Goal: Task Accomplishment & Management: Complete application form

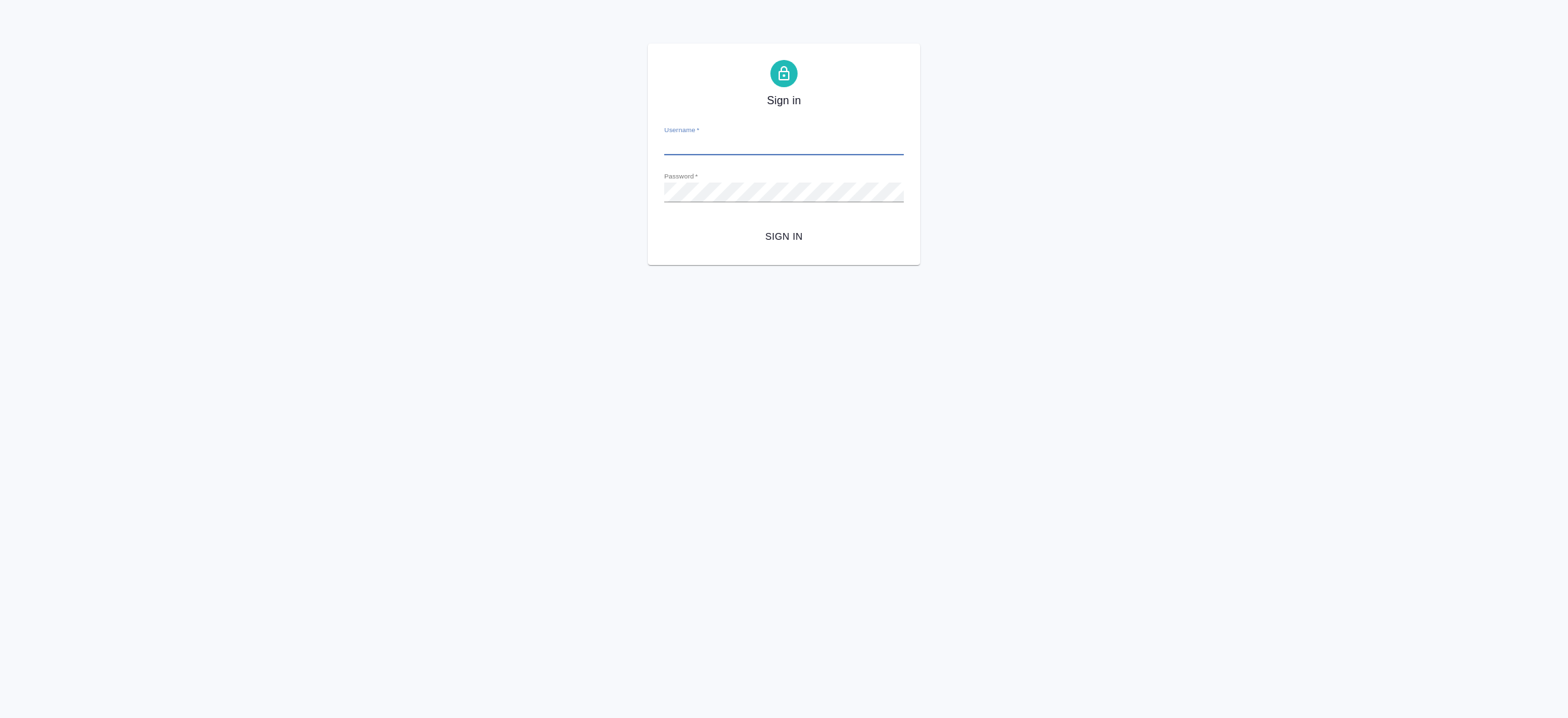
type input "[EMAIL_ADDRESS][DOMAIN_NAME]"
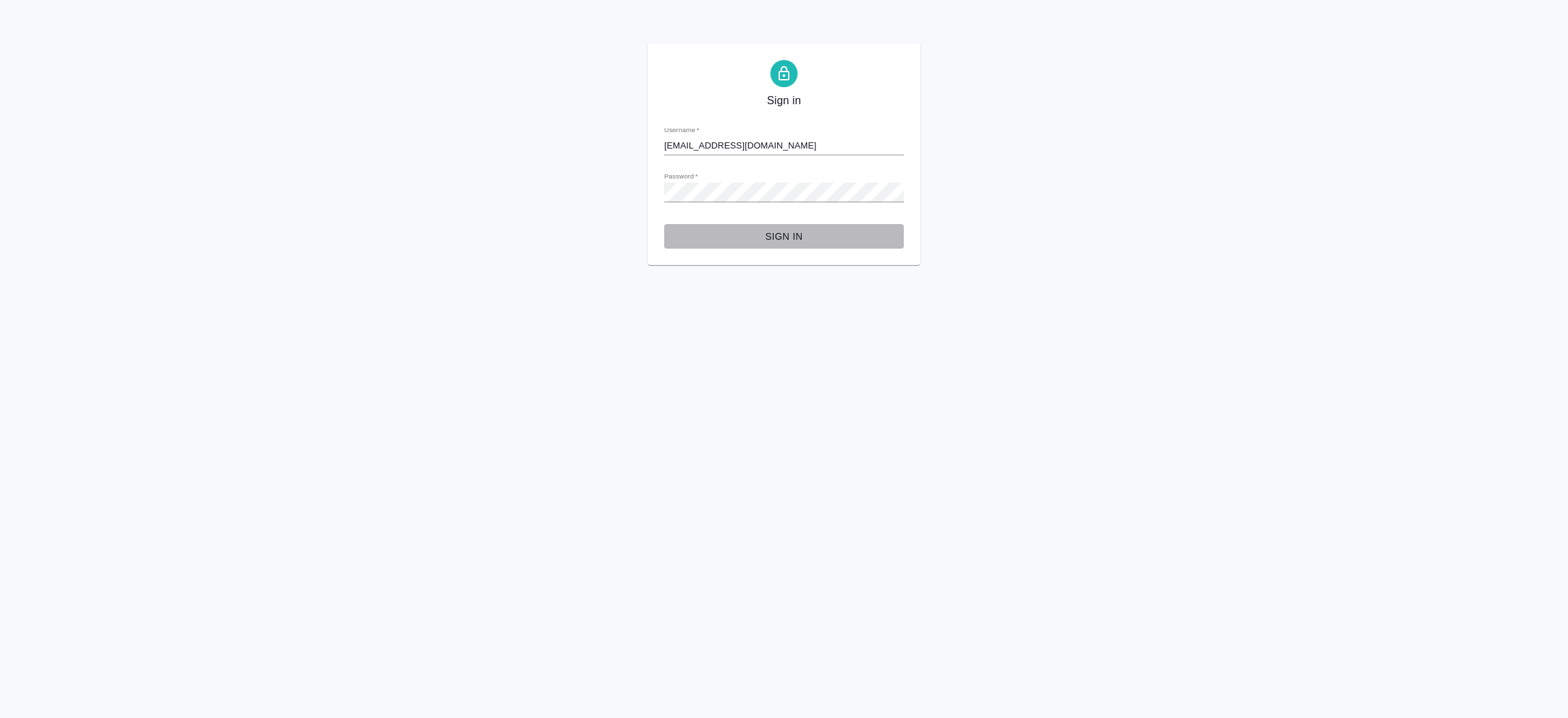
click at [784, 237] on span "Sign in" at bounding box center [784, 236] width 218 height 17
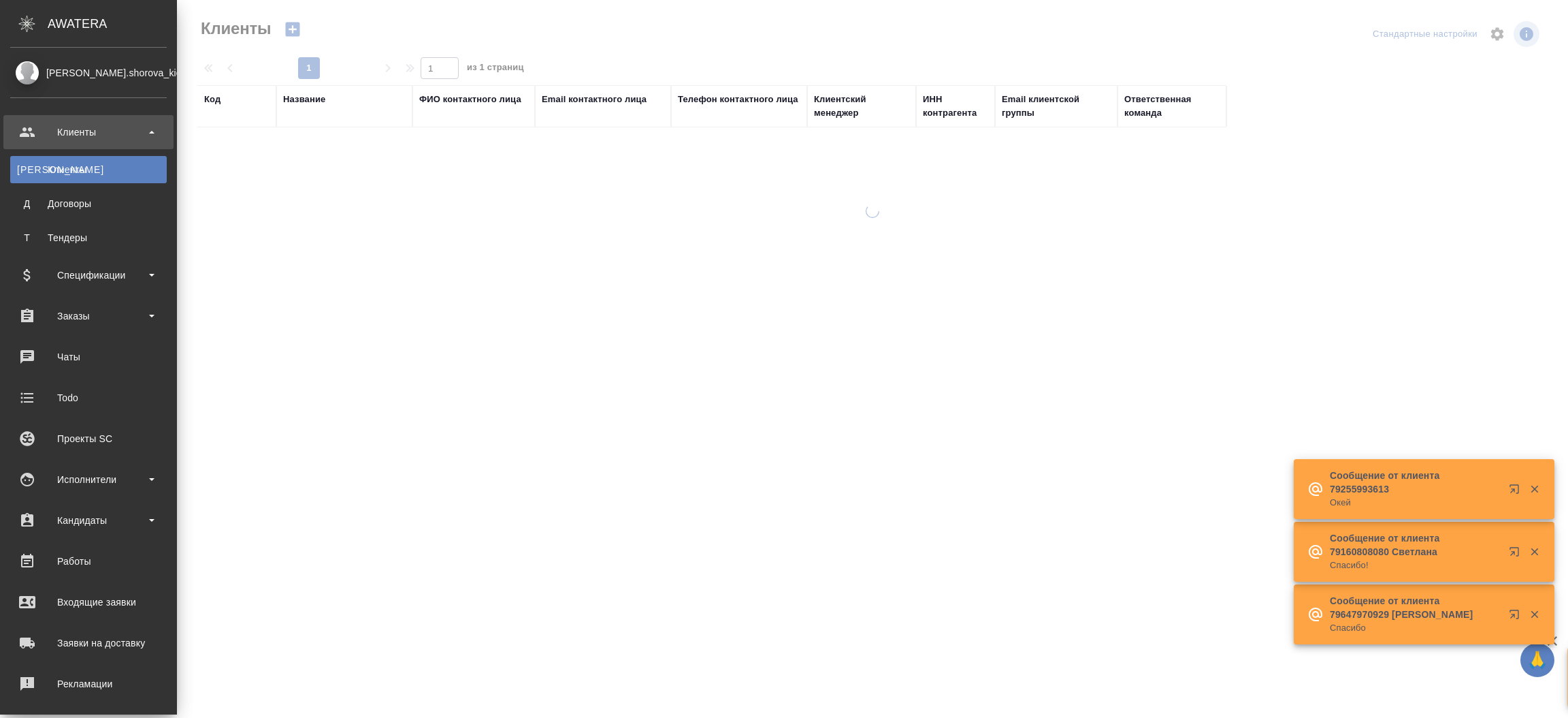
select select "RU"
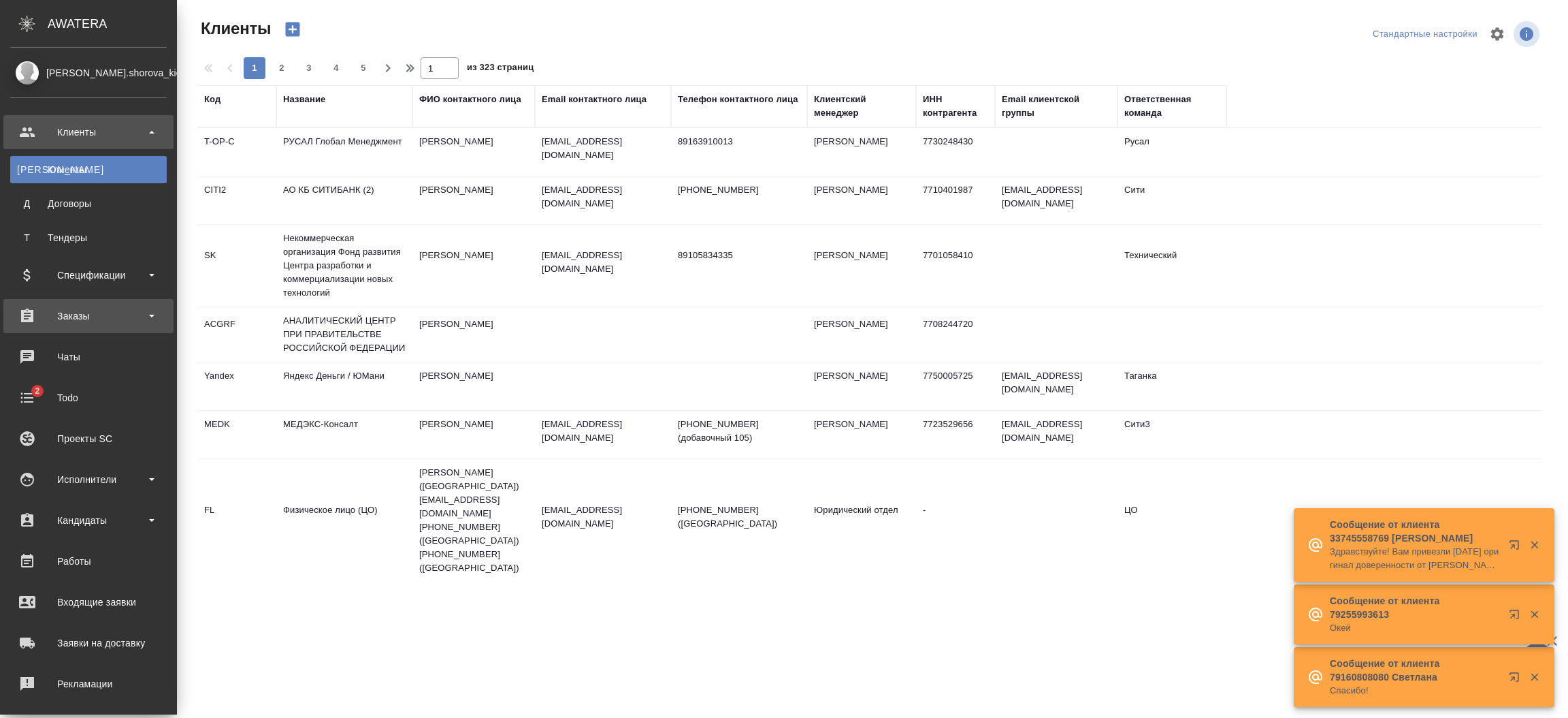
click at [80, 306] on div "Заказы" at bounding box center [88, 316] width 157 height 20
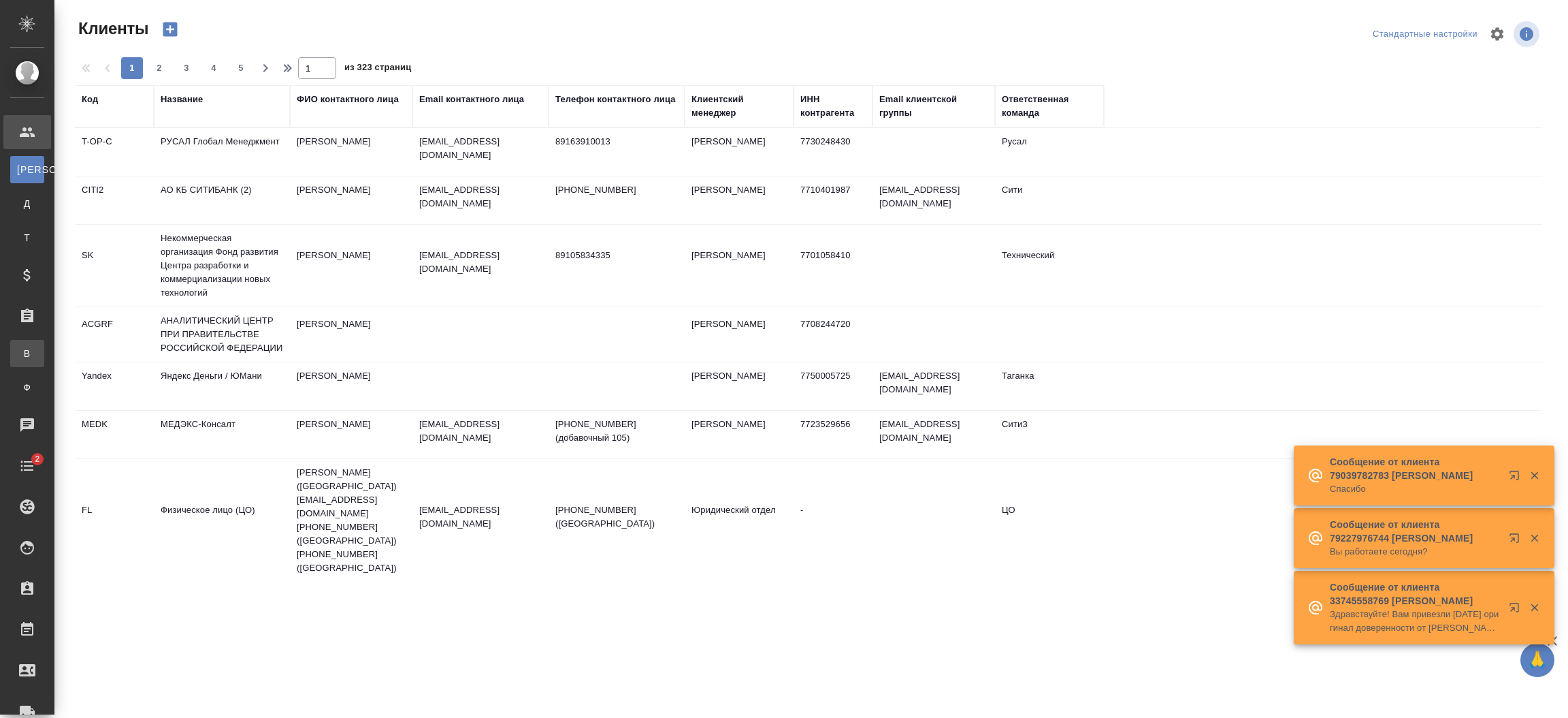
click at [20, 351] on div "Все заказы" at bounding box center [10, 353] width 20 height 13
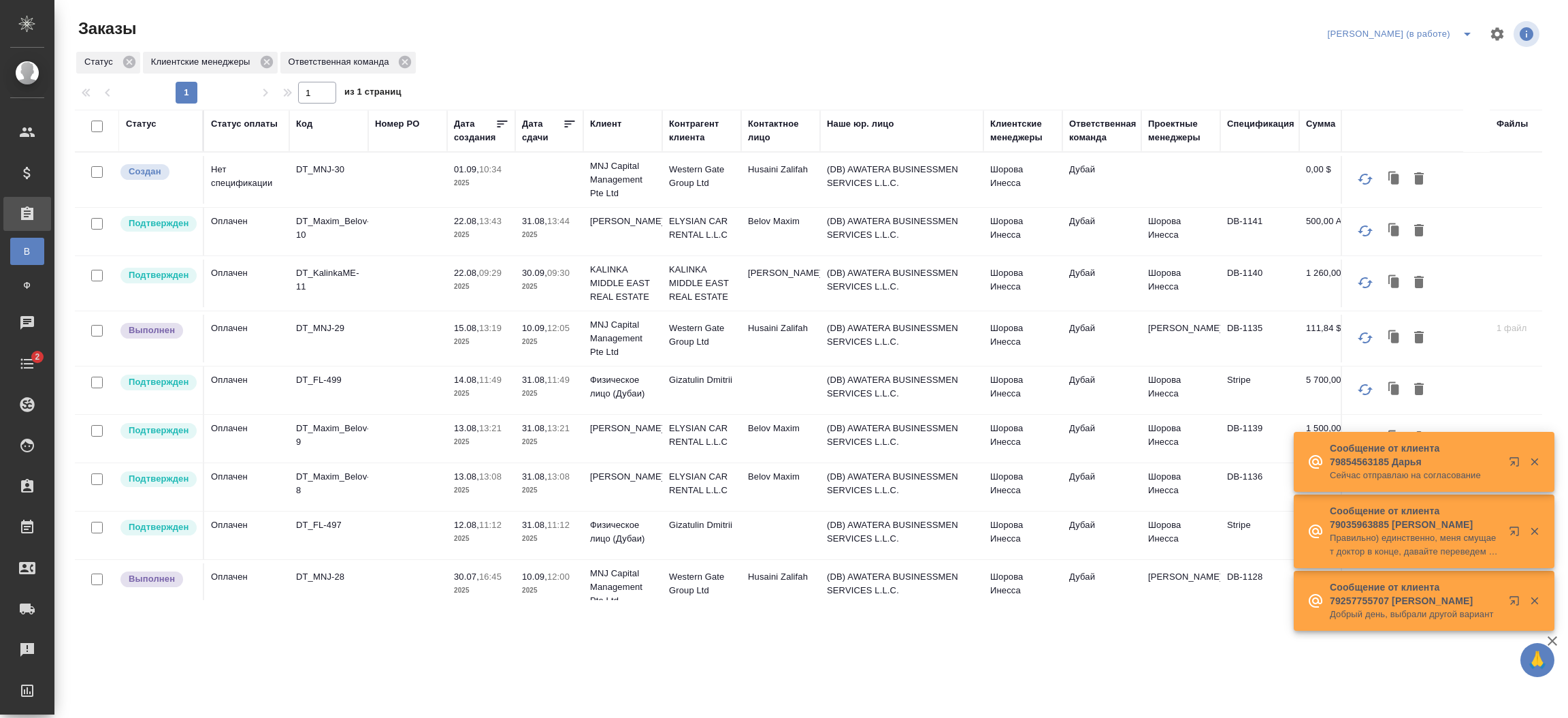
click at [595, 121] on div "Клиент" at bounding box center [606, 124] width 31 height 13
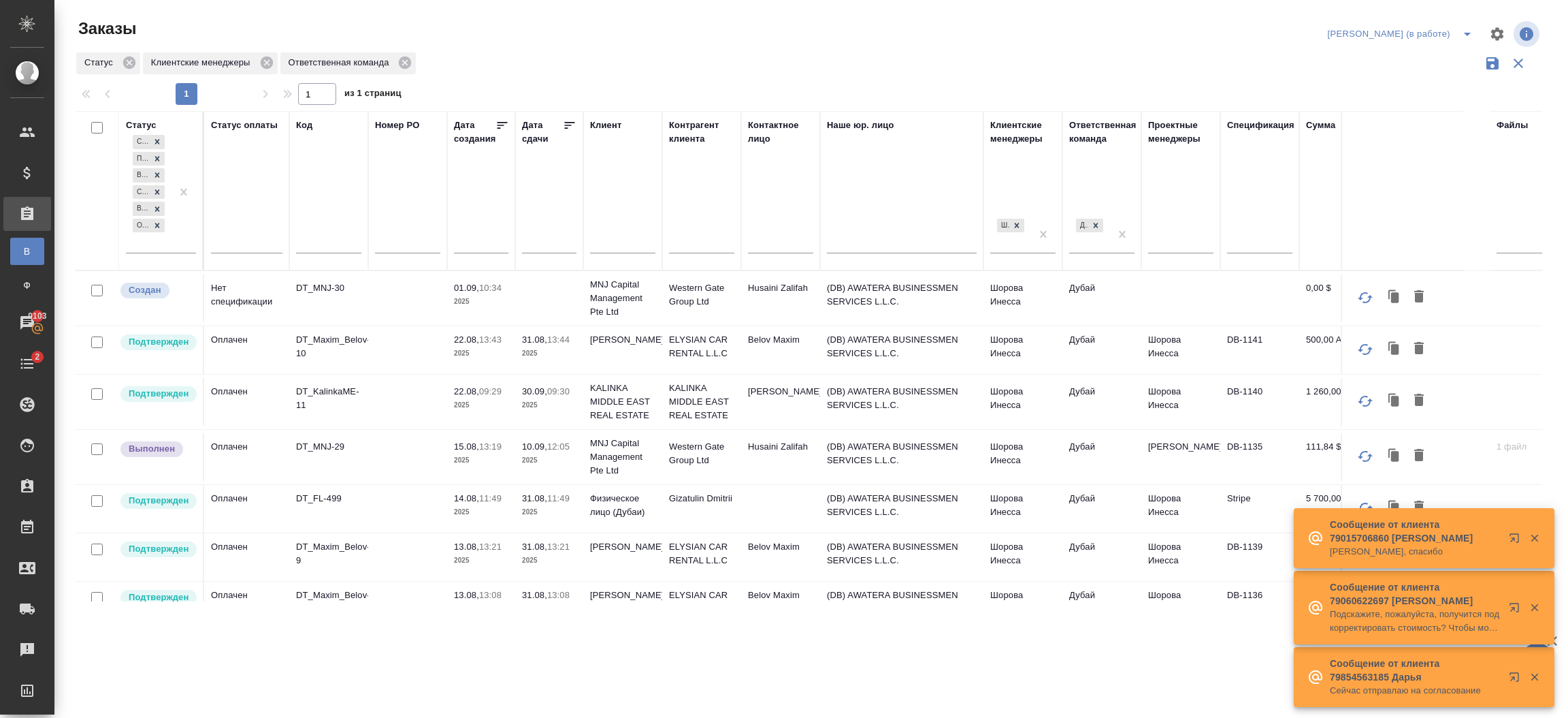
click at [619, 232] on div at bounding box center [623, 246] width 65 height 34
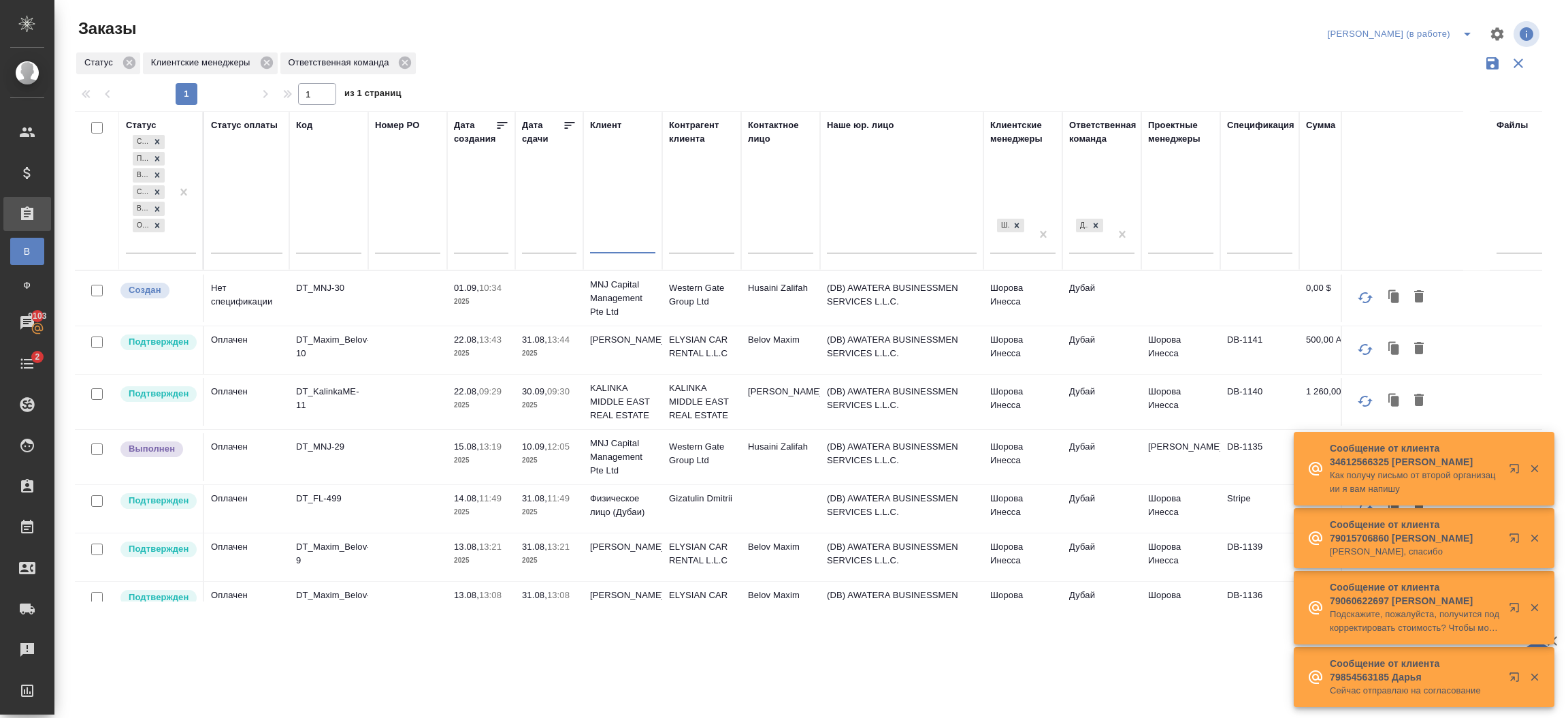
click at [625, 242] on input "text" at bounding box center [623, 244] width 65 height 17
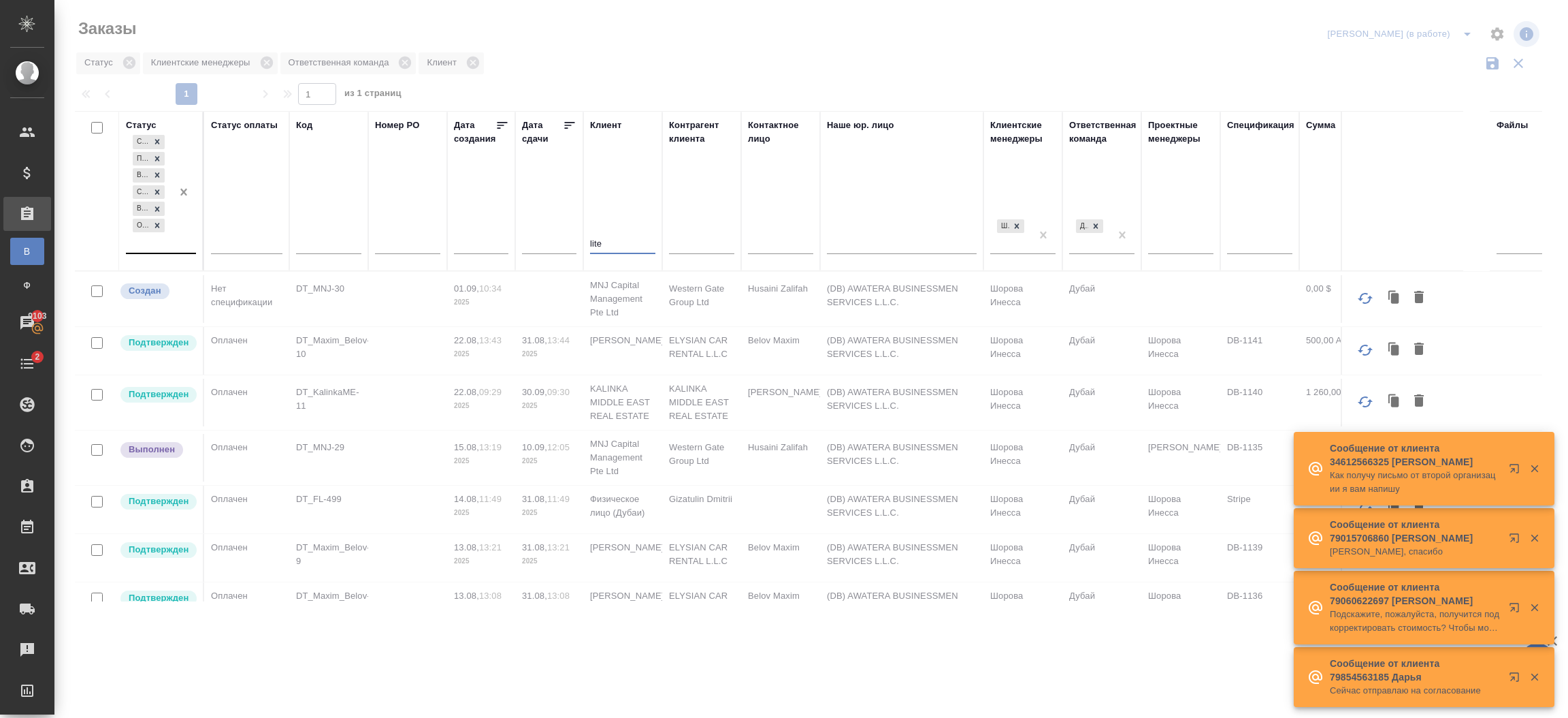
type input "lite"
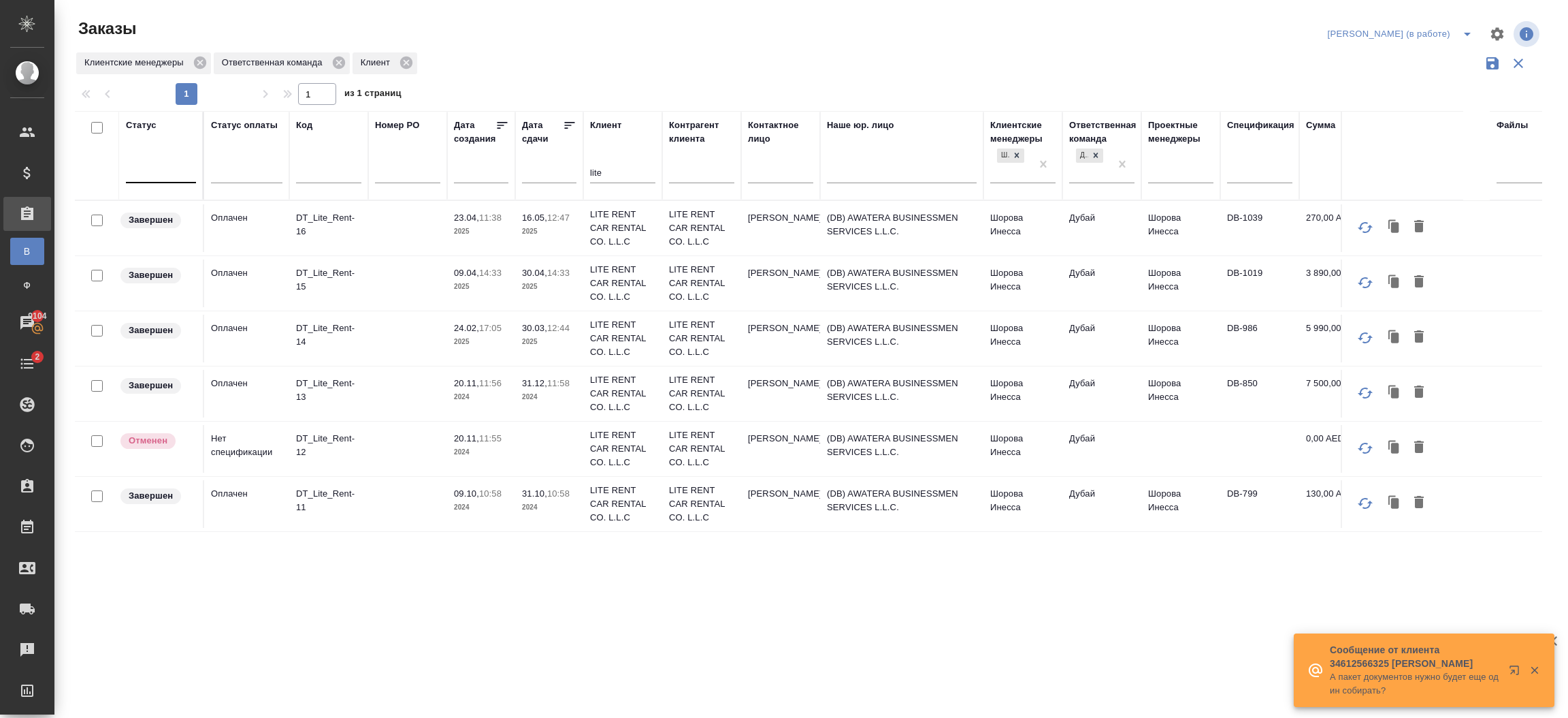
click at [753, 231] on td "[PERSON_NAME]" at bounding box center [780, 229] width 79 height 48
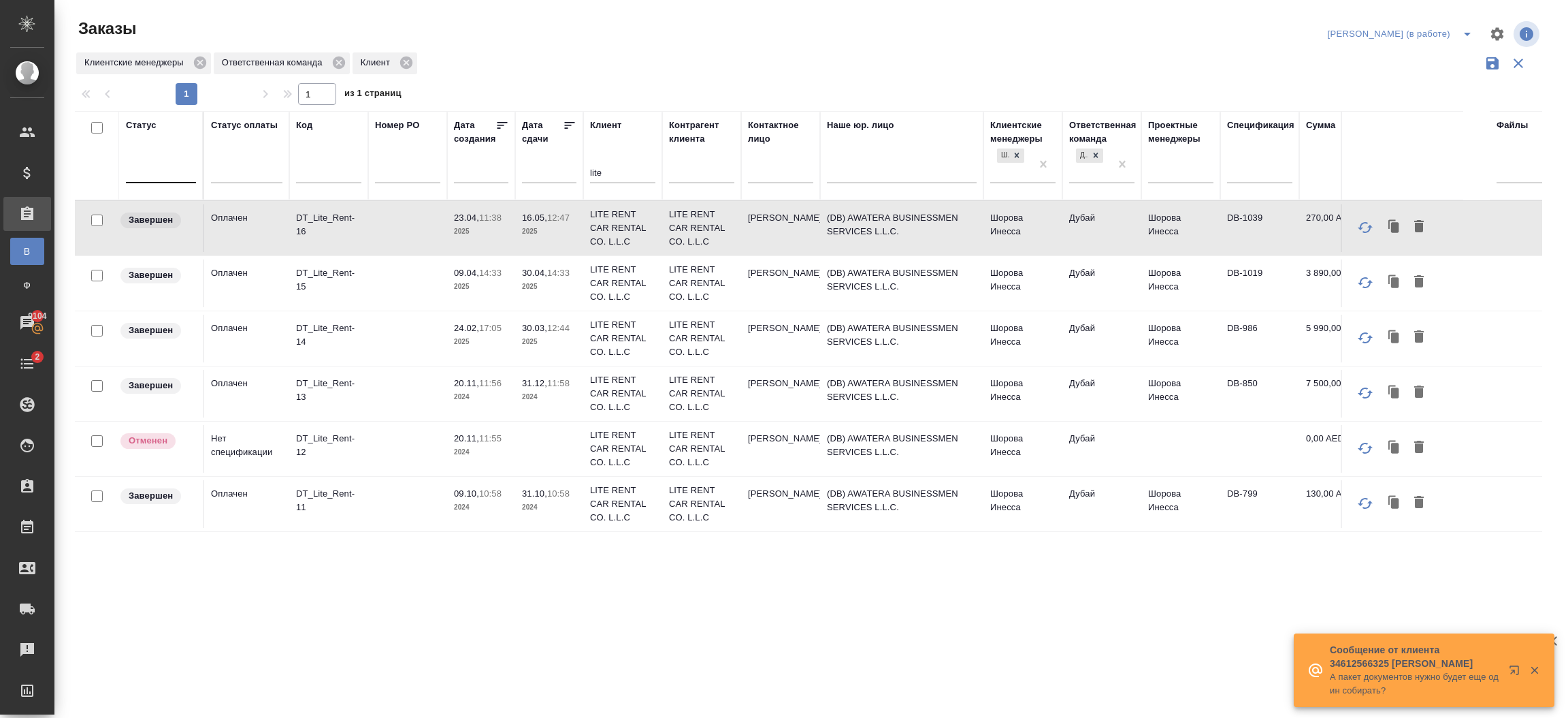
click at [753, 231] on td "[PERSON_NAME]" at bounding box center [780, 229] width 79 height 48
click at [789, 215] on td "[PERSON_NAME]" at bounding box center [780, 229] width 79 height 48
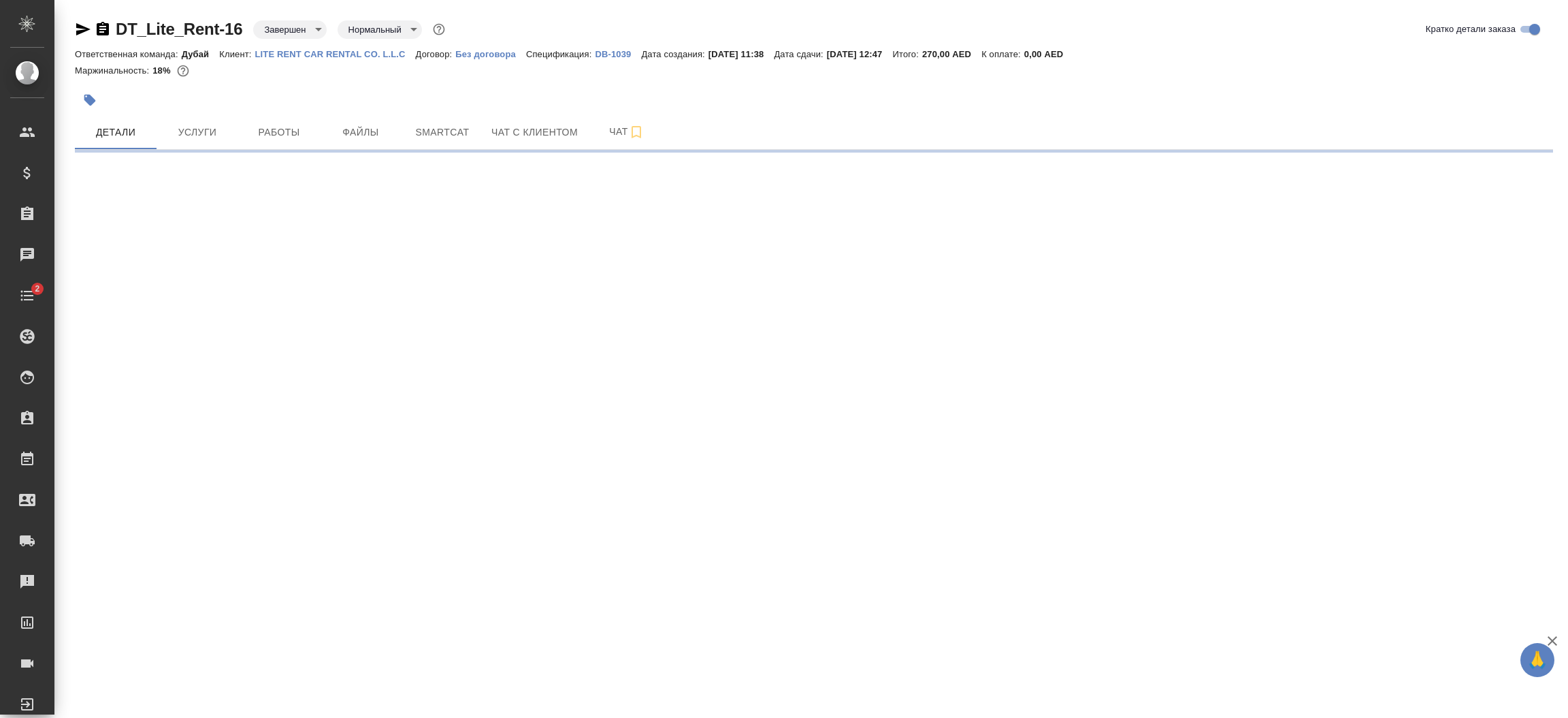
select select "RU"
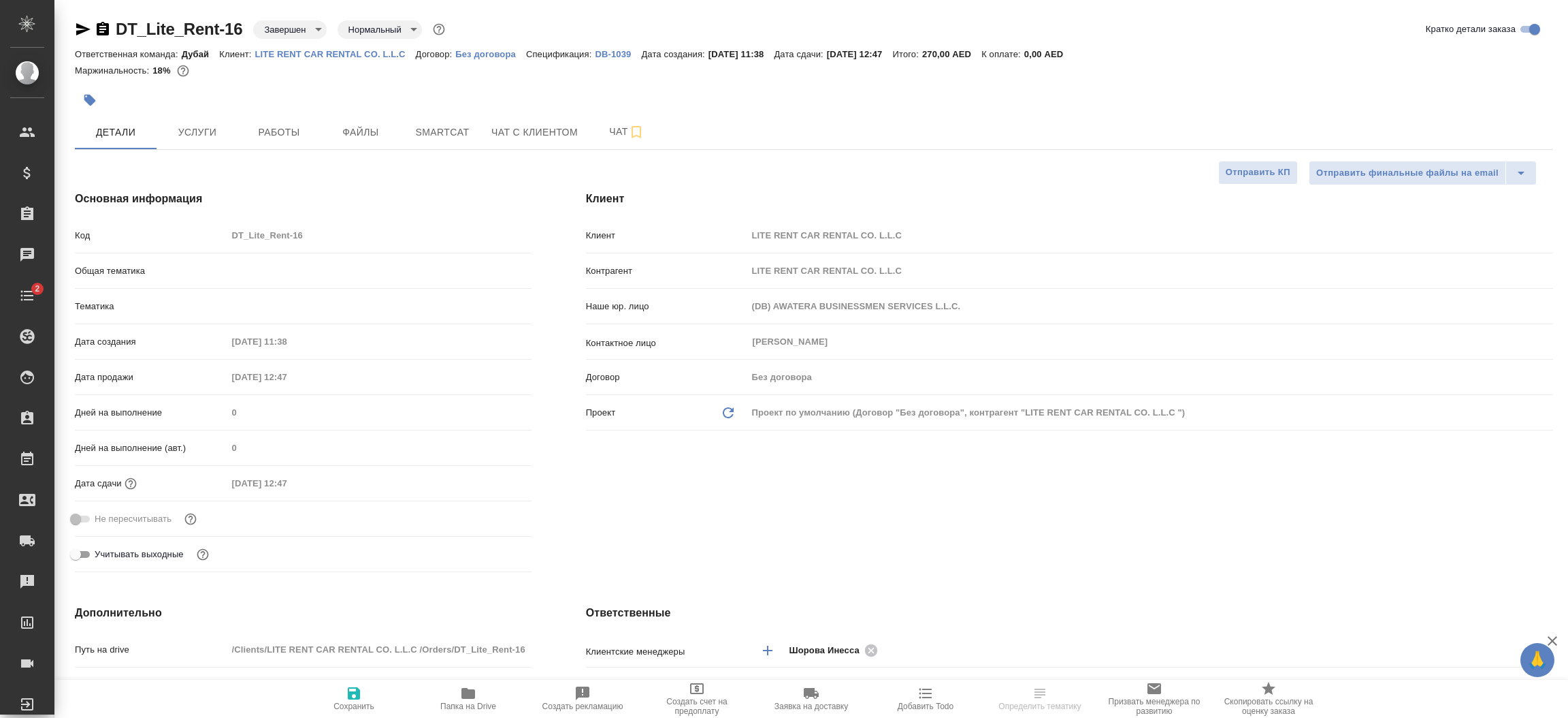
type textarea "x"
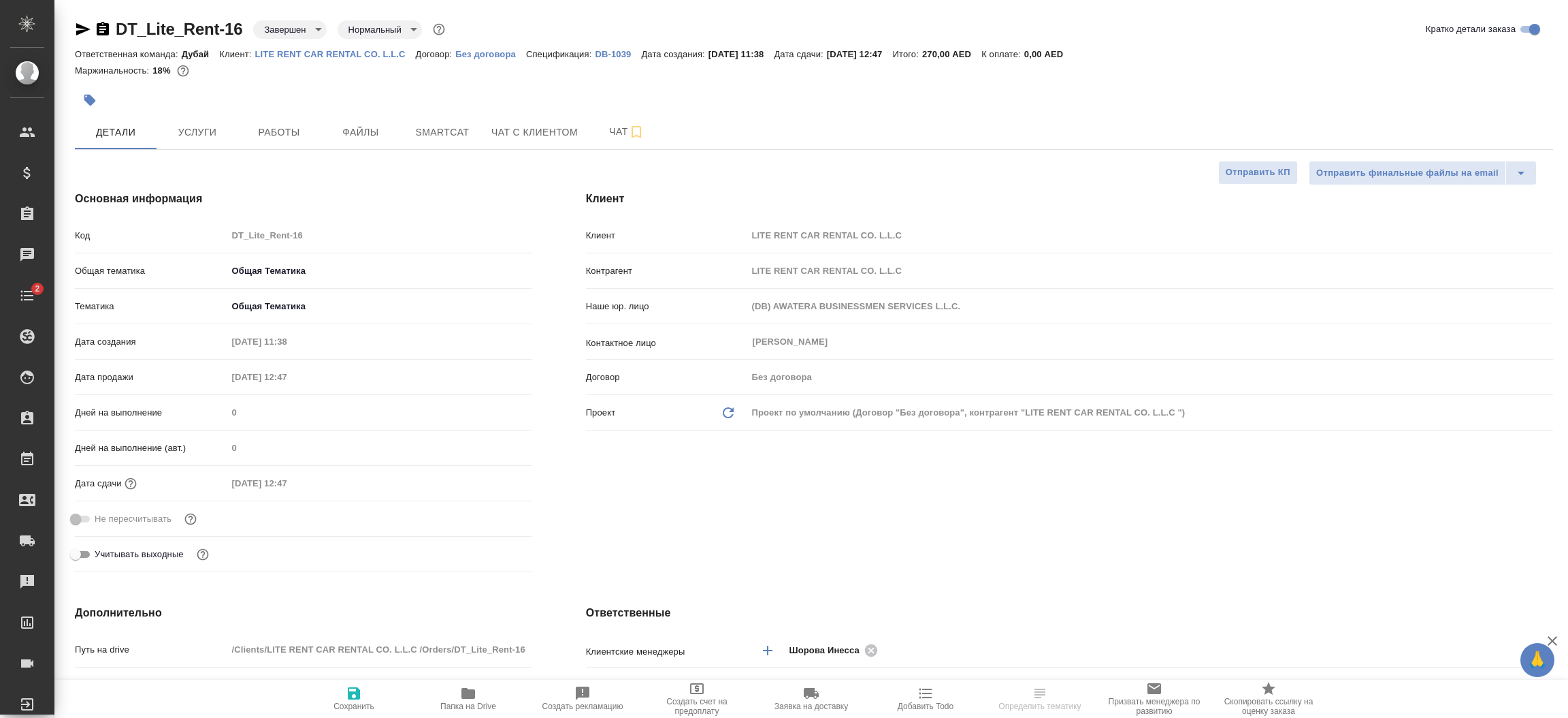
type textarea "x"
click at [335, 51] on p "LITE RENT CAR RENTAL CO. L.L.C" at bounding box center [335, 53] width 161 height 10
type textarea "x"
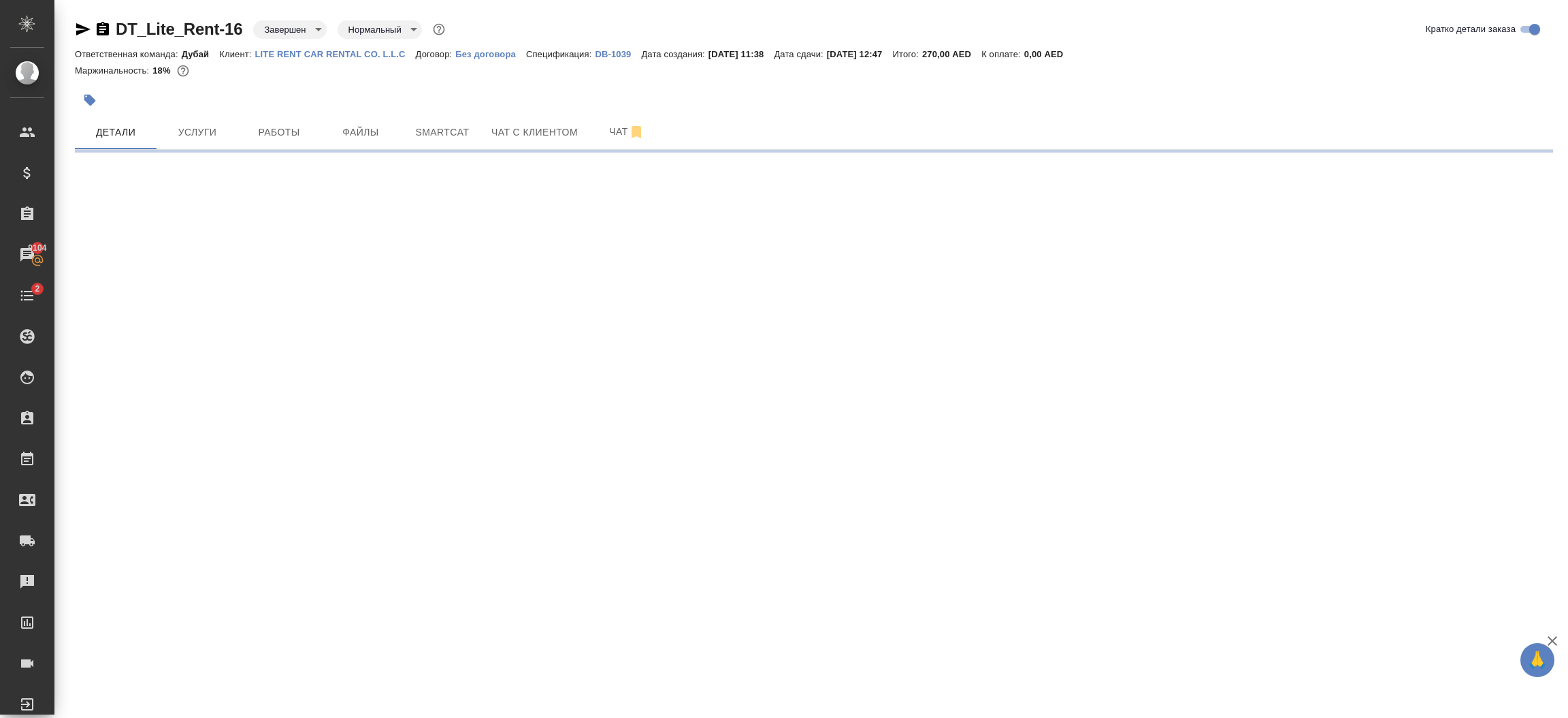
select select "RU"
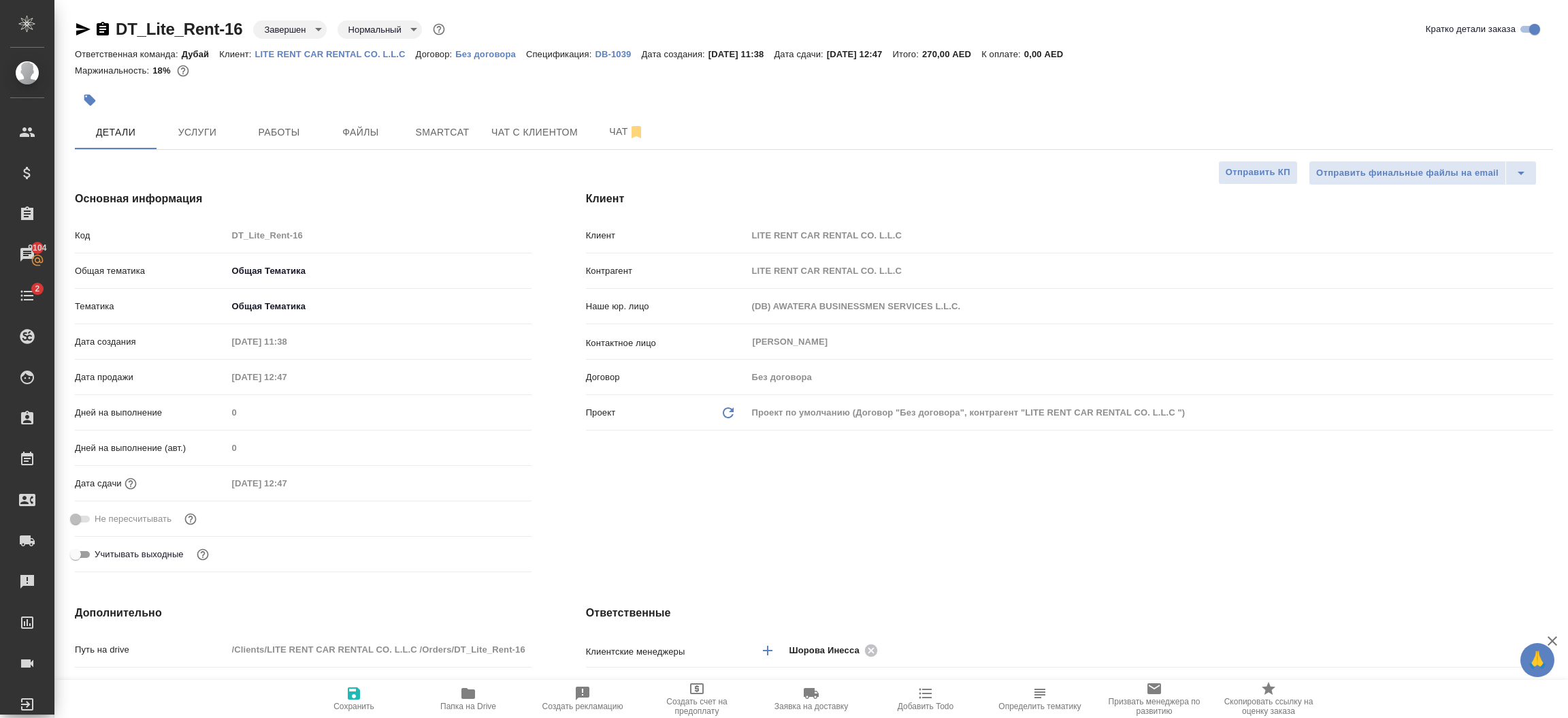
type textarea "x"
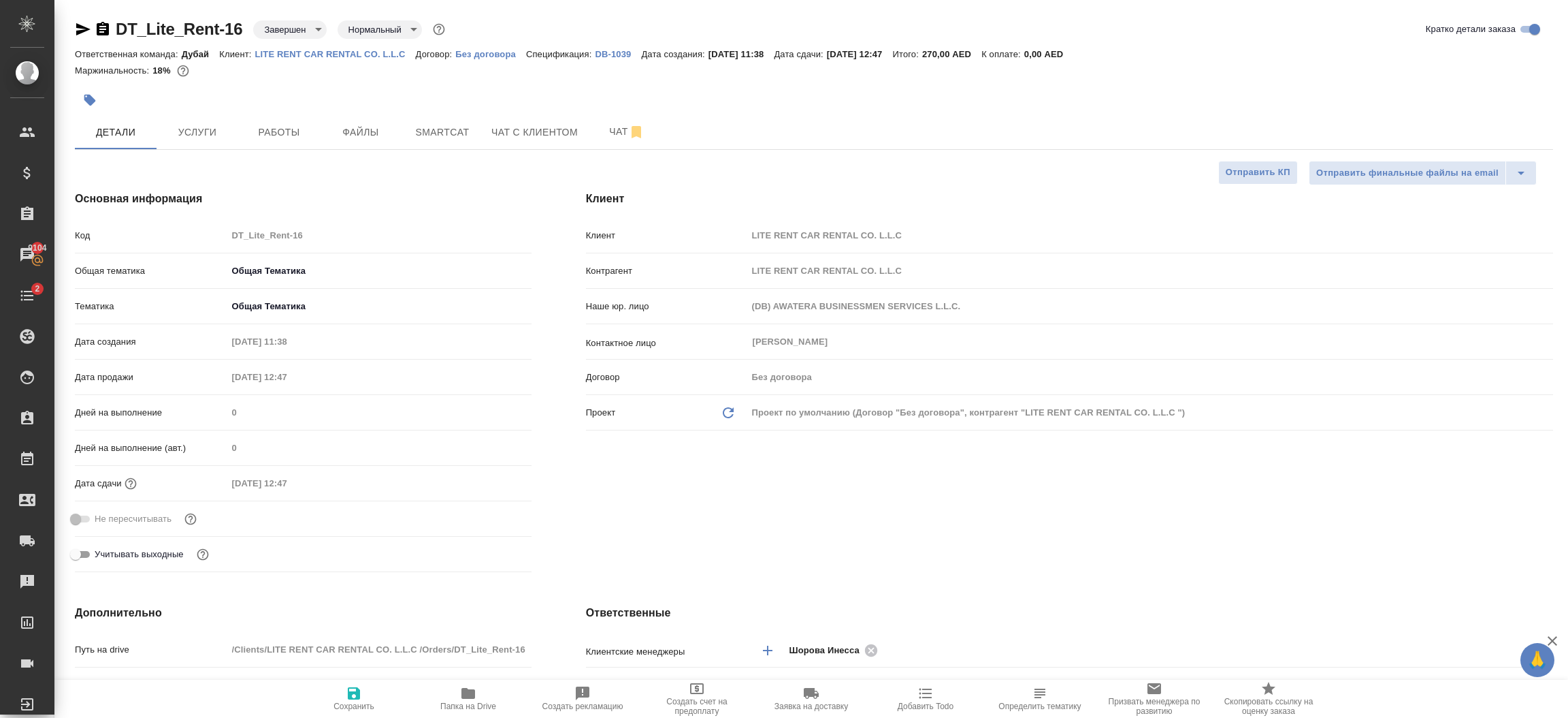
type textarea "x"
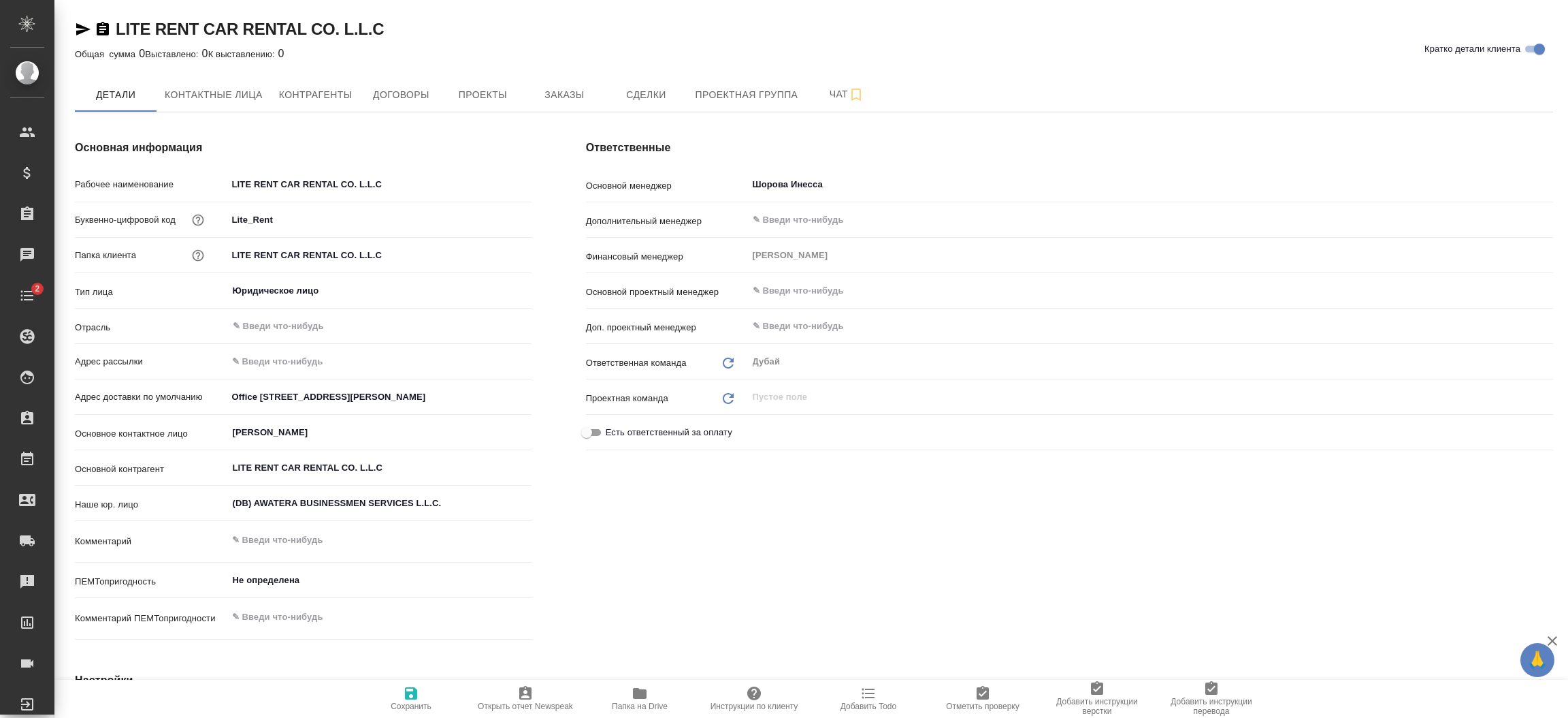
type textarea "x"
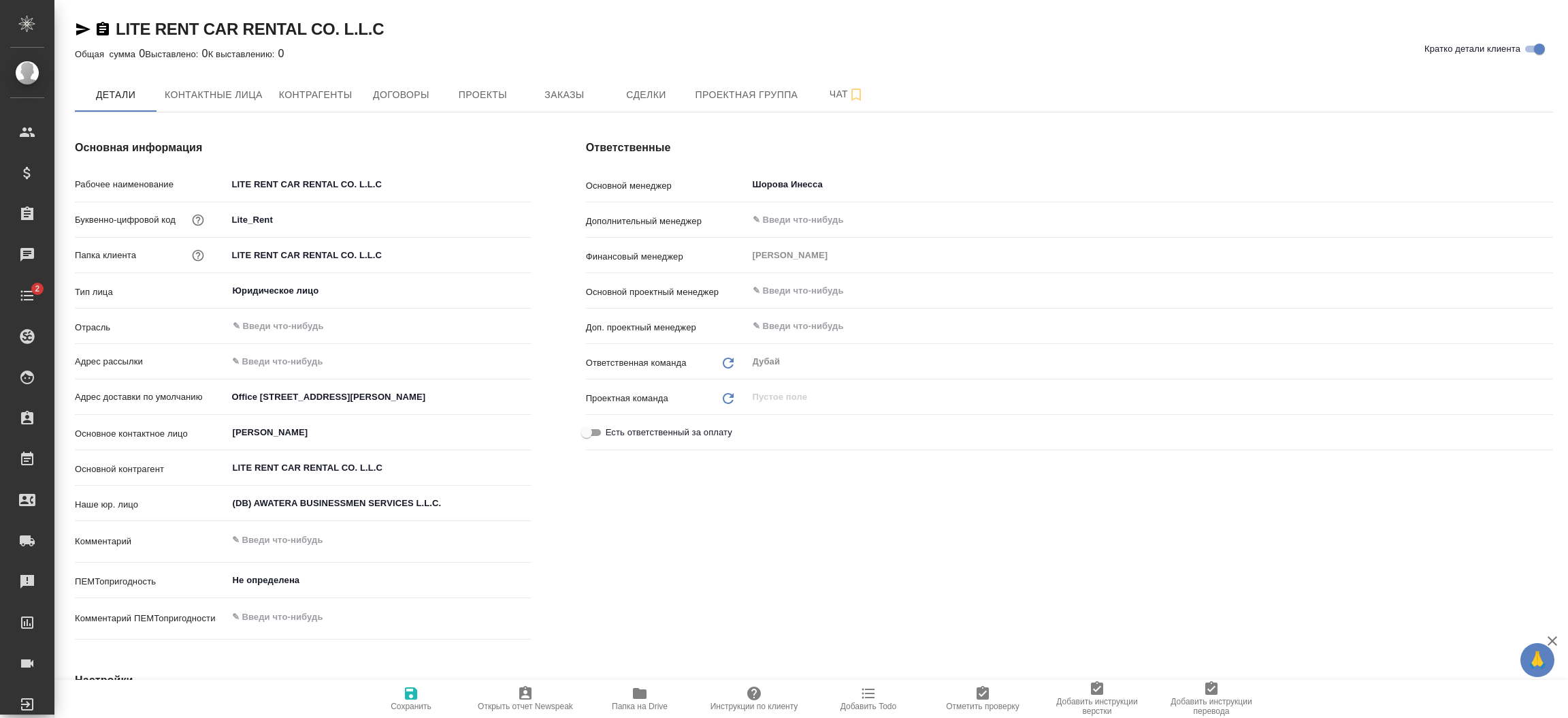
type textarea "x"
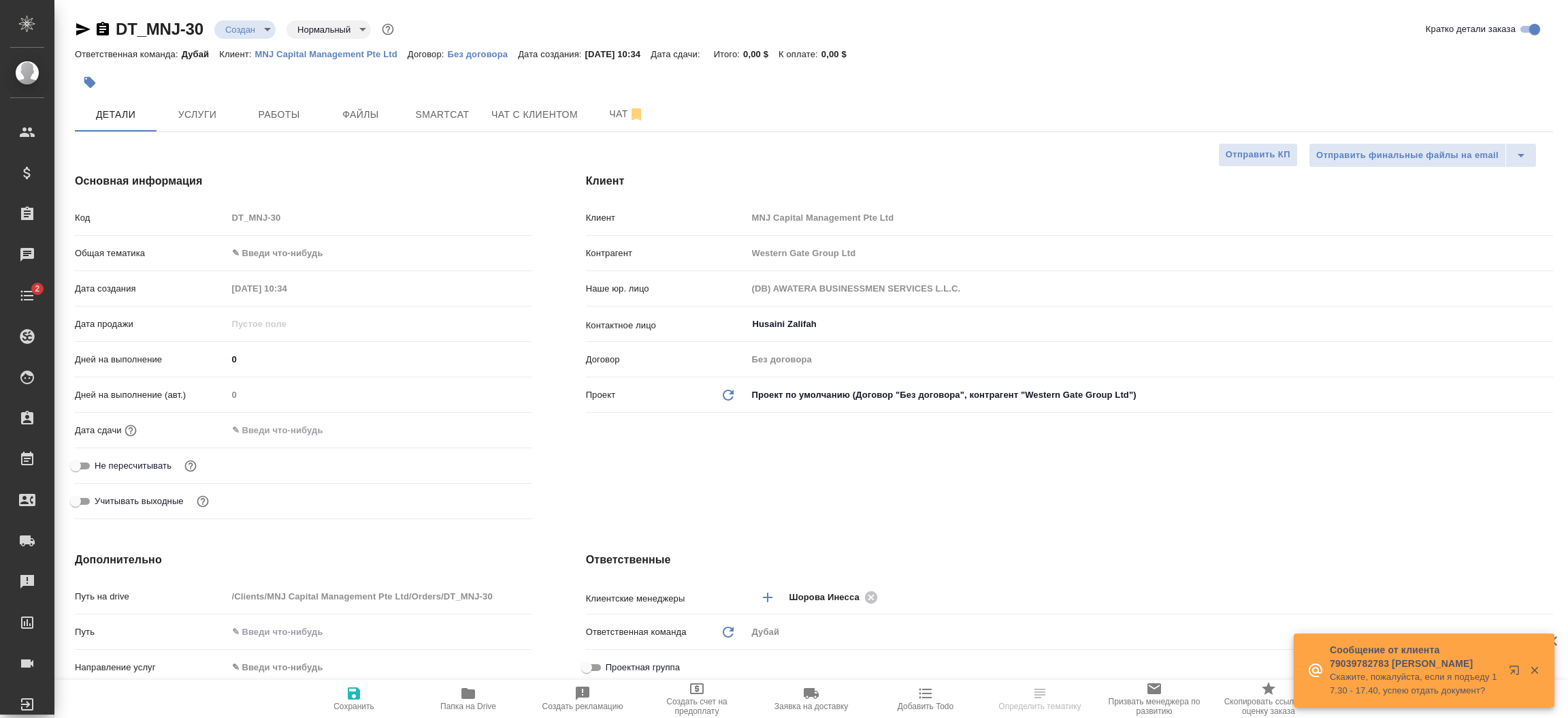
select select "RU"
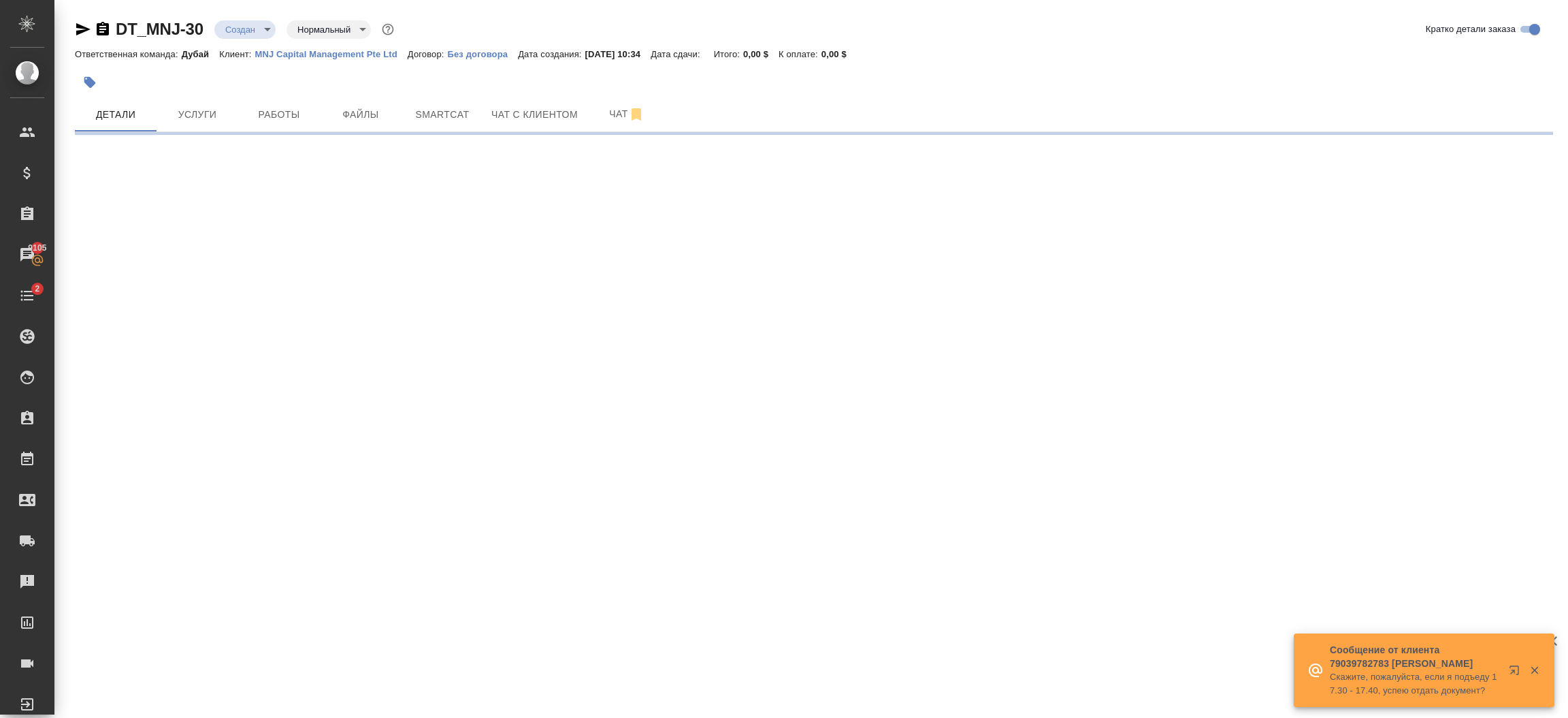
select select "RU"
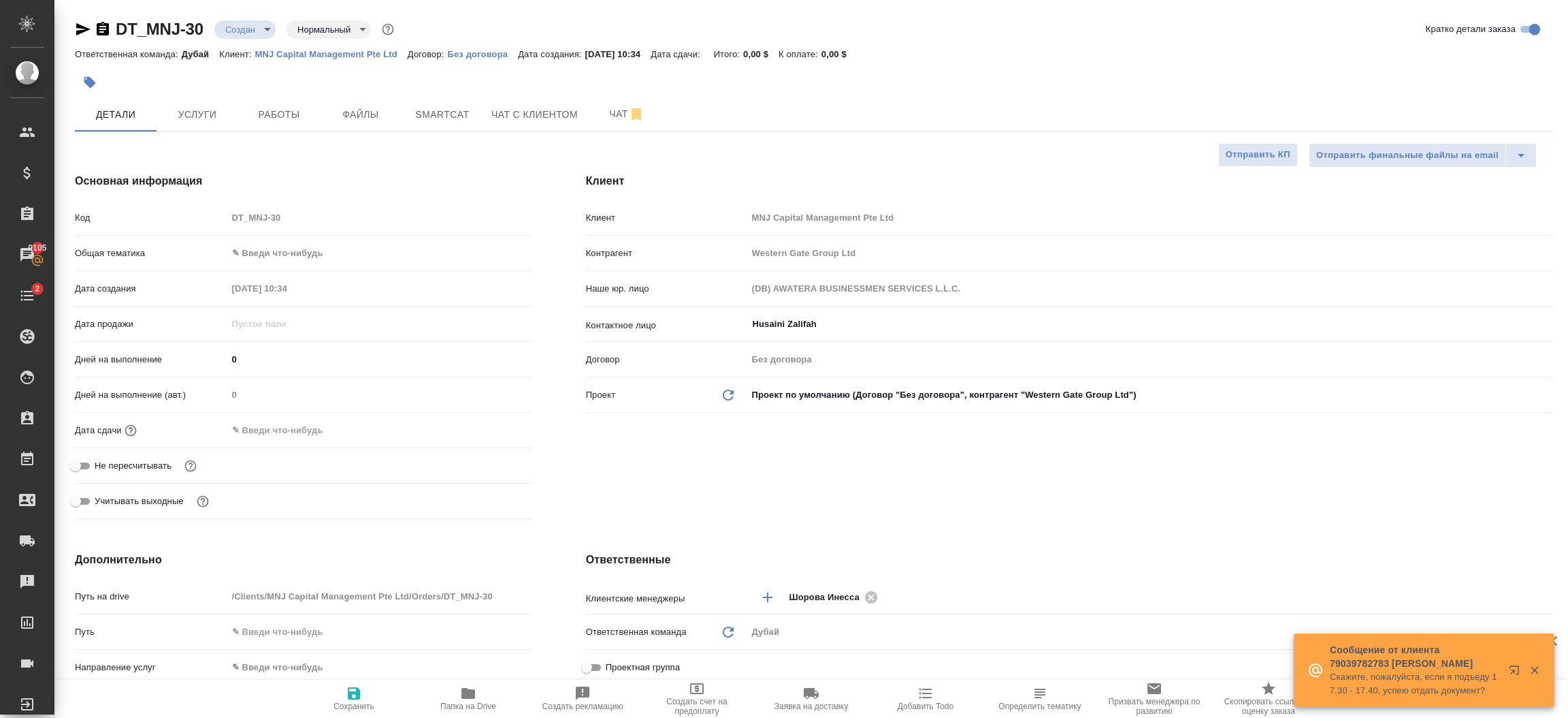
type textarea "x"
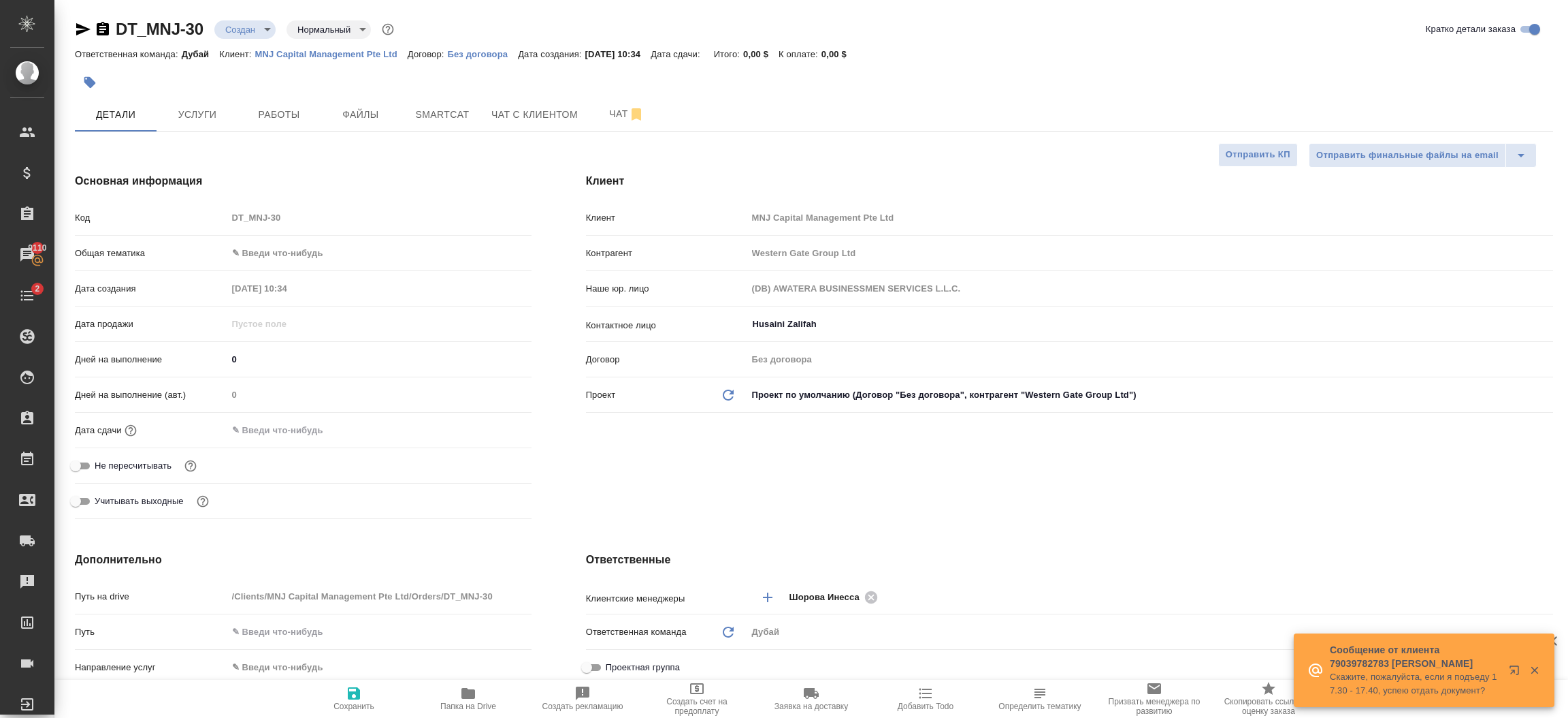
type textarea "x"
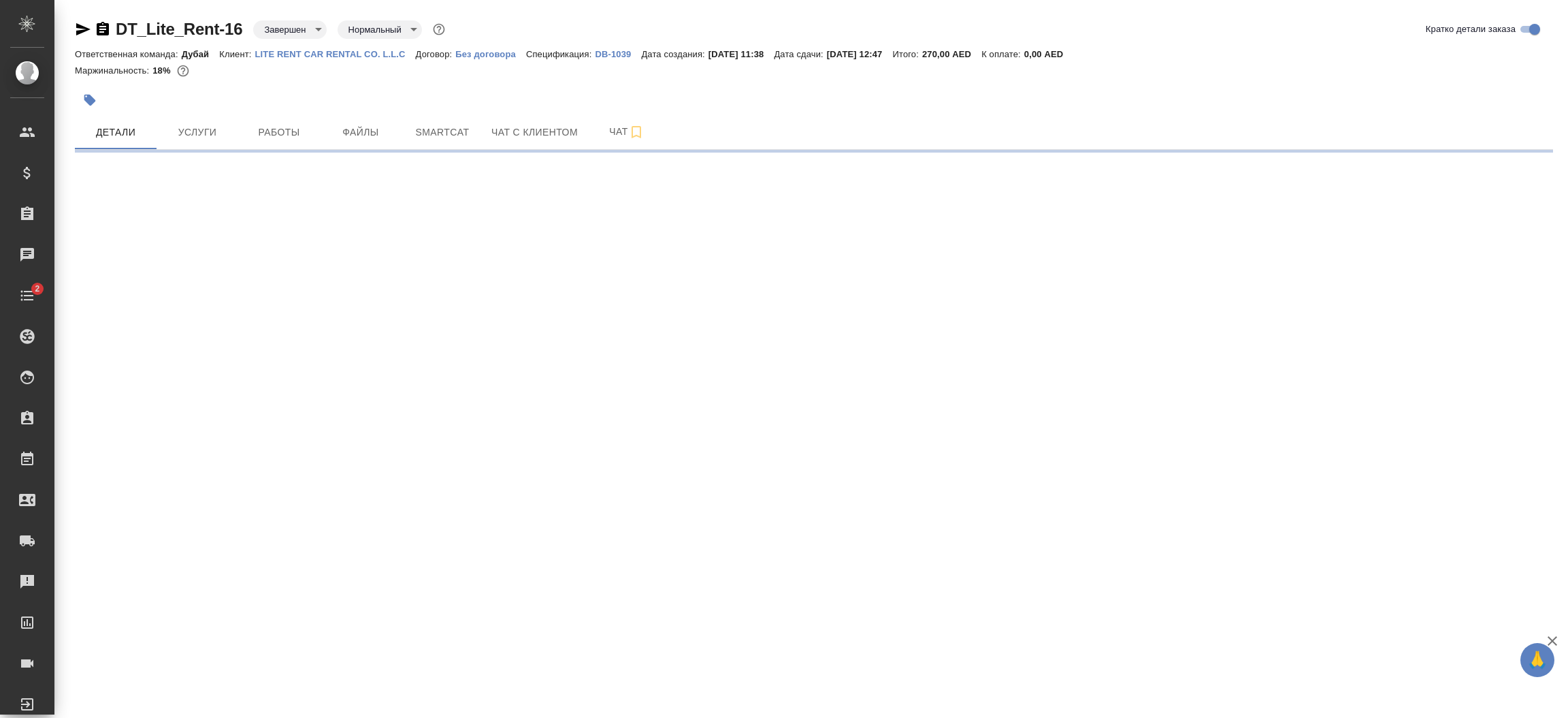
select select "RU"
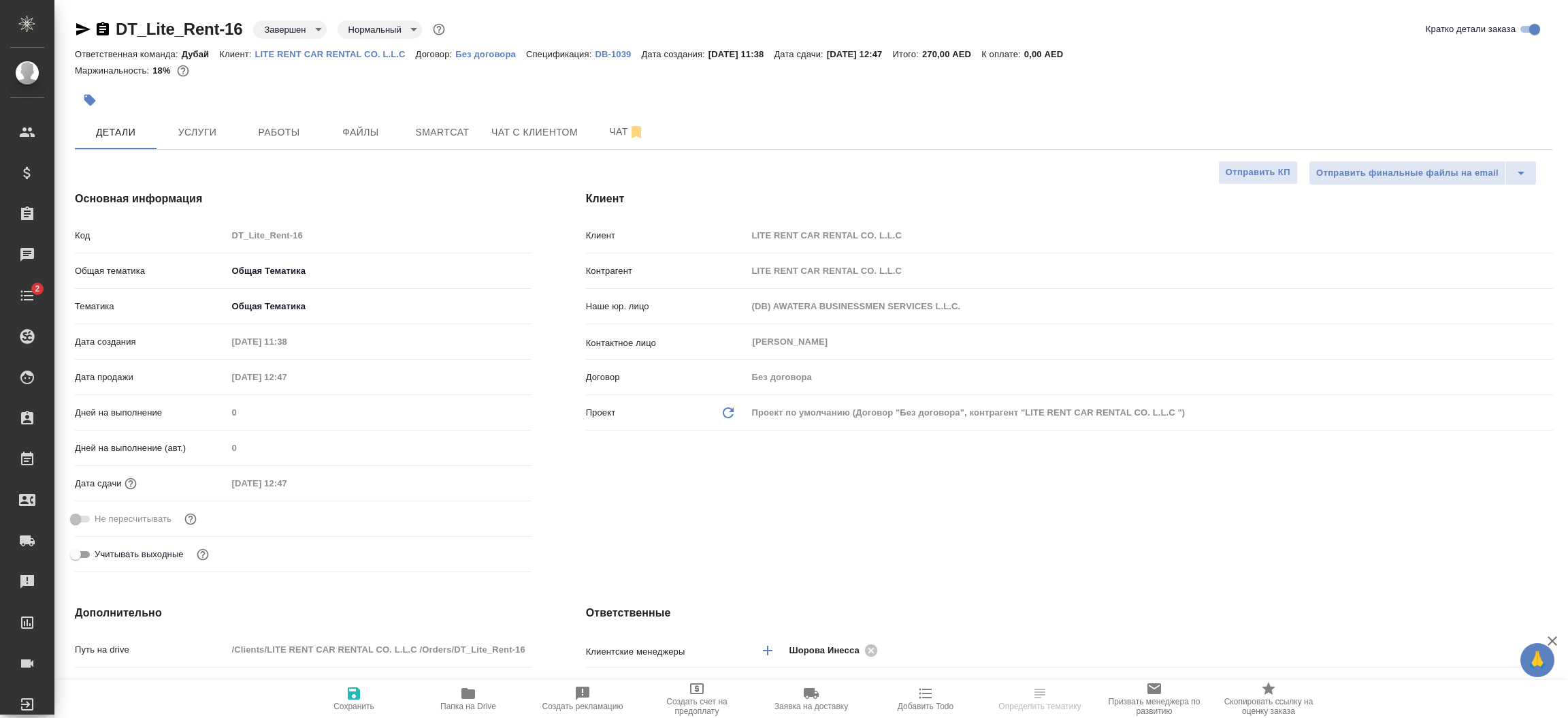
type textarea "x"
click at [364, 57] on p "LITE RENT CAR RENTAL CO. L.L.C" at bounding box center [335, 53] width 161 height 10
type textarea "x"
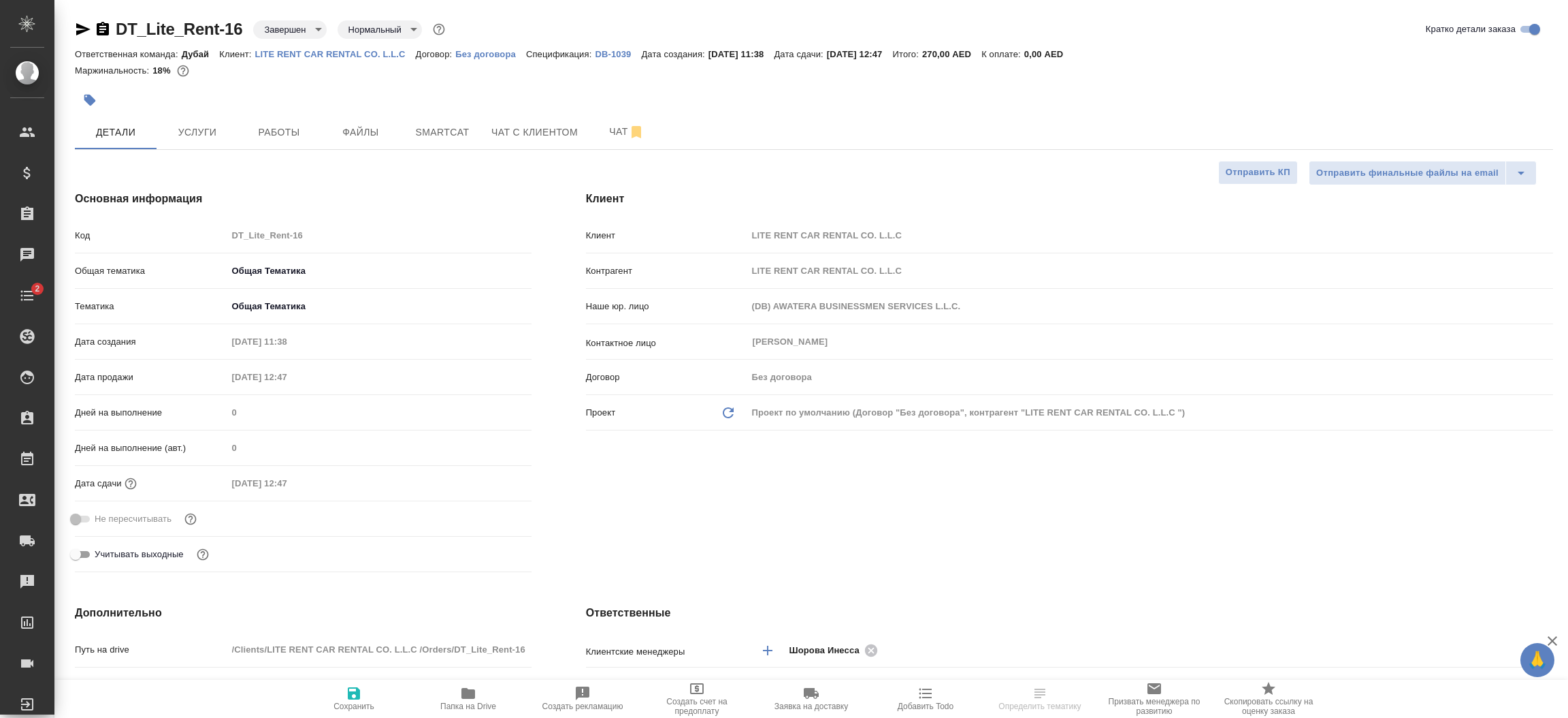
type textarea "x"
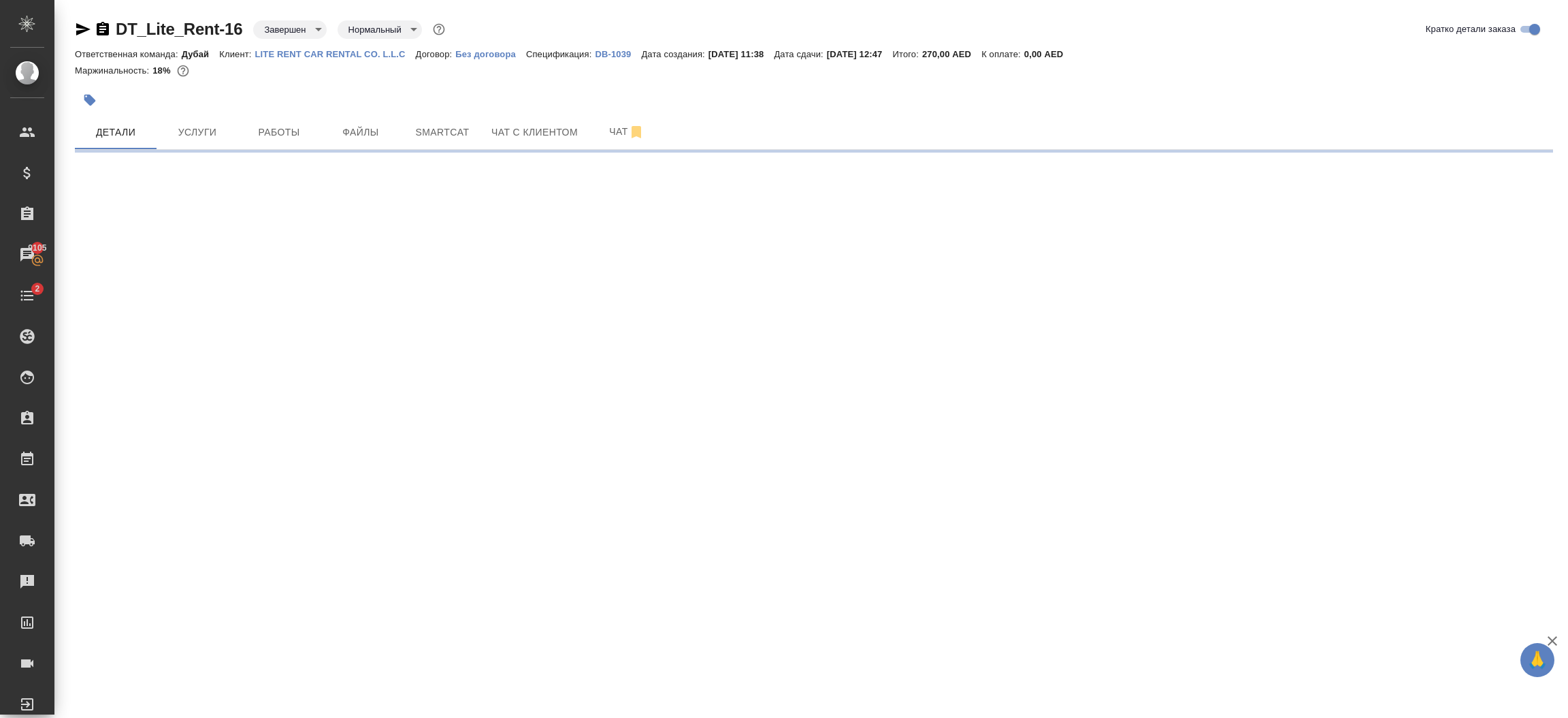
select select "RU"
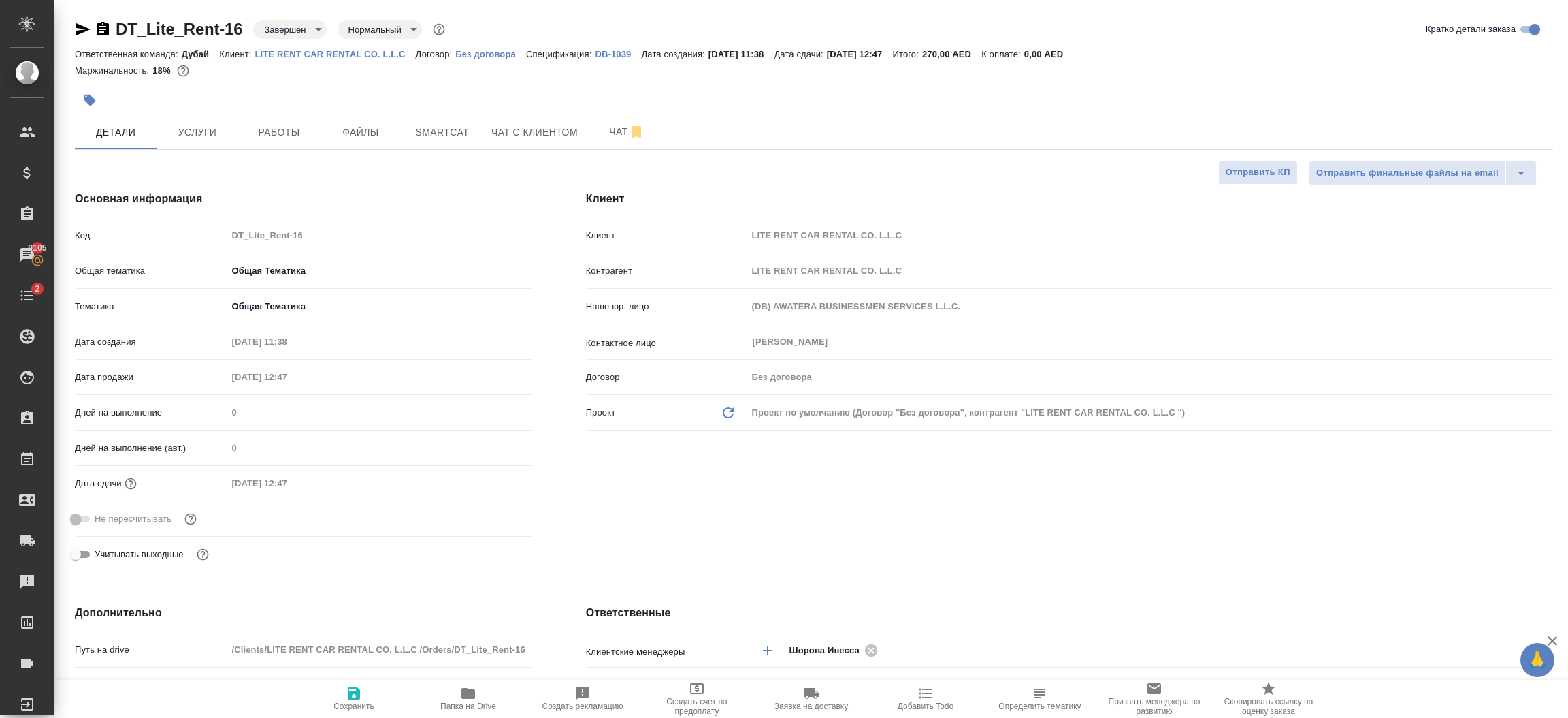
type textarea "x"
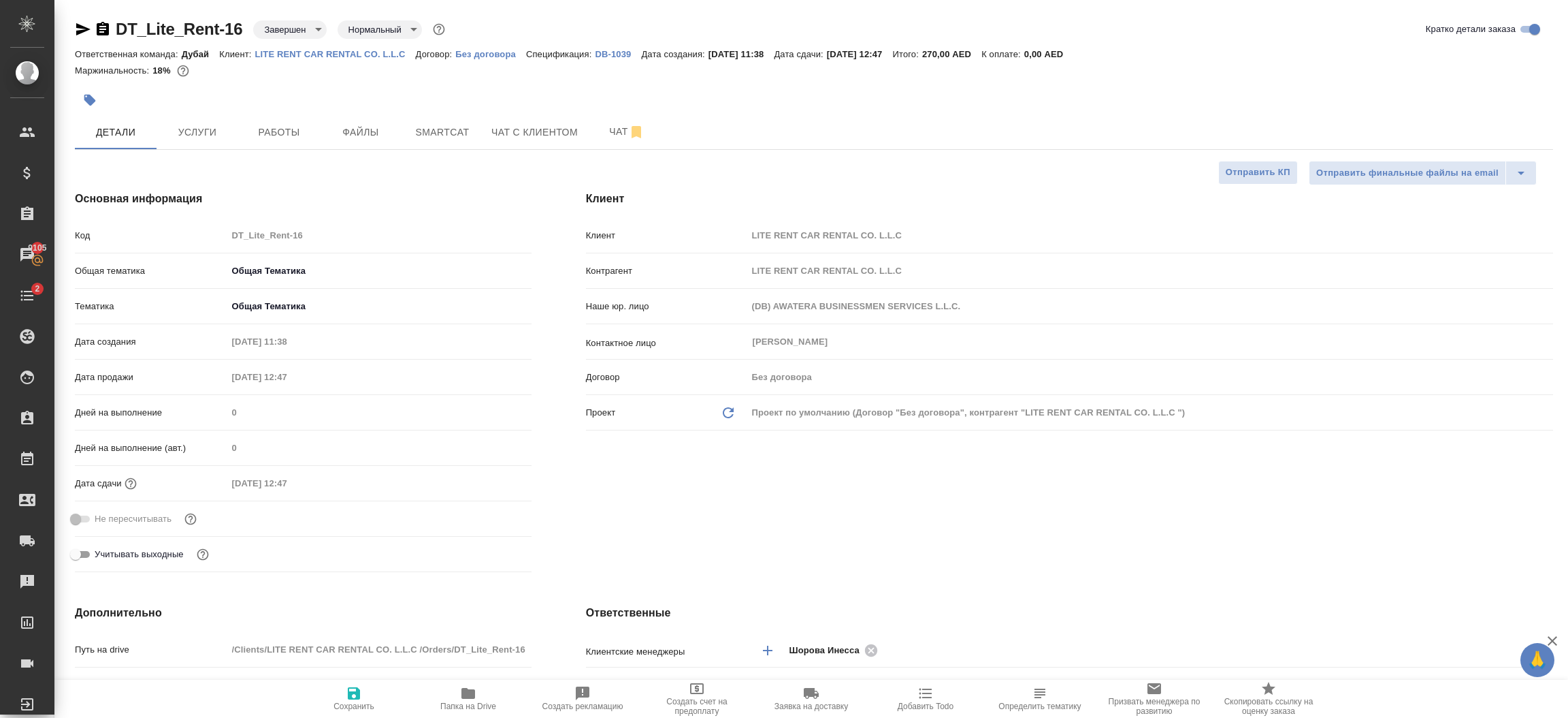
type textarea "x"
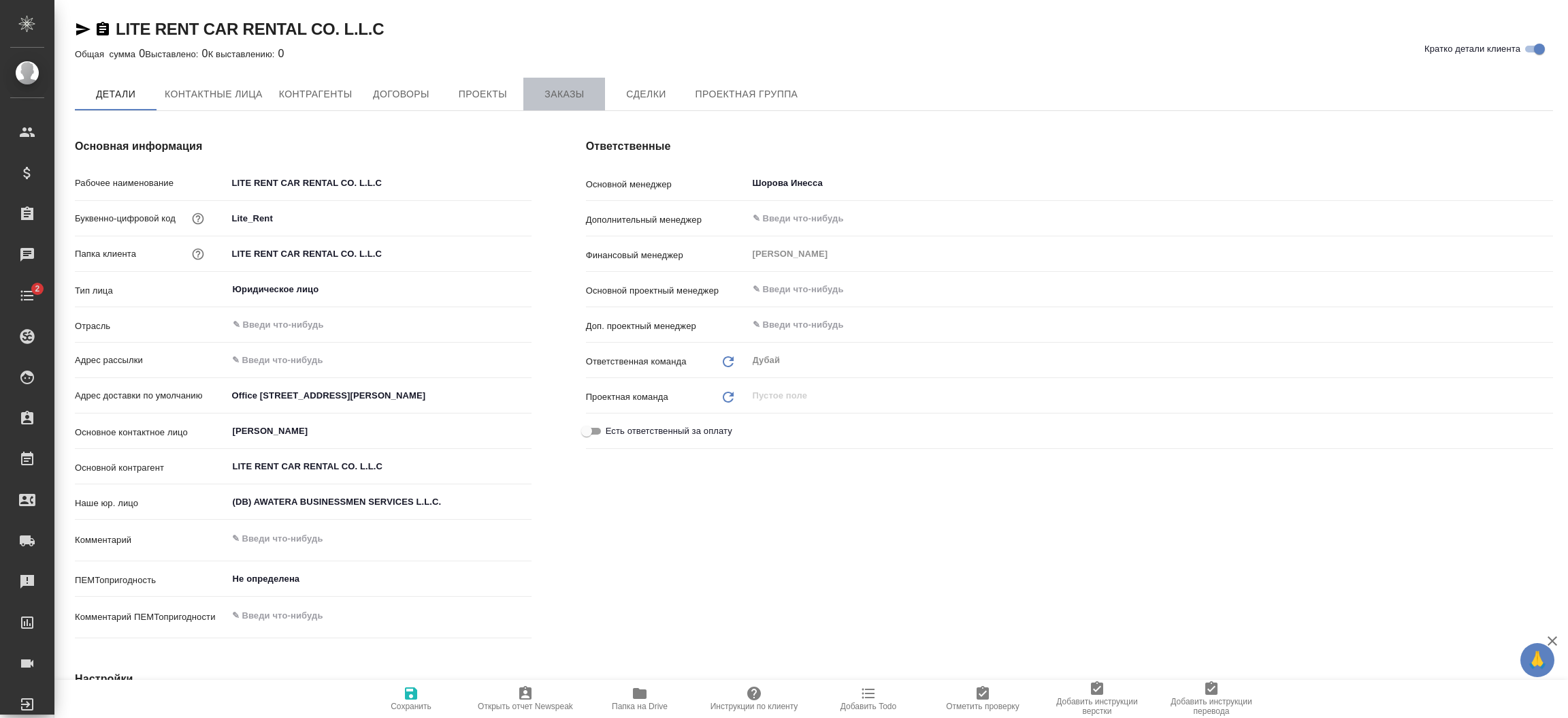
click at [569, 88] on span "Заказы" at bounding box center [564, 93] width 65 height 17
type textarea "x"
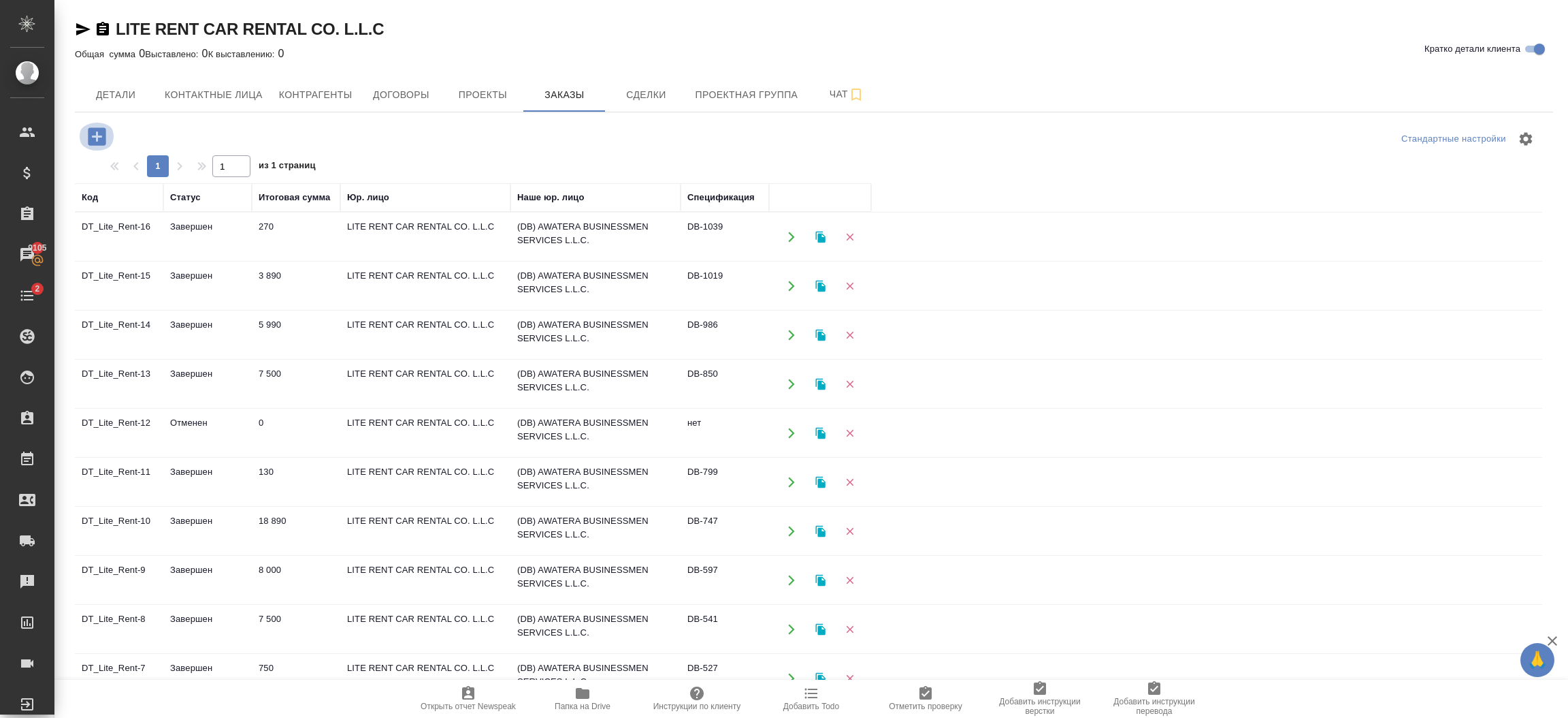
click at [101, 141] on icon "button" at bounding box center [97, 136] width 18 height 18
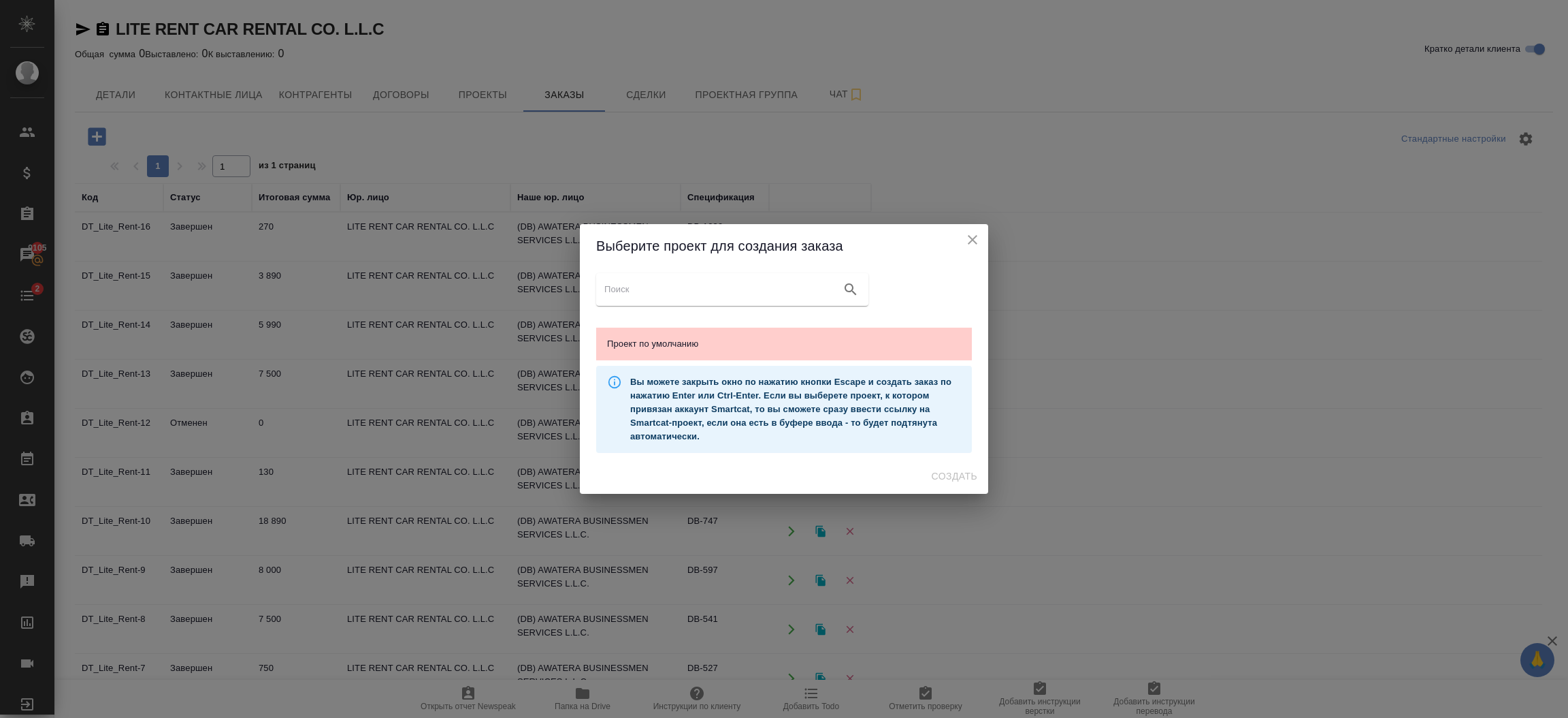
click at [645, 294] on input "search google maps" at bounding box center [720, 289] width 231 height 19
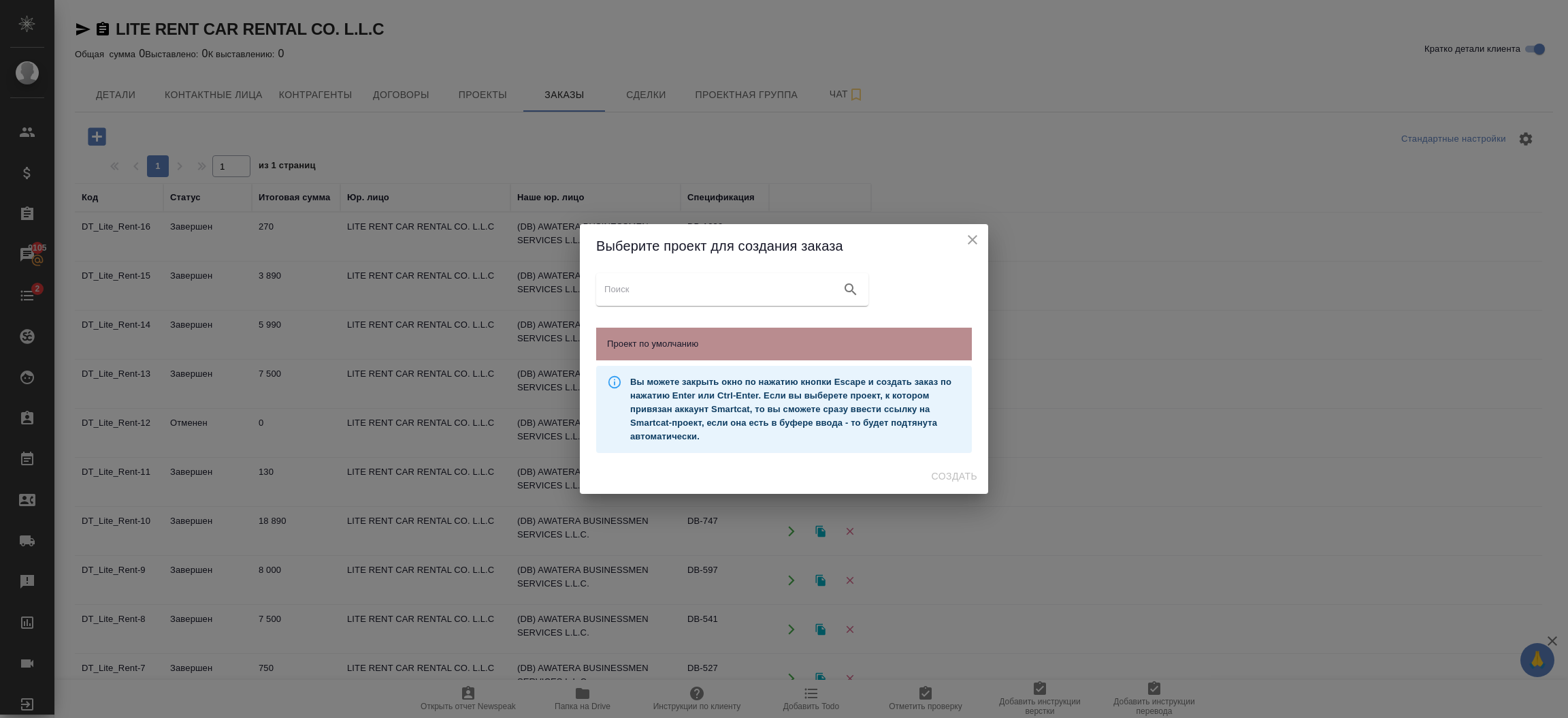
click at [661, 333] on div "Проект по умолчанию" at bounding box center [784, 343] width 375 height 33
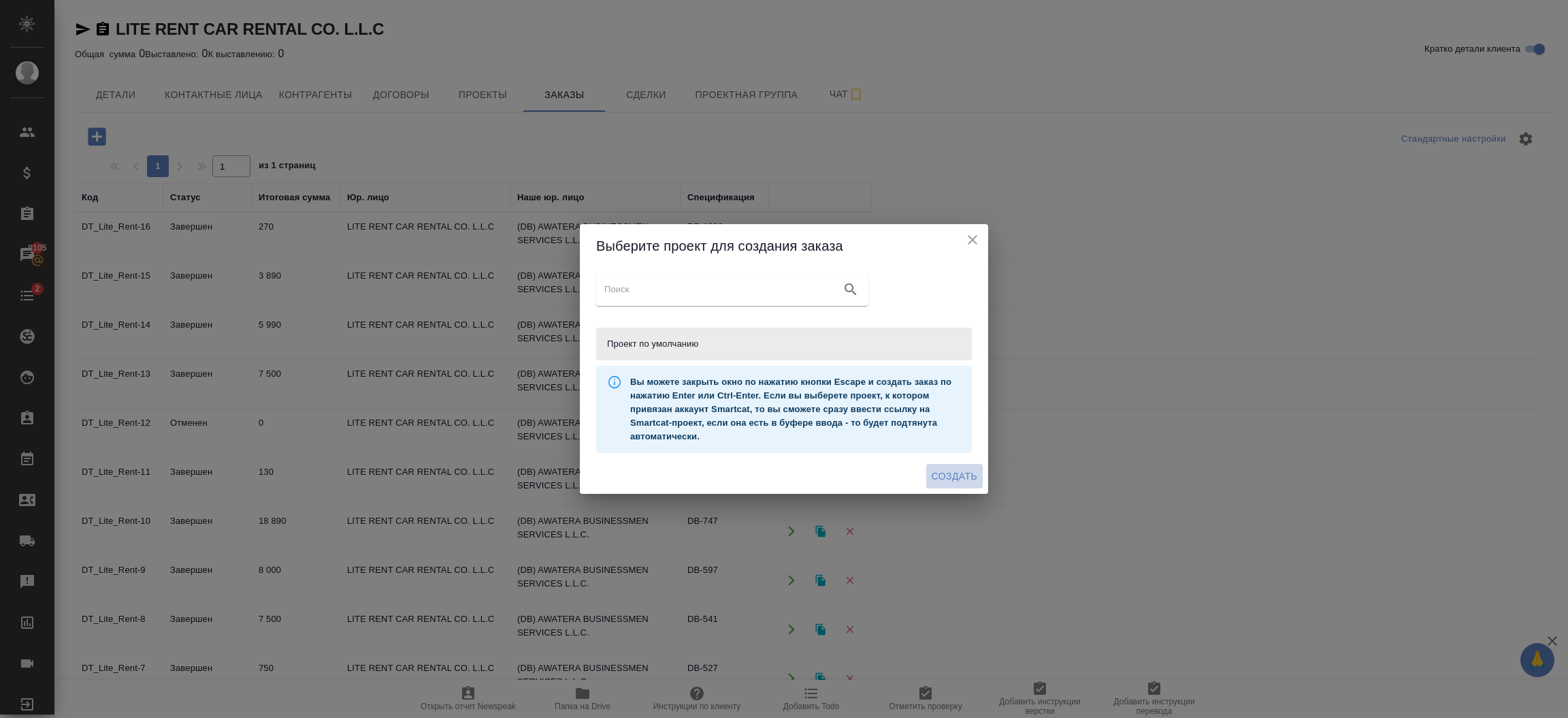
click at [953, 478] on span "Создать" at bounding box center [954, 476] width 45 height 17
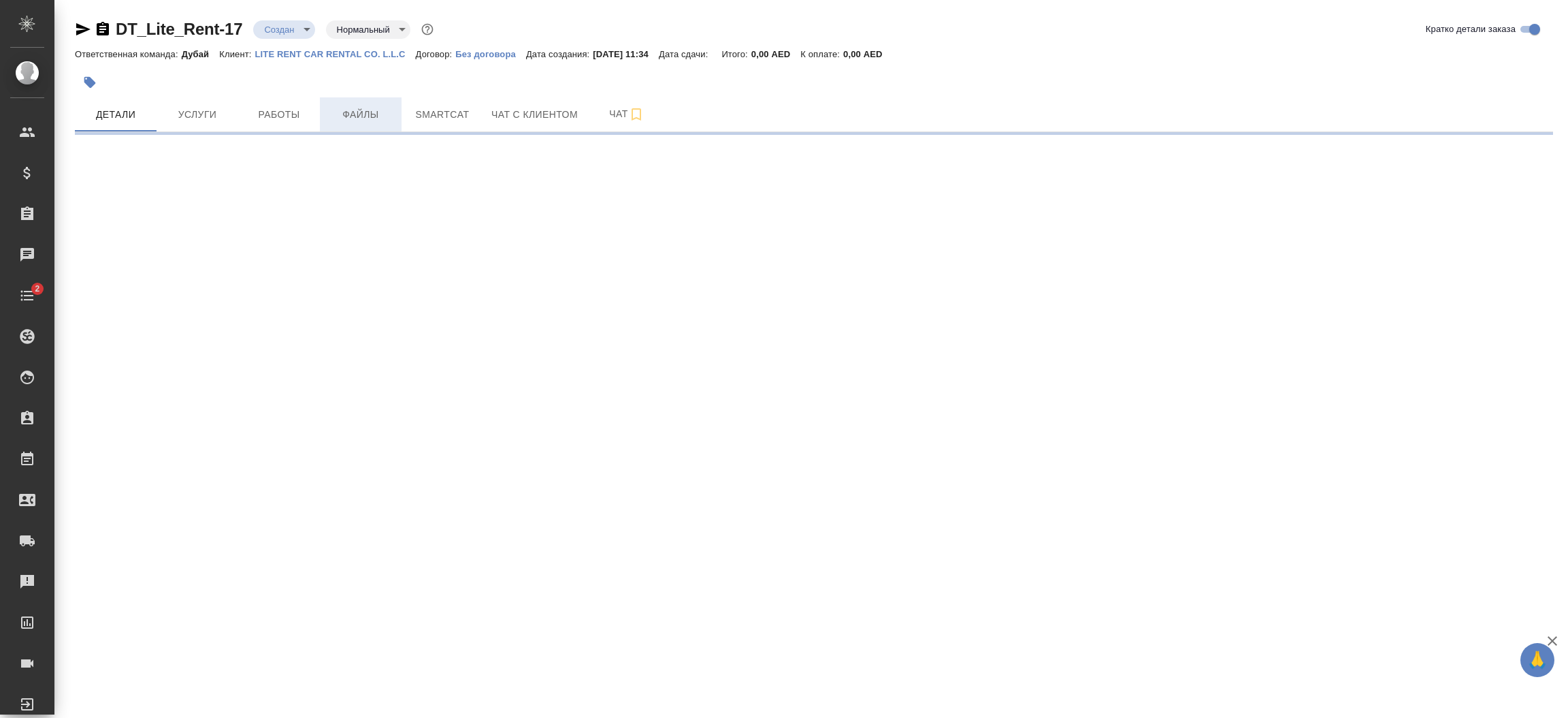
select select "RU"
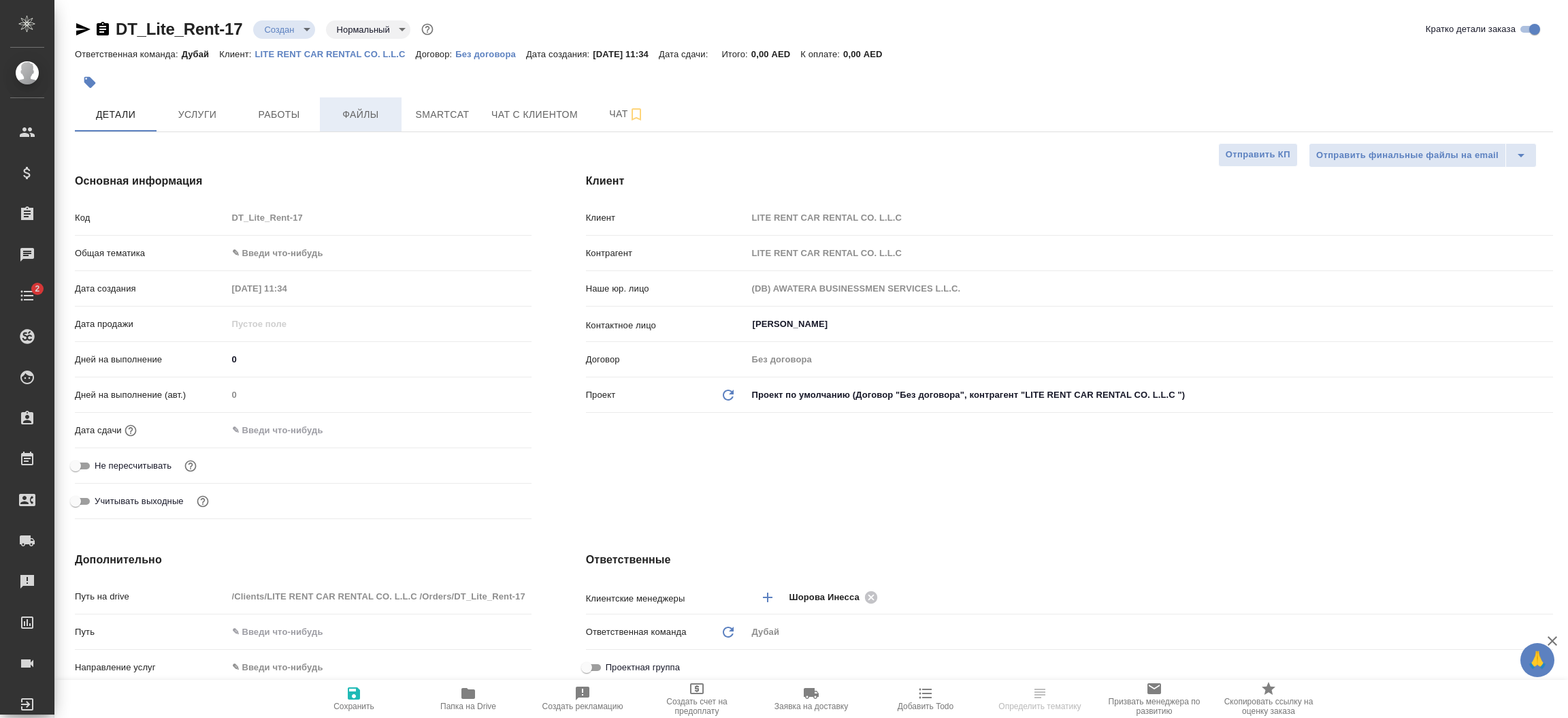
type textarea "x"
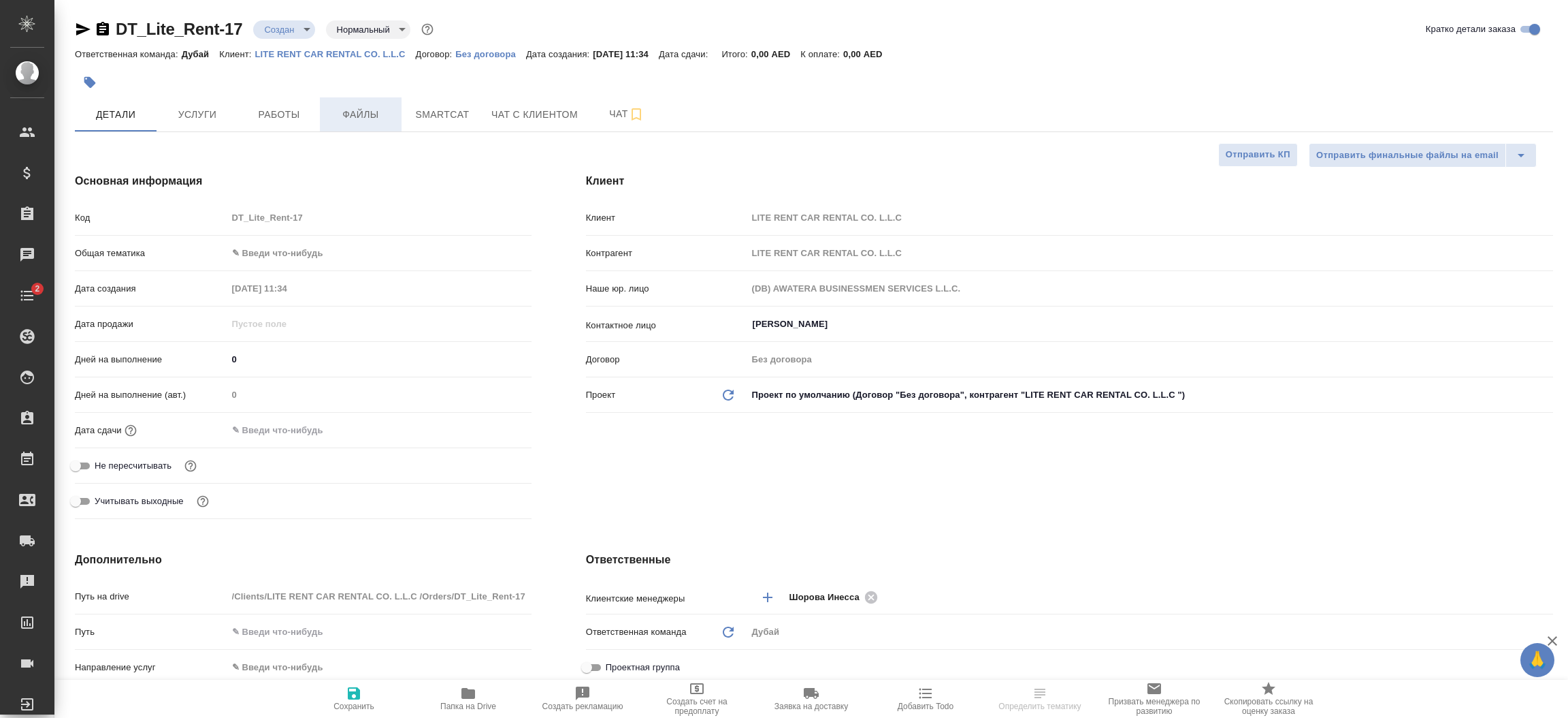
type textarea "x"
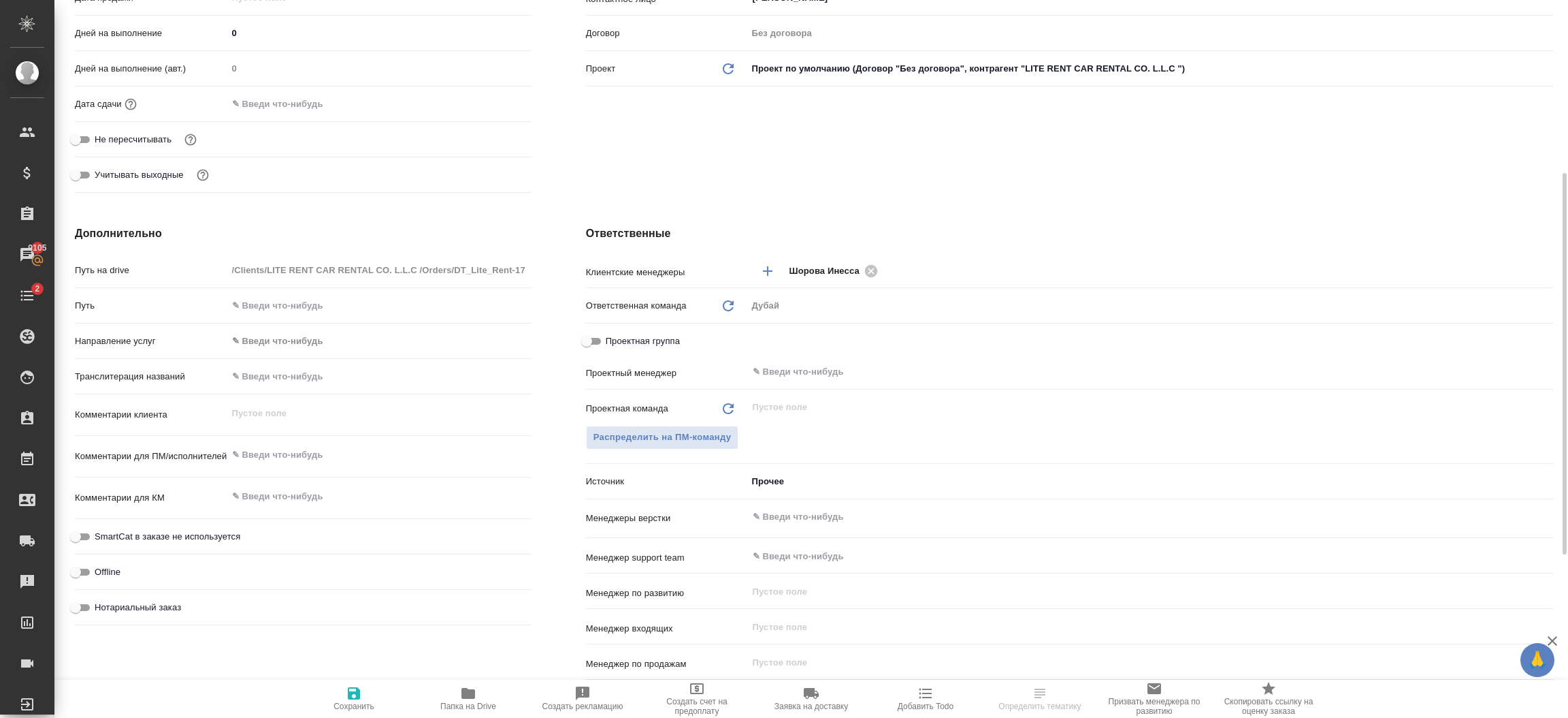
scroll to position [429, 0]
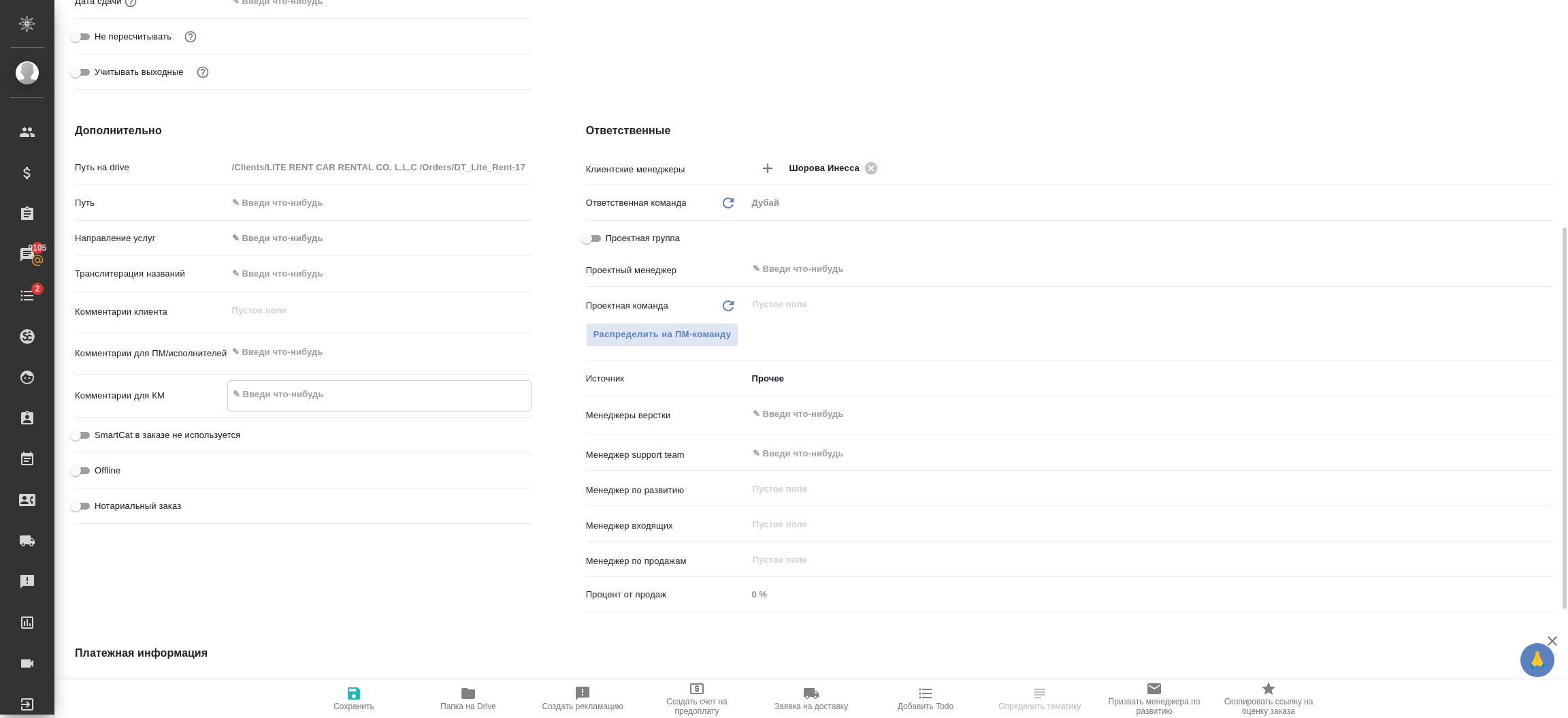
click at [285, 394] on textarea at bounding box center [379, 394] width 303 height 23
type textarea "x"
click at [285, 366] on div "x" at bounding box center [380, 353] width 304 height 30
type textarea "x"
type textarea "Э"
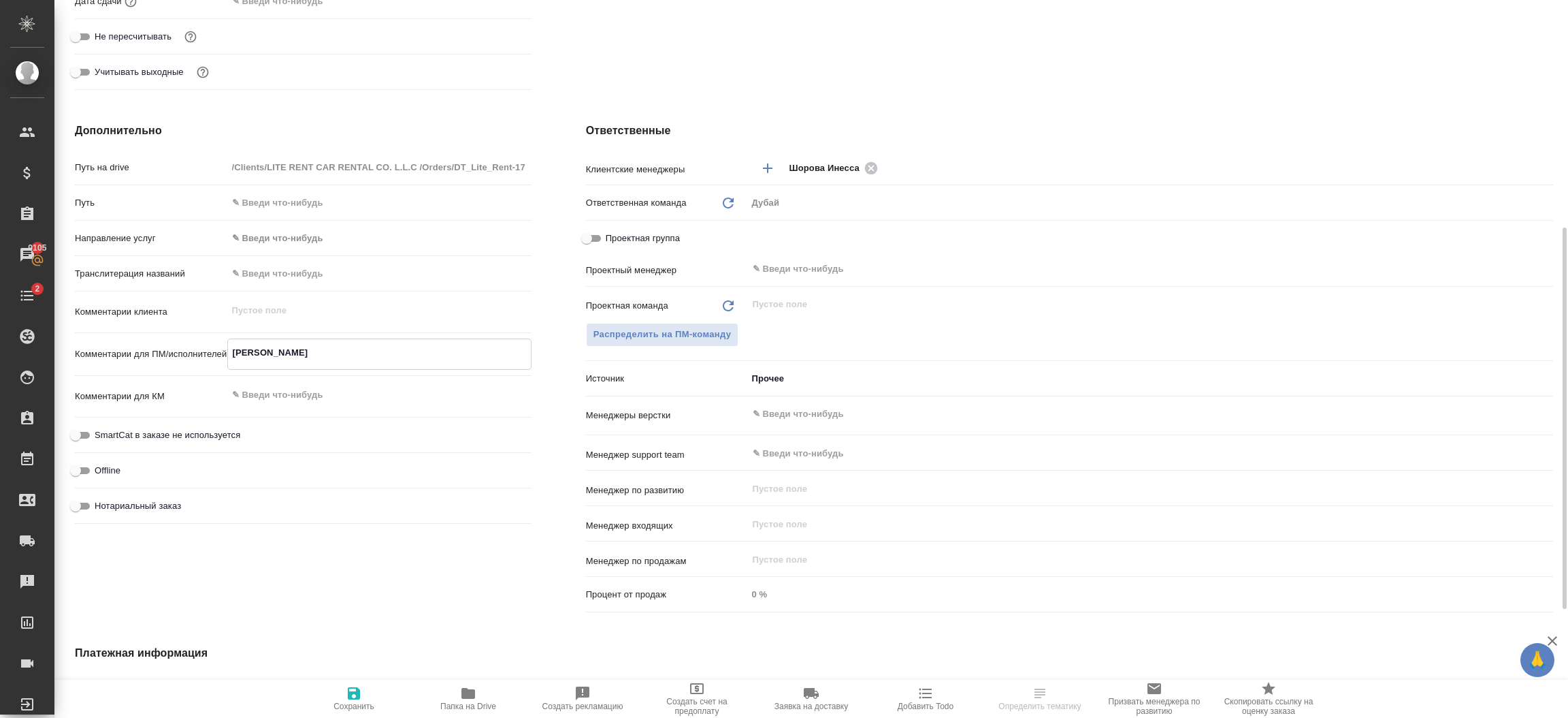
type textarea "x"
type textarea "Эд"
type textarea "x"
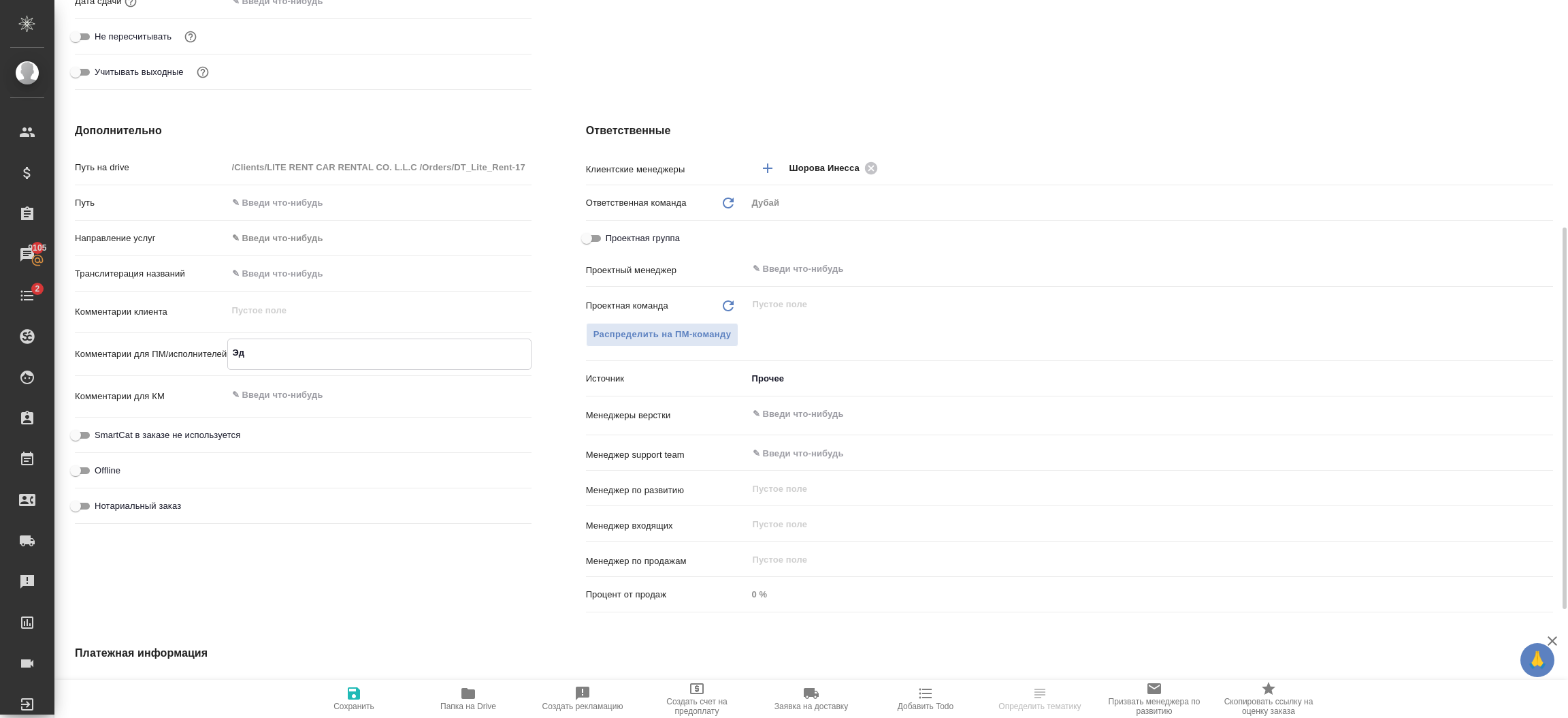
type textarea "Эдж"
type textarea "x"
type textarea "Эджари"
type textarea "x"
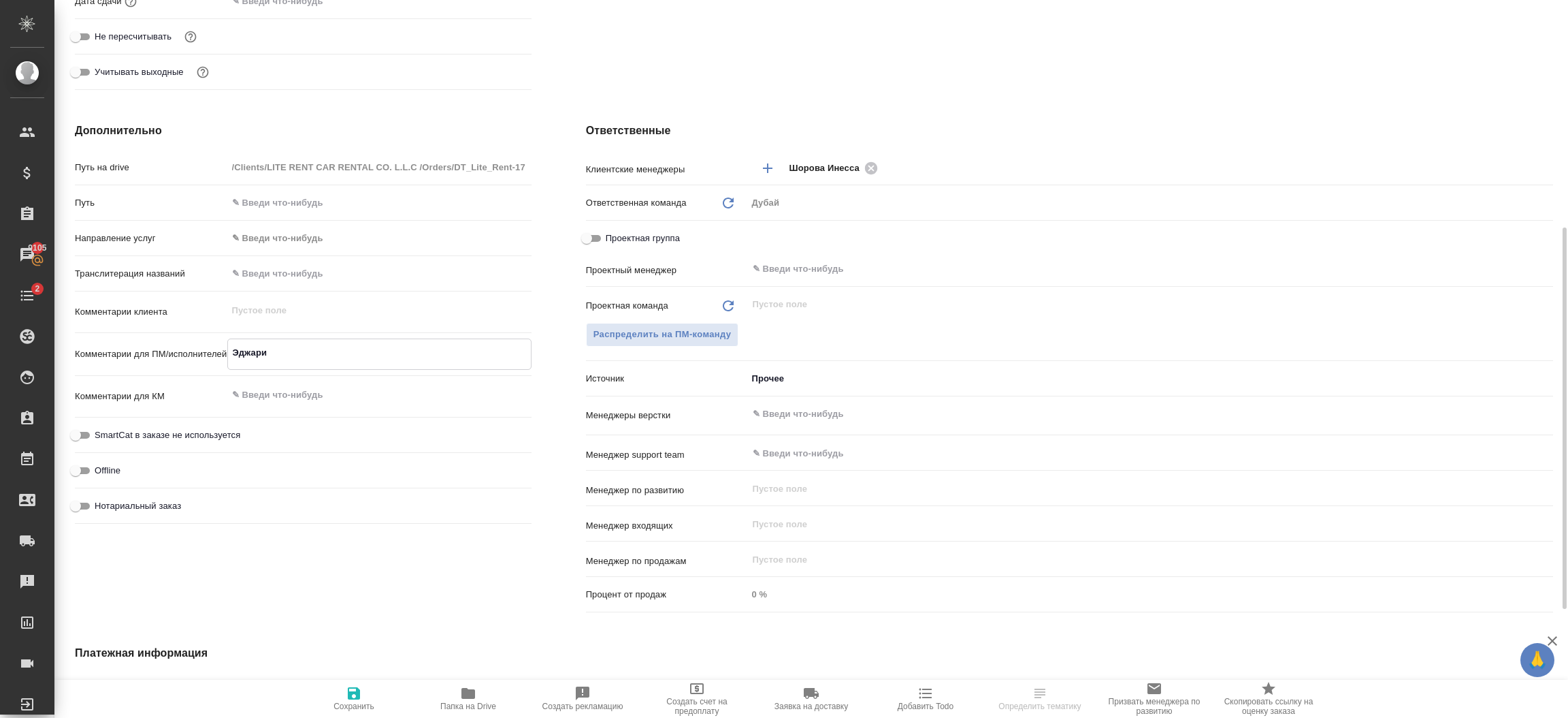
type textarea "x"
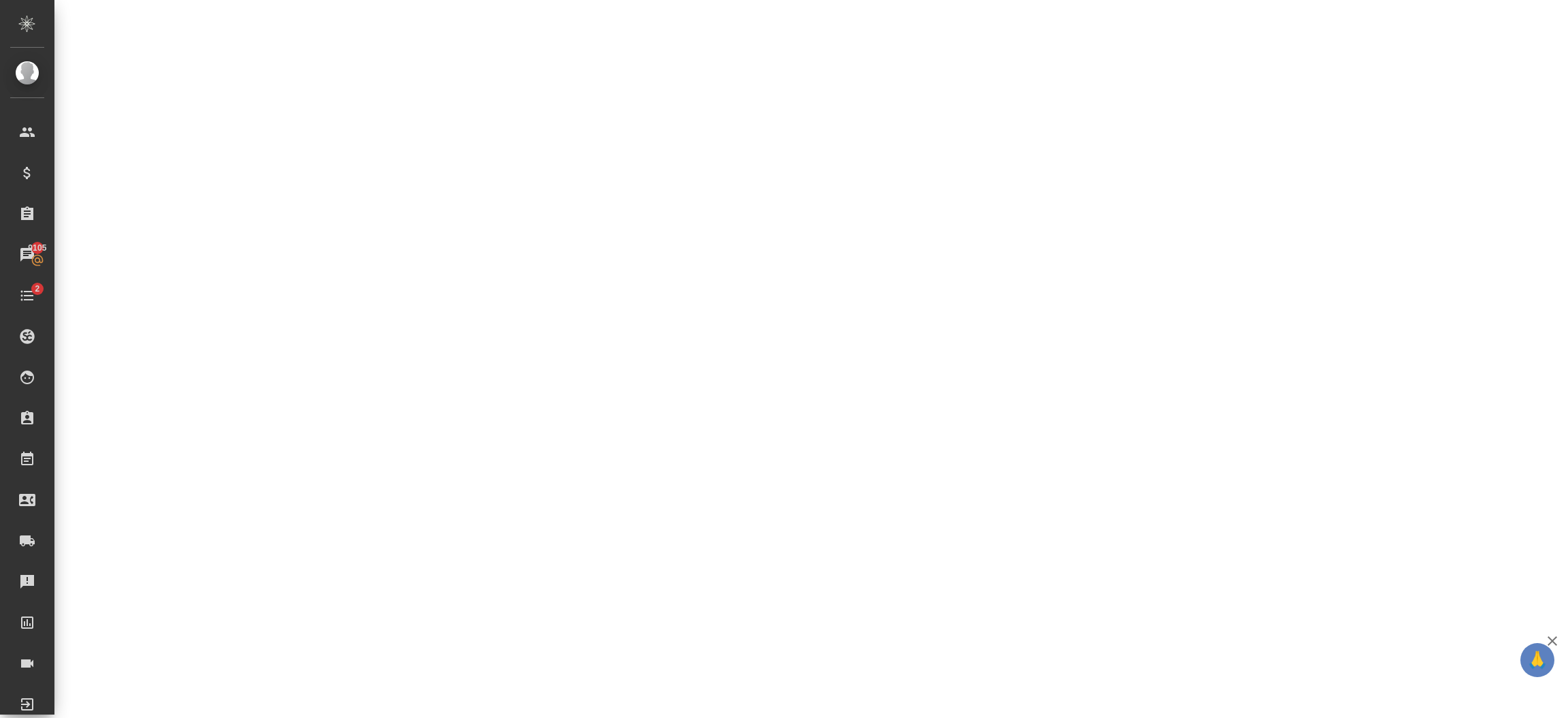
select select "RU"
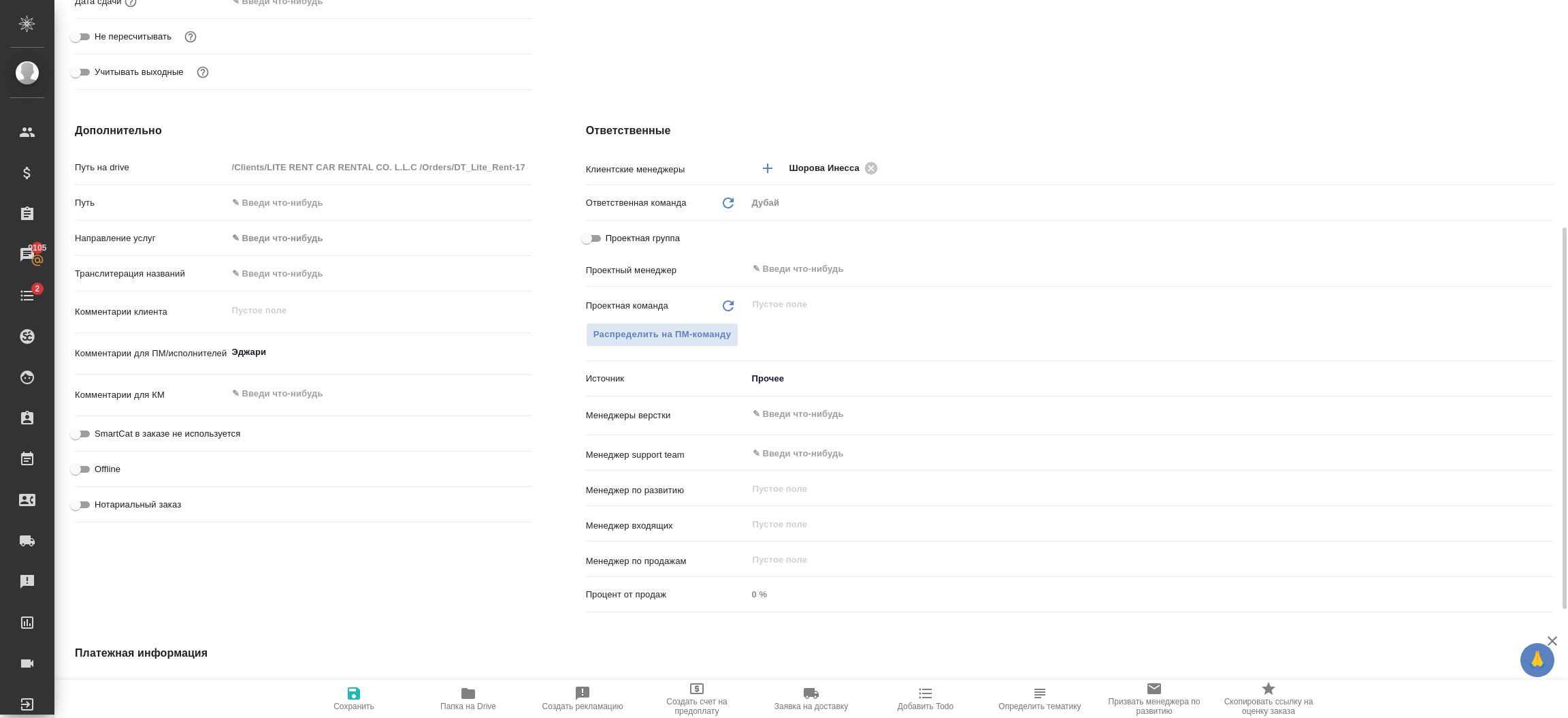
type textarea "x"
click at [353, 686] on icon "button" at bounding box center [354, 693] width 16 height 16
type textarea "x"
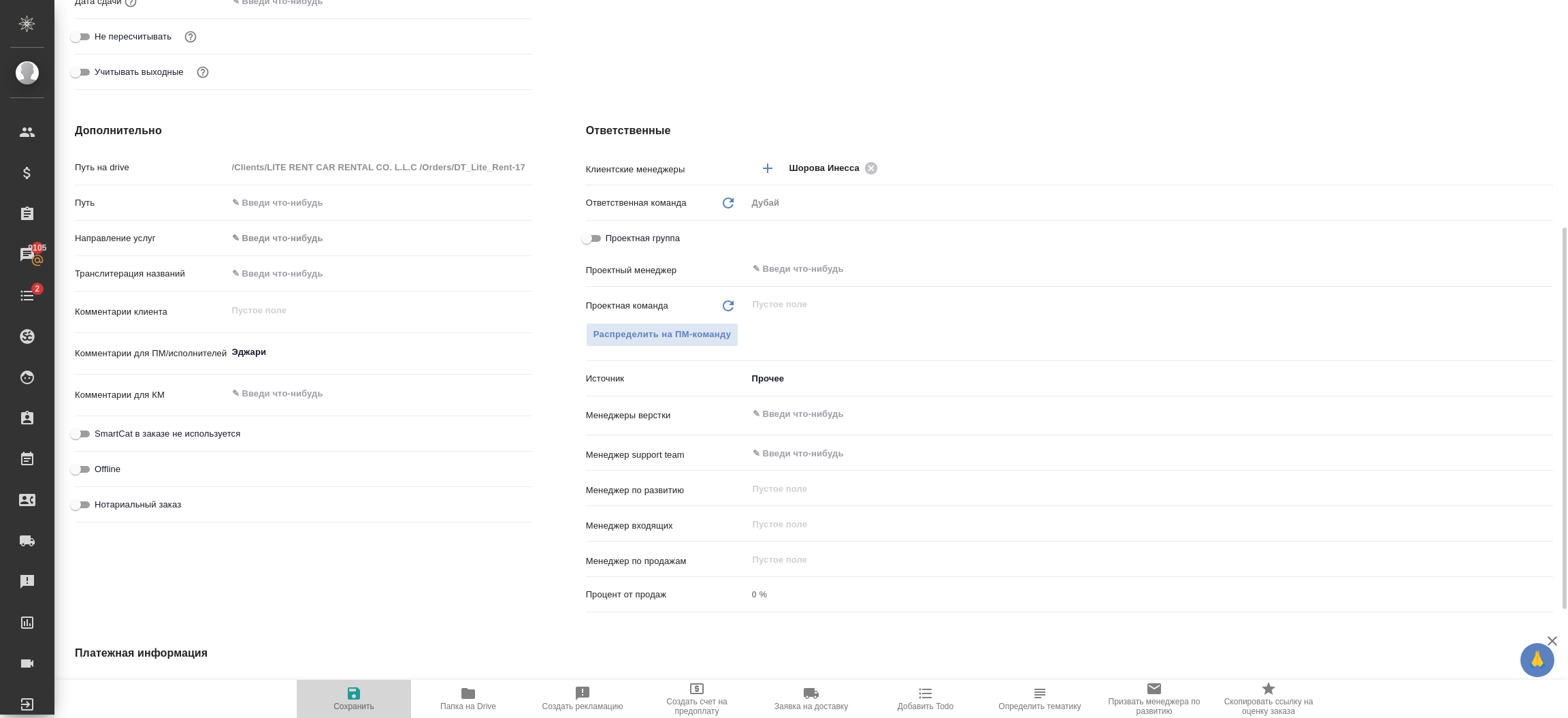
type textarea "x"
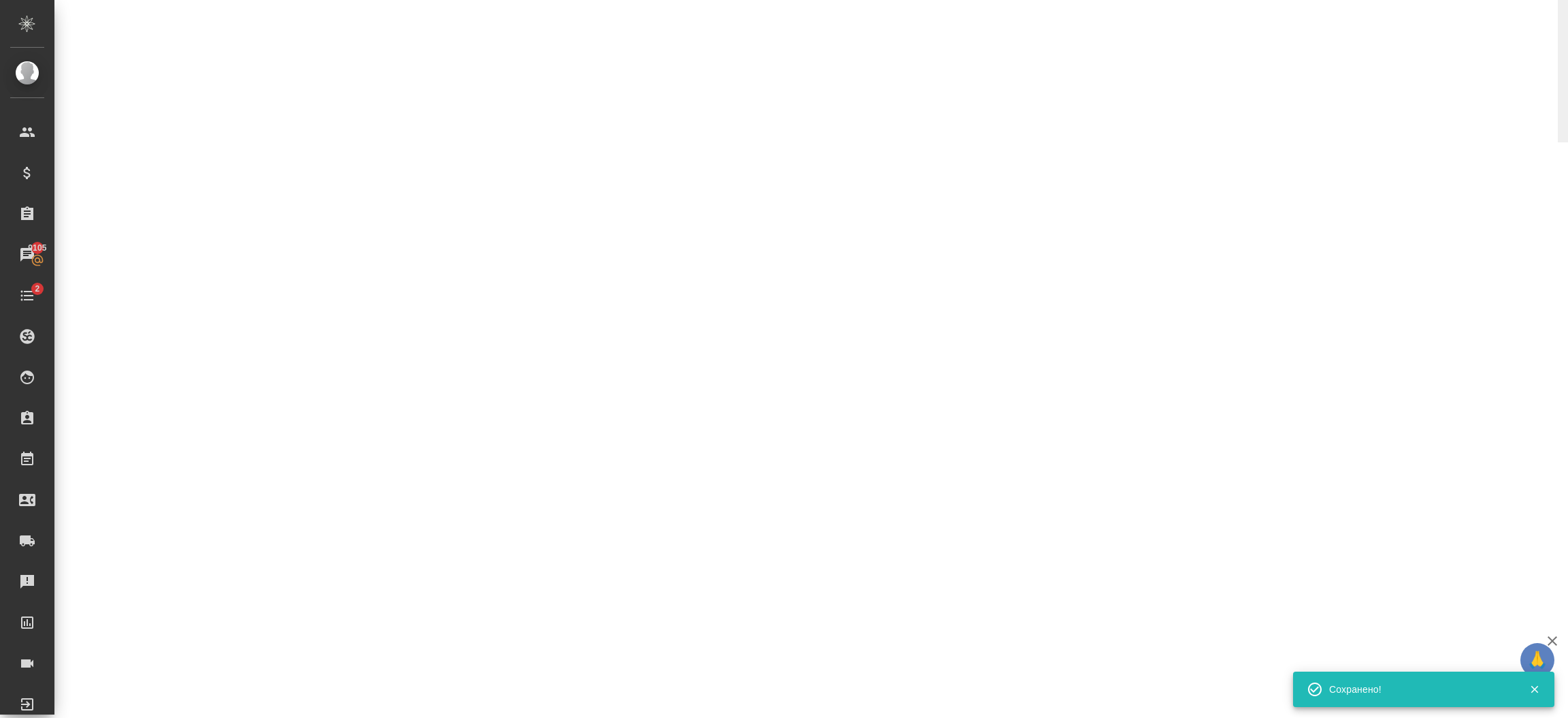
click at [1558, 88] on div at bounding box center [1563, 359] width 10 height 718
select select "RU"
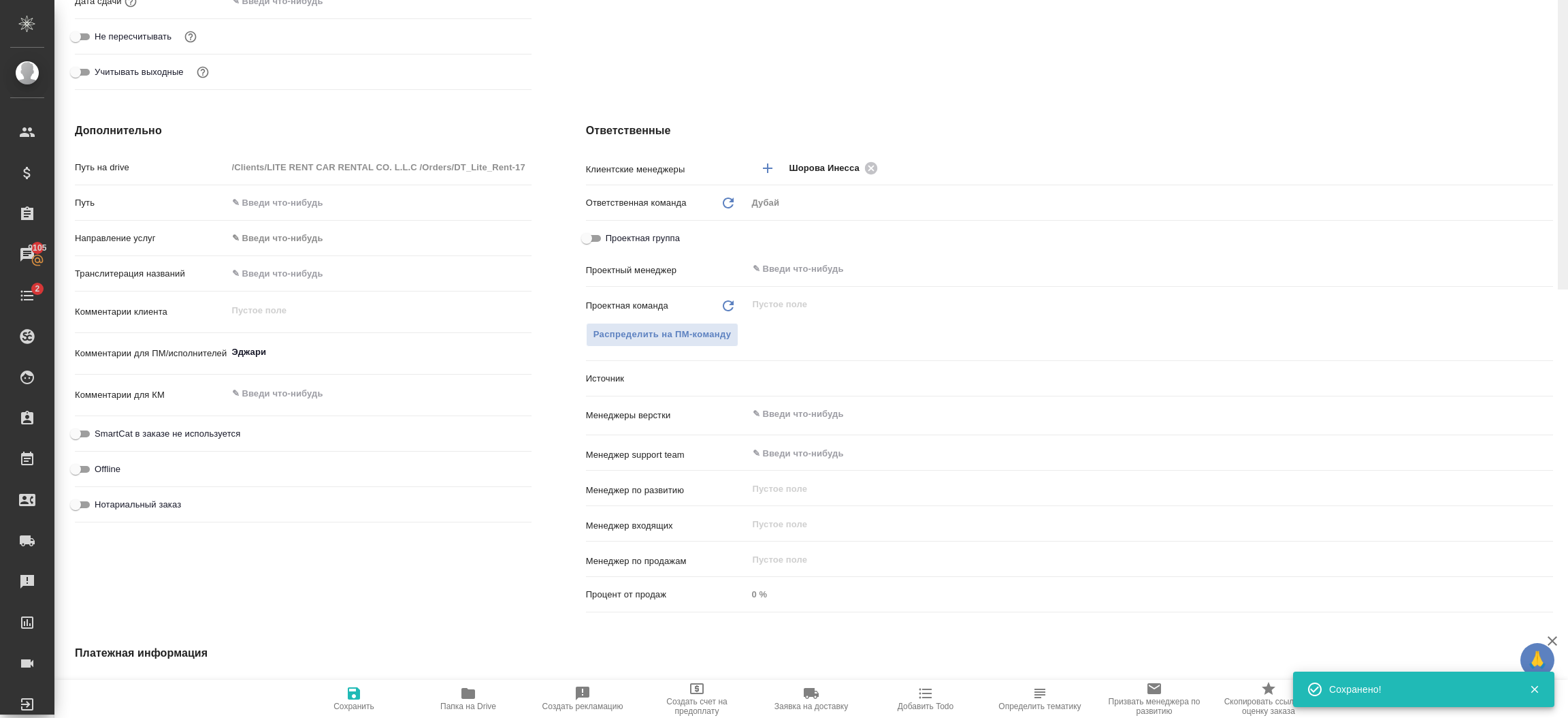
type textarea "x"
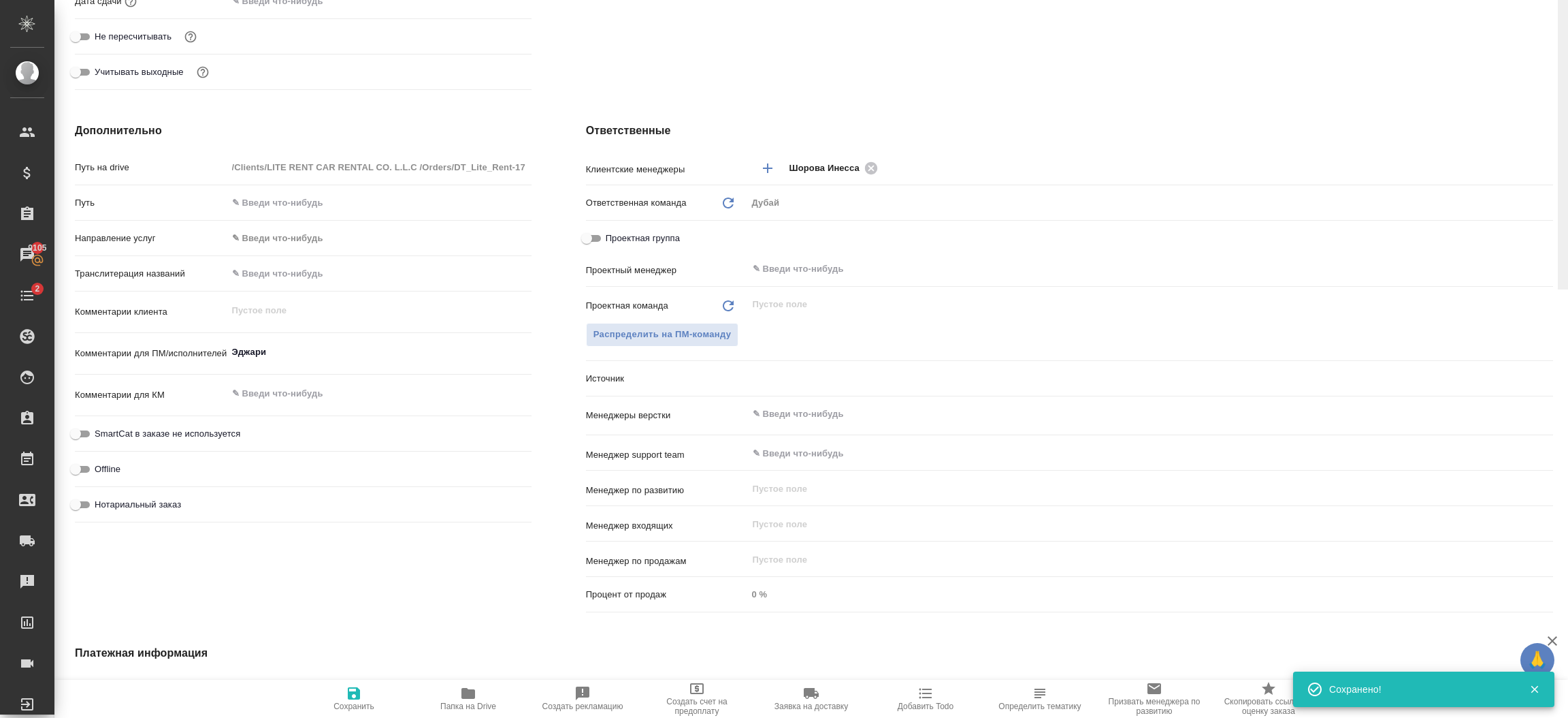
type textarea "x"
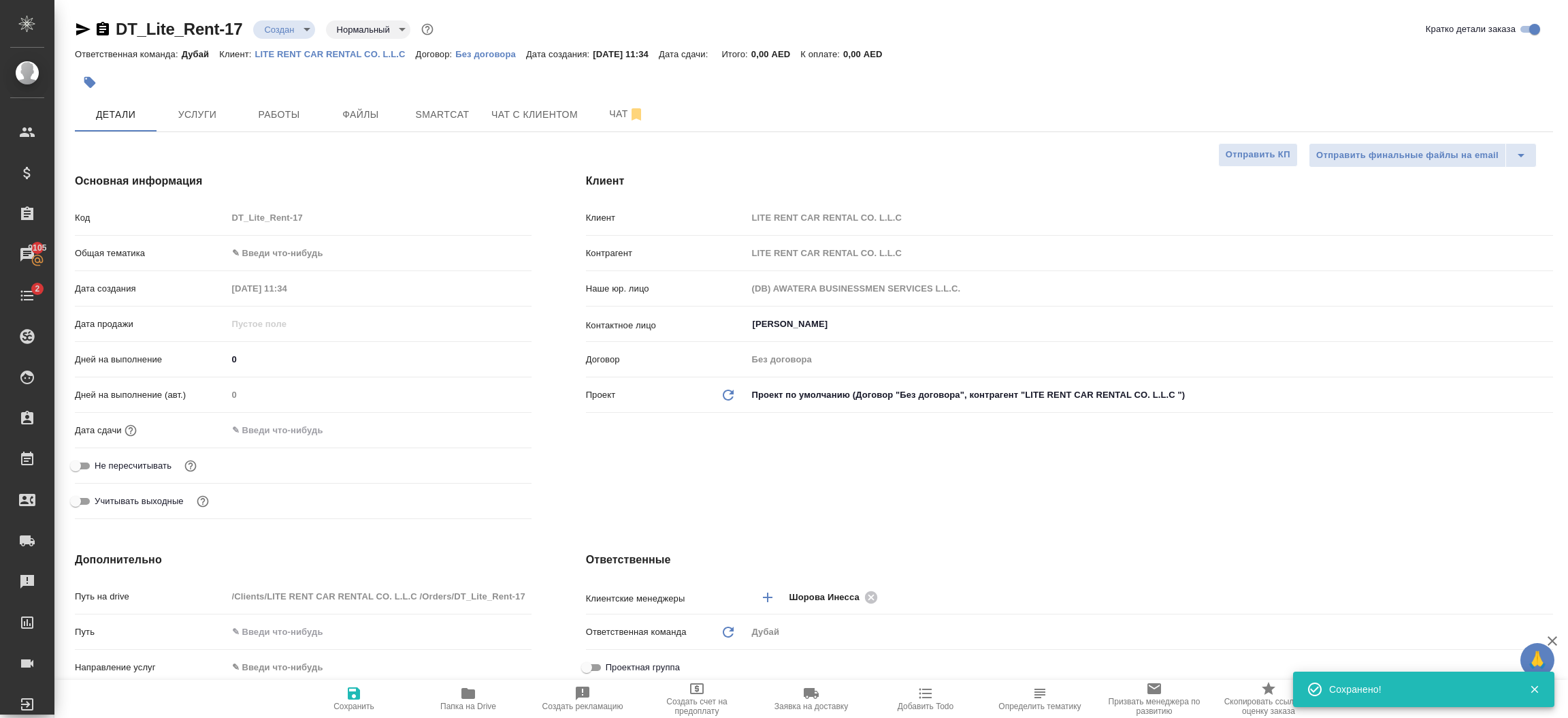
click at [333, 437] on input "text" at bounding box center [287, 430] width 119 height 20
click at [491, 427] on icon "button" at bounding box center [492, 430] width 16 height 16
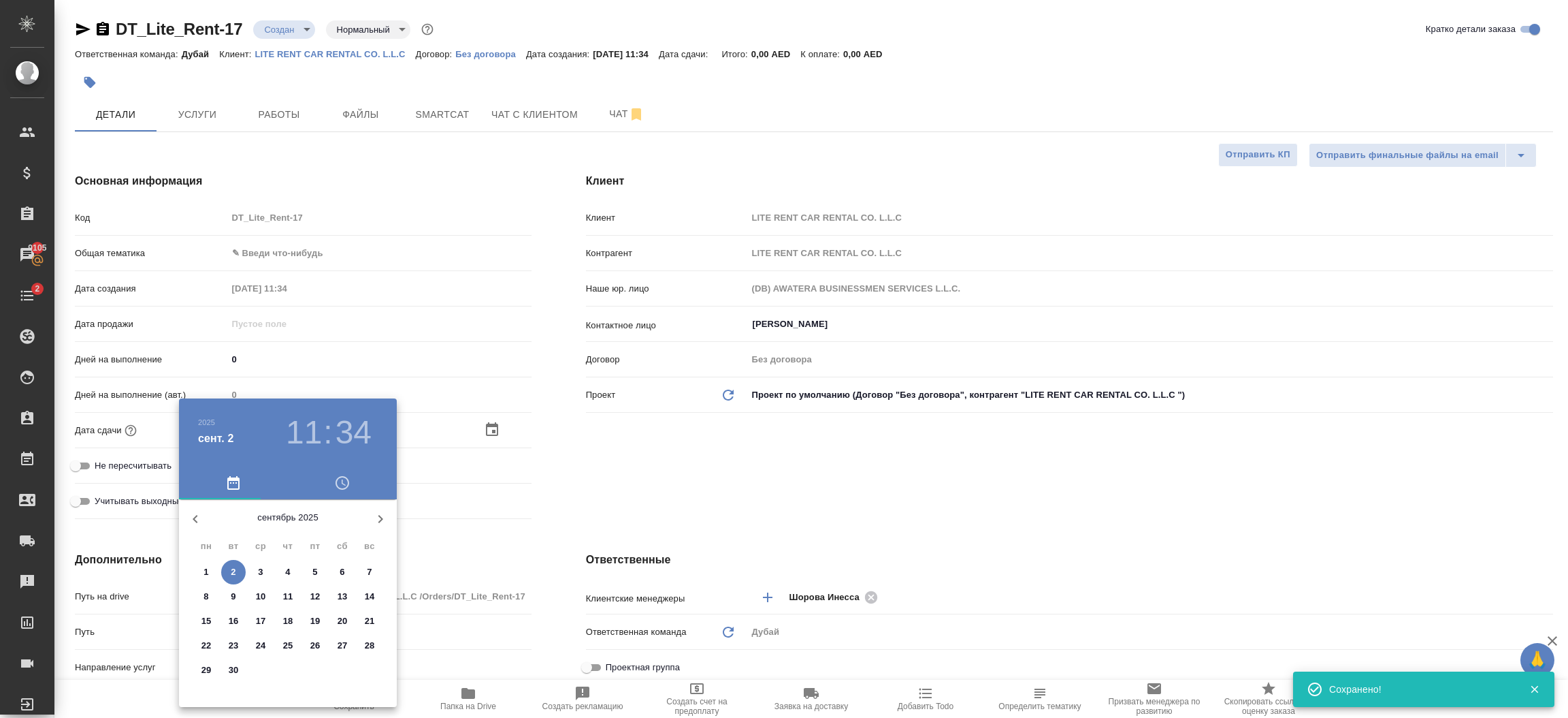
click at [231, 677] on button "30" at bounding box center [234, 670] width 25 height 25
type input "30.09.2025 11:34"
type textarea "x"
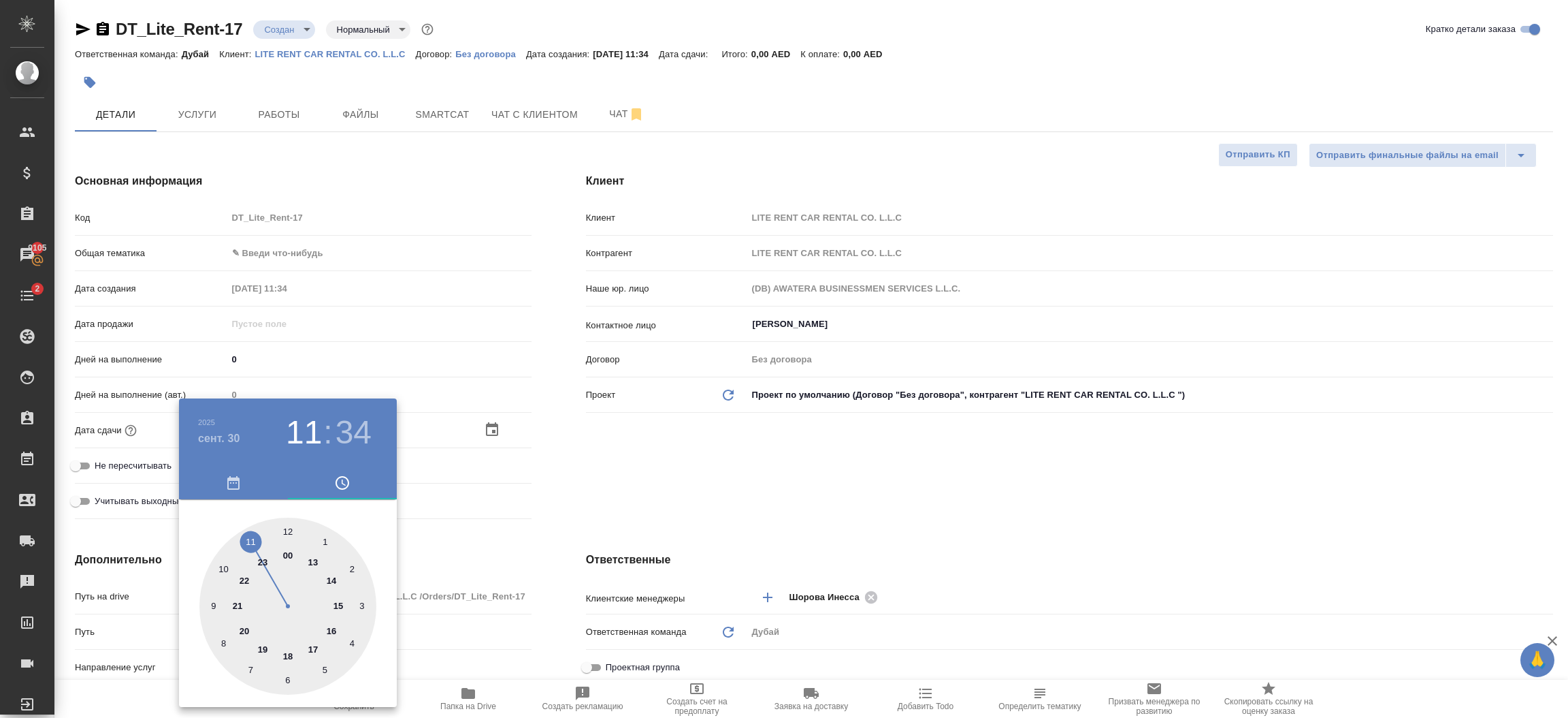
click at [551, 518] on div at bounding box center [784, 359] width 1568 height 718
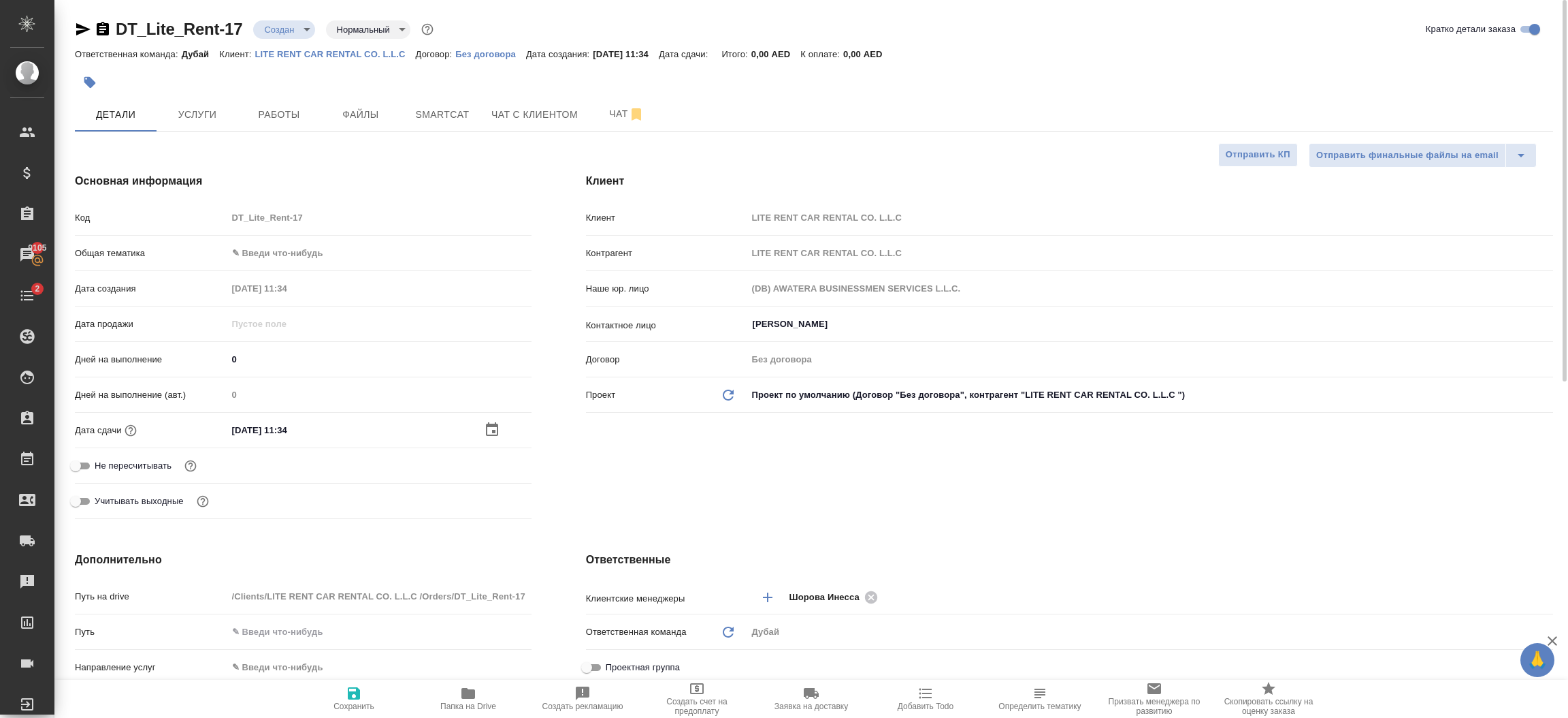
click at [360, 706] on span "Сохранить" at bounding box center [354, 706] width 41 height 10
type textarea "x"
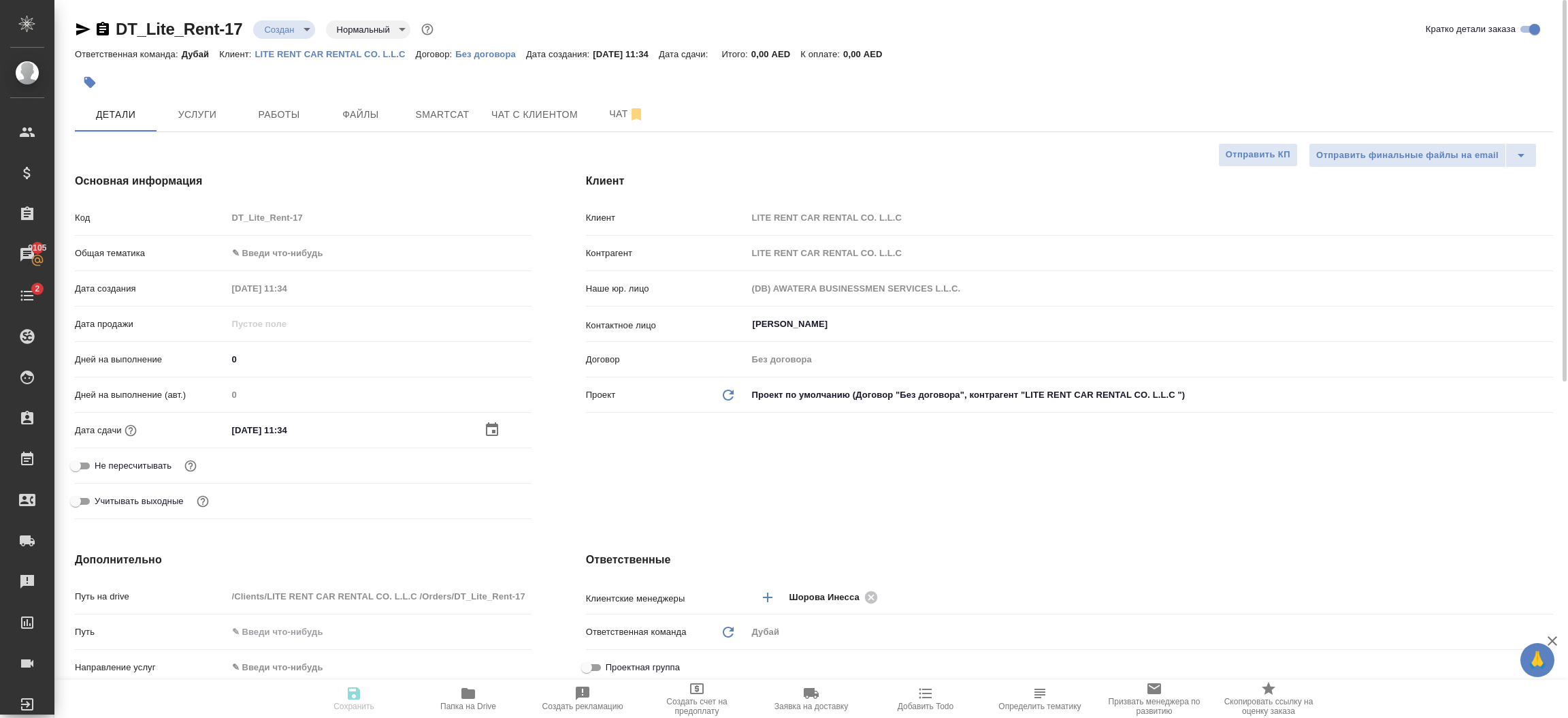
type textarea "x"
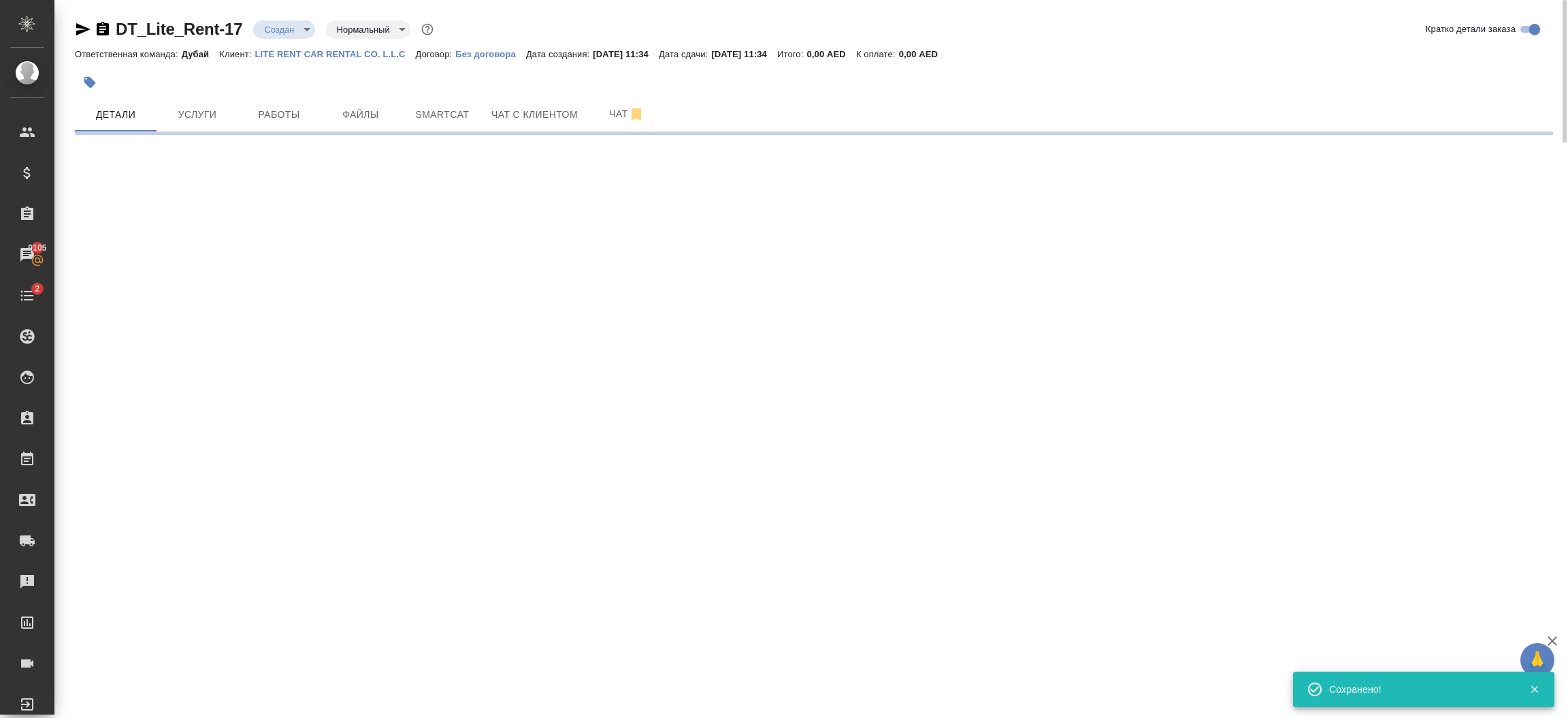
select select "RU"
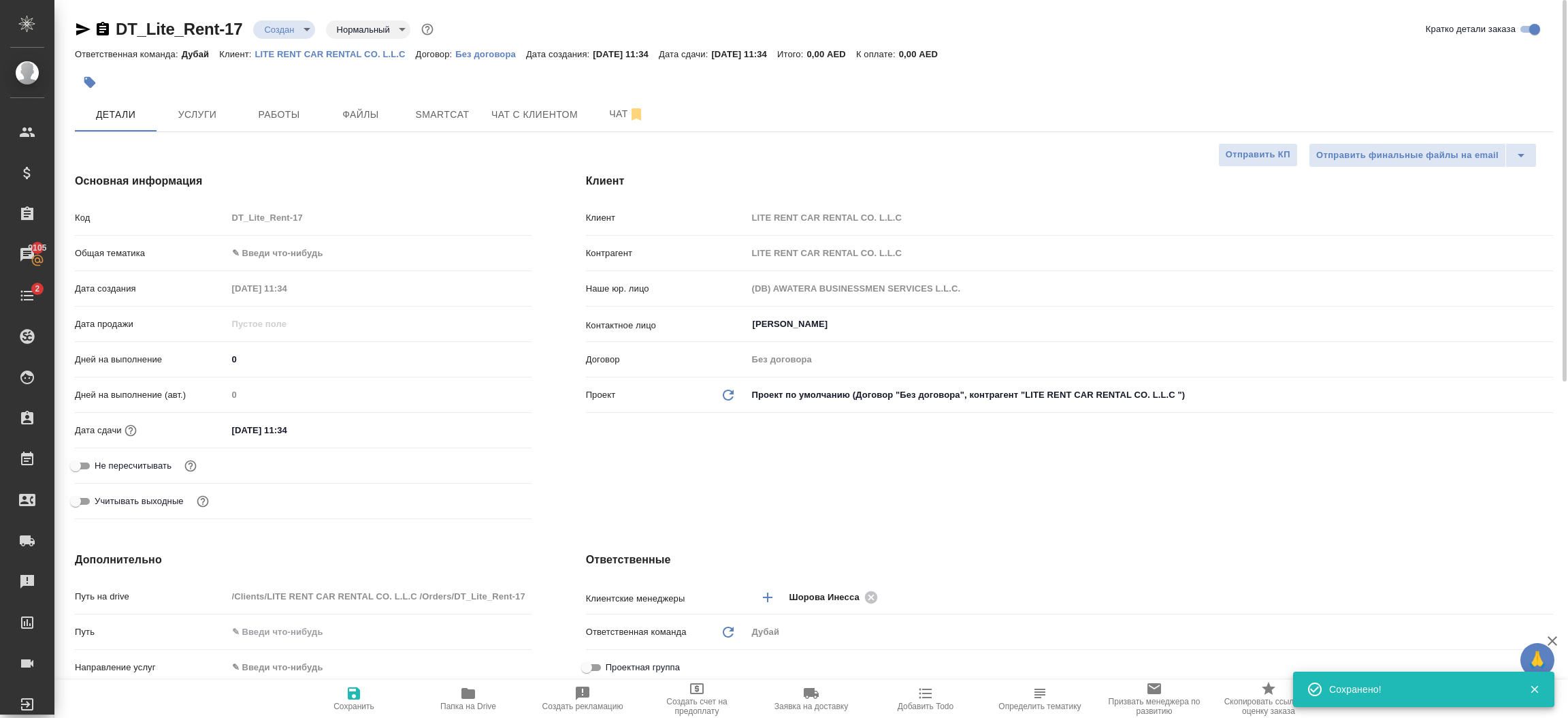
type textarea "x"
click at [838, 486] on div "Клиент Клиент LITE RENT CAR RENTAL CO. L.L.C Контрагент LITE RENT CAR RENTAL CO…" at bounding box center [1069, 349] width 1022 height 406
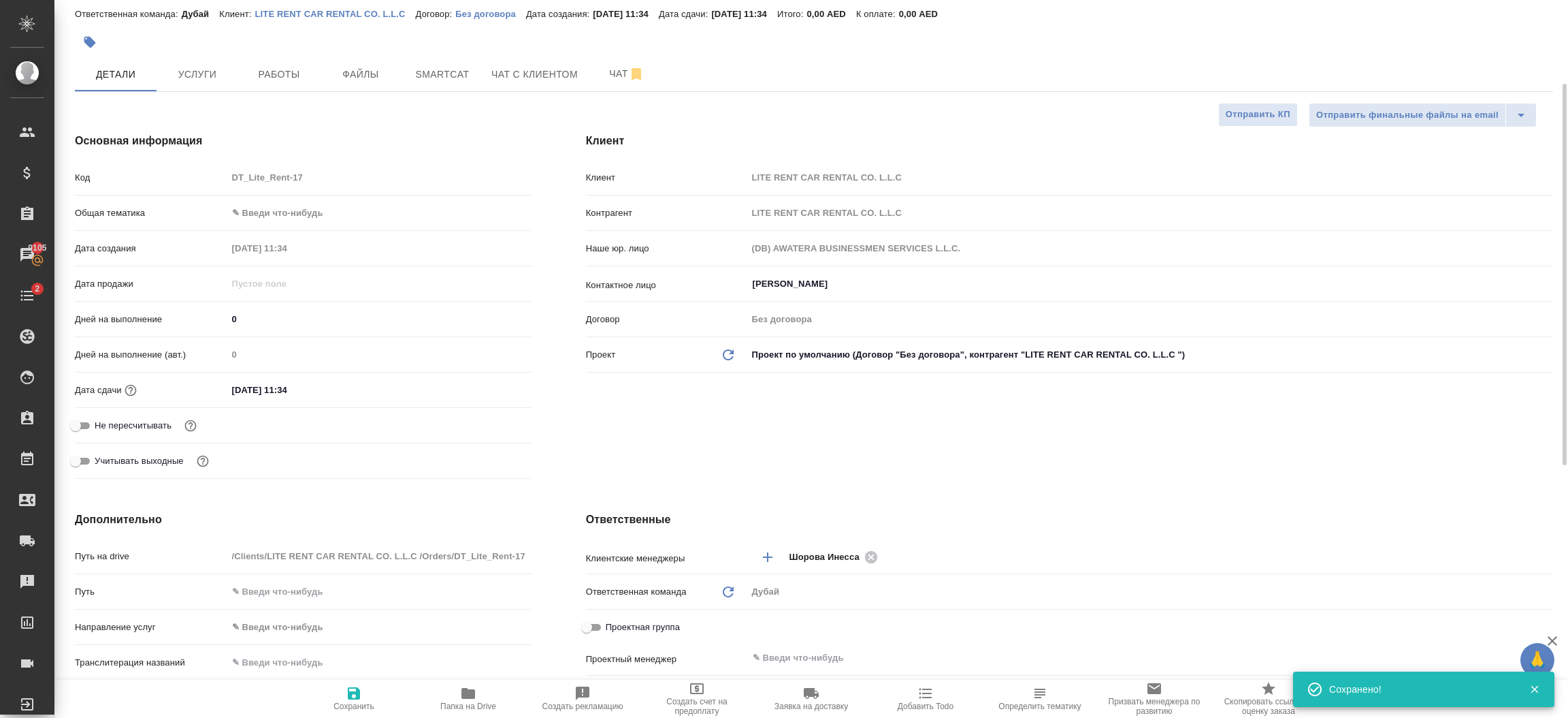
scroll to position [122, 0]
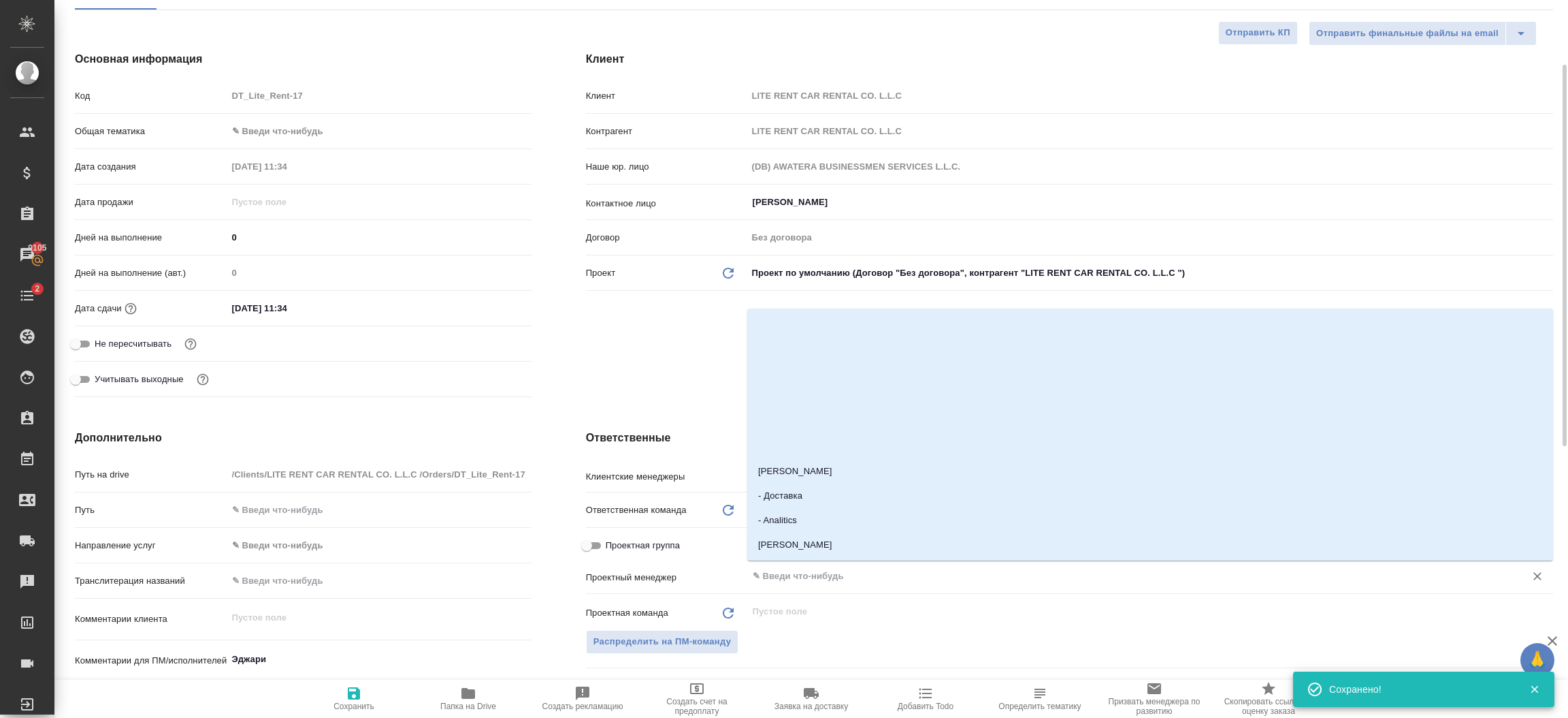
click at [801, 568] on input "text" at bounding box center [1128, 576] width 752 height 16
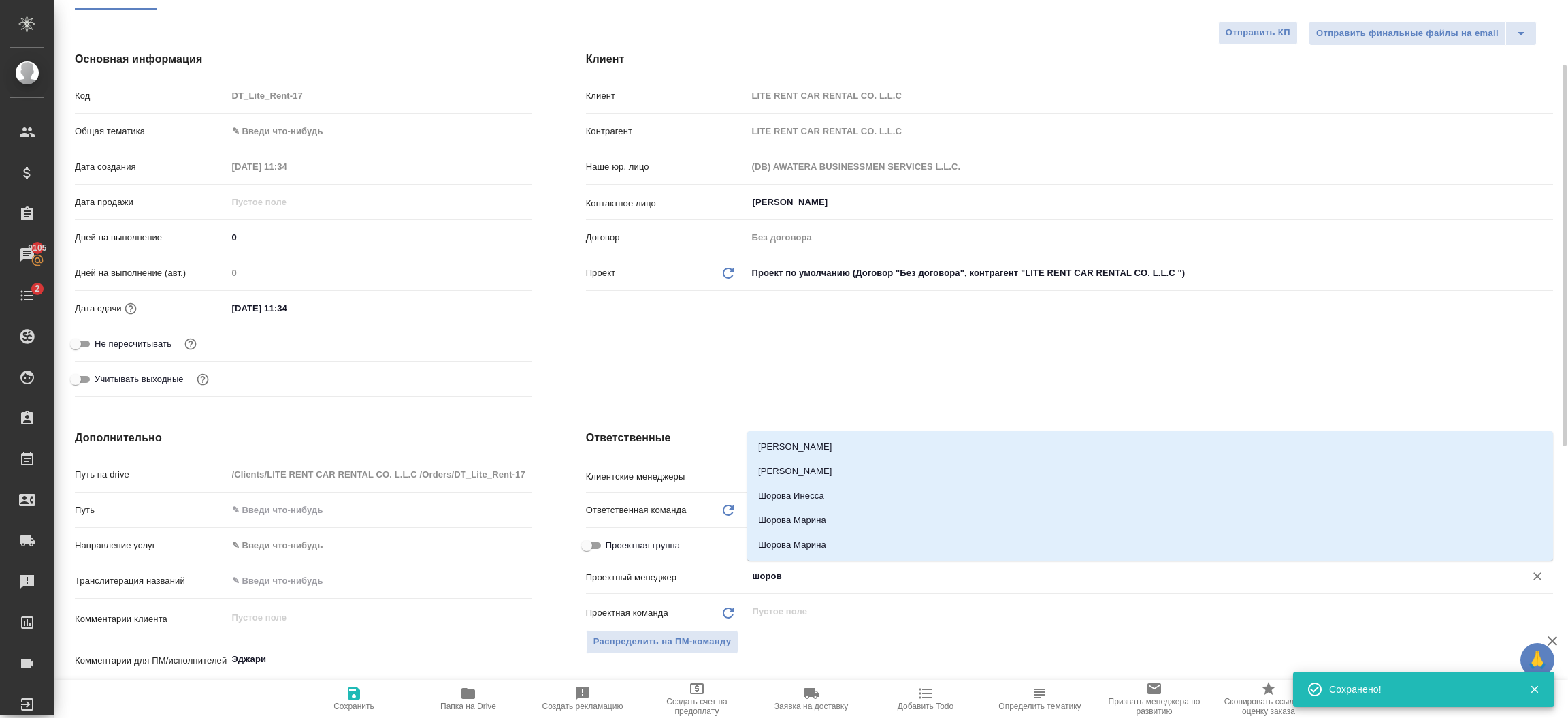
type input "шорова"
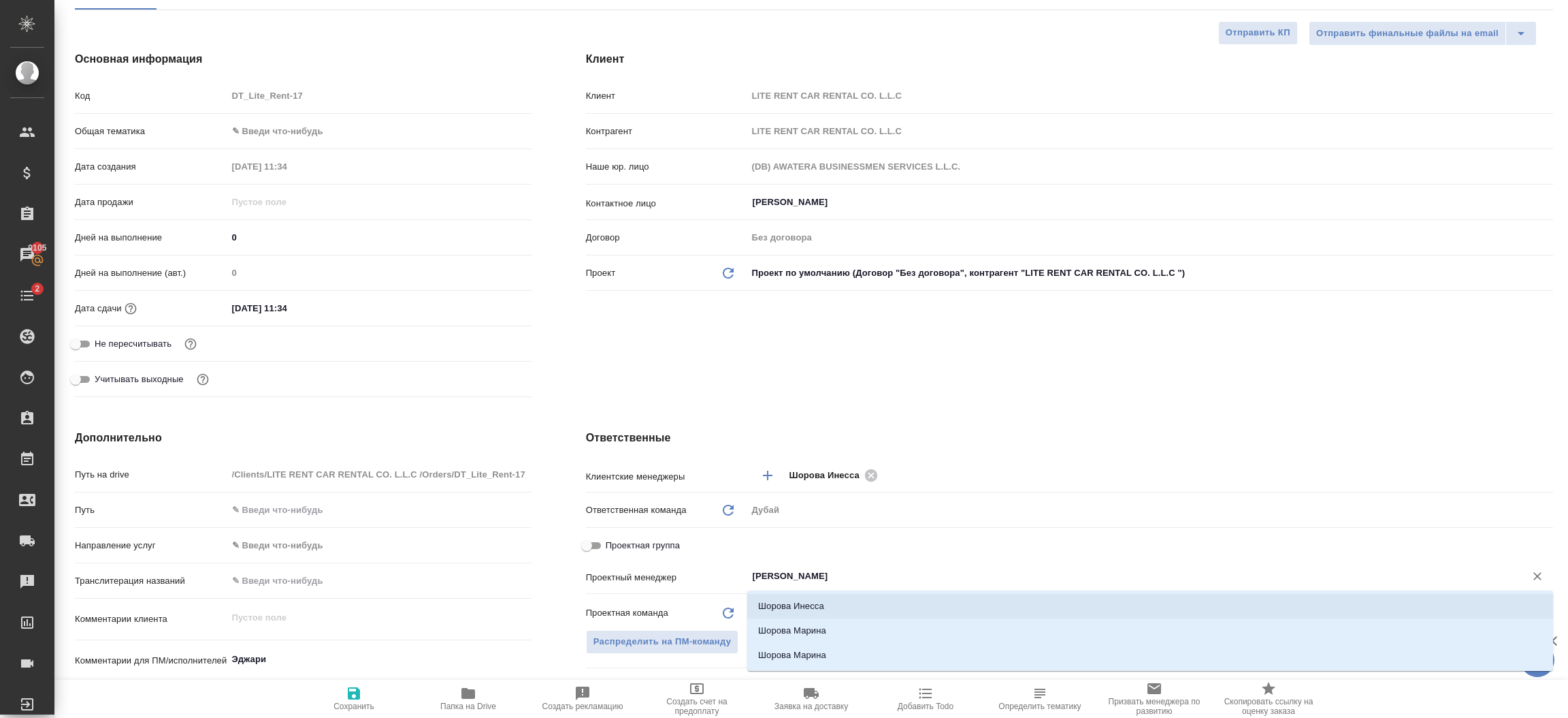
click at [810, 594] on li "Шорова Инесса" at bounding box center [1150, 606] width 806 height 25
type textarea "x"
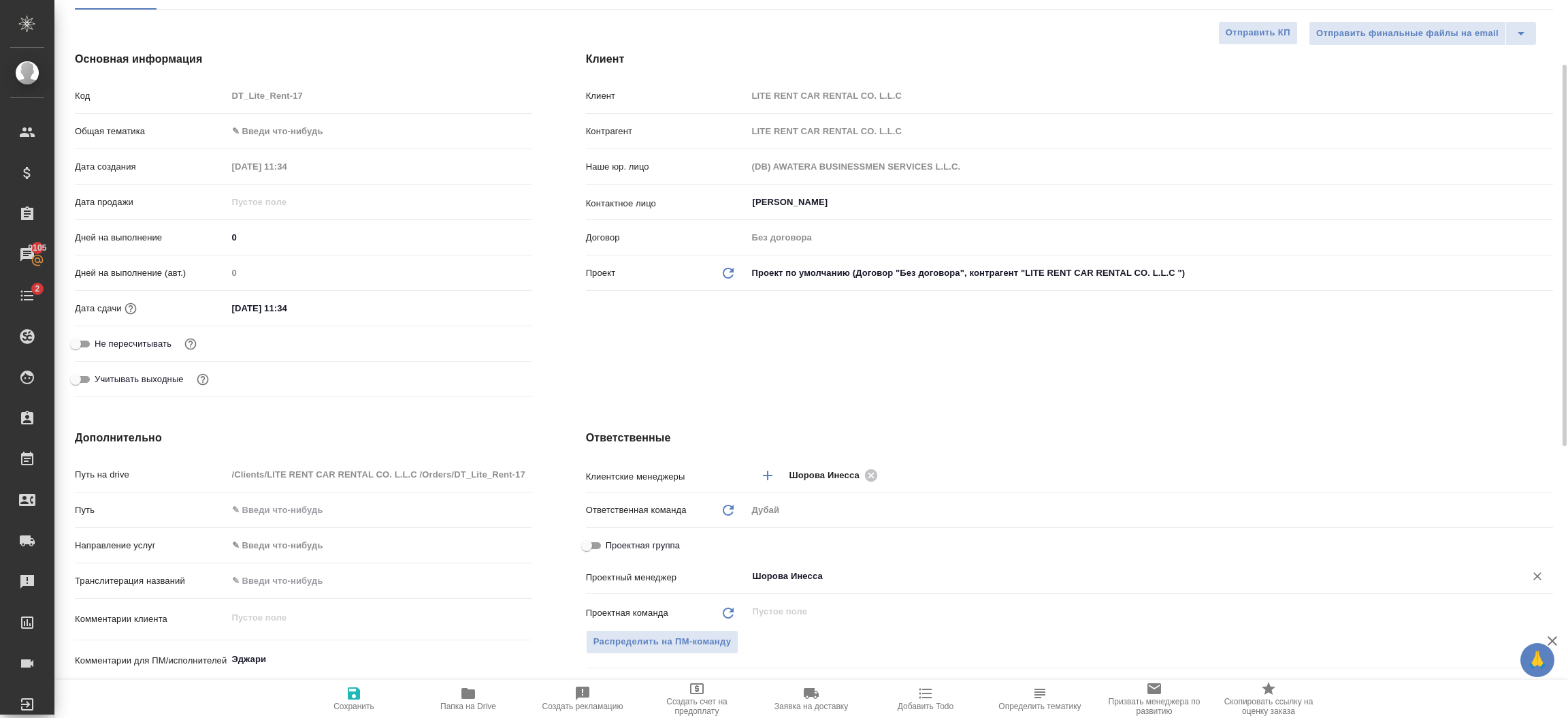
type input "Шорова Инесса"
click at [350, 692] on icon "button" at bounding box center [354, 693] width 16 height 16
type textarea "x"
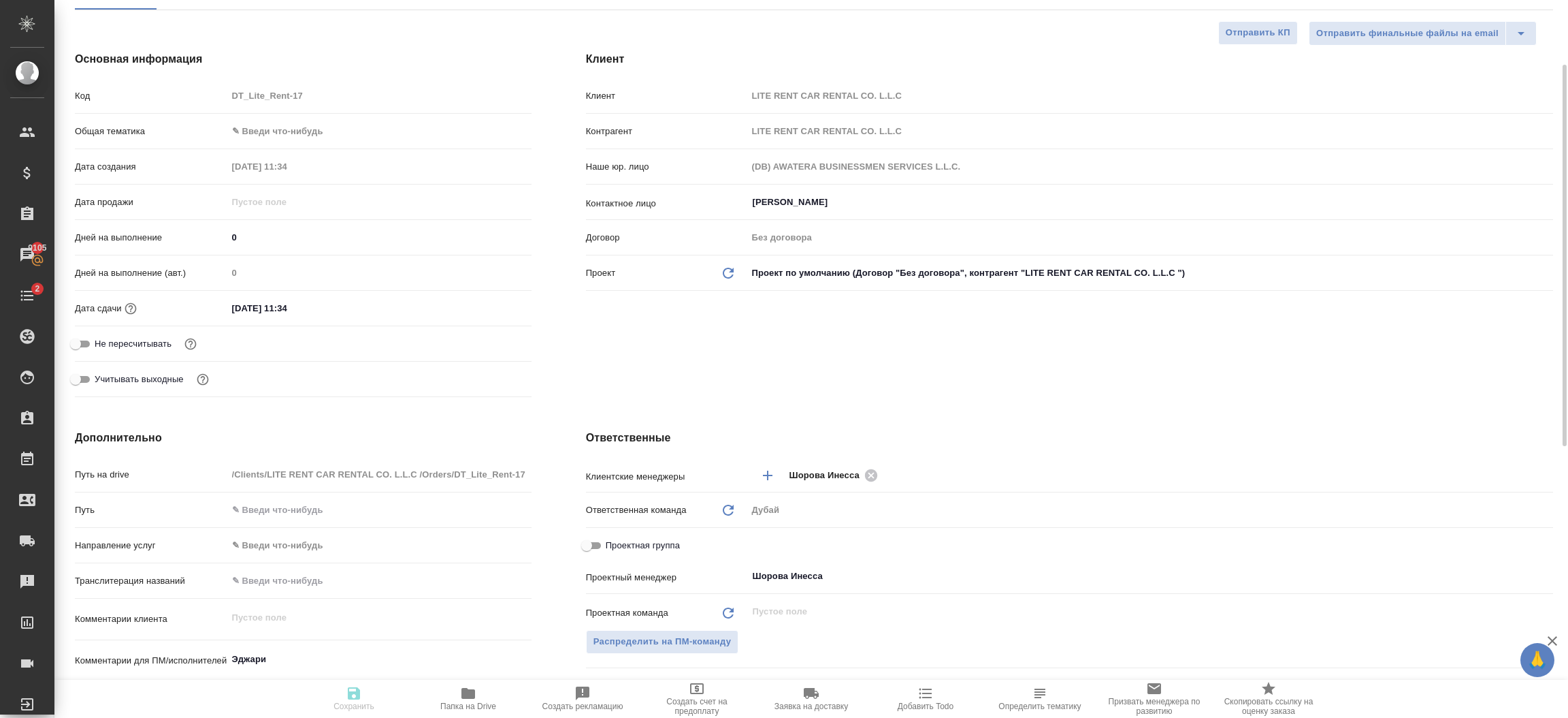
type textarea "x"
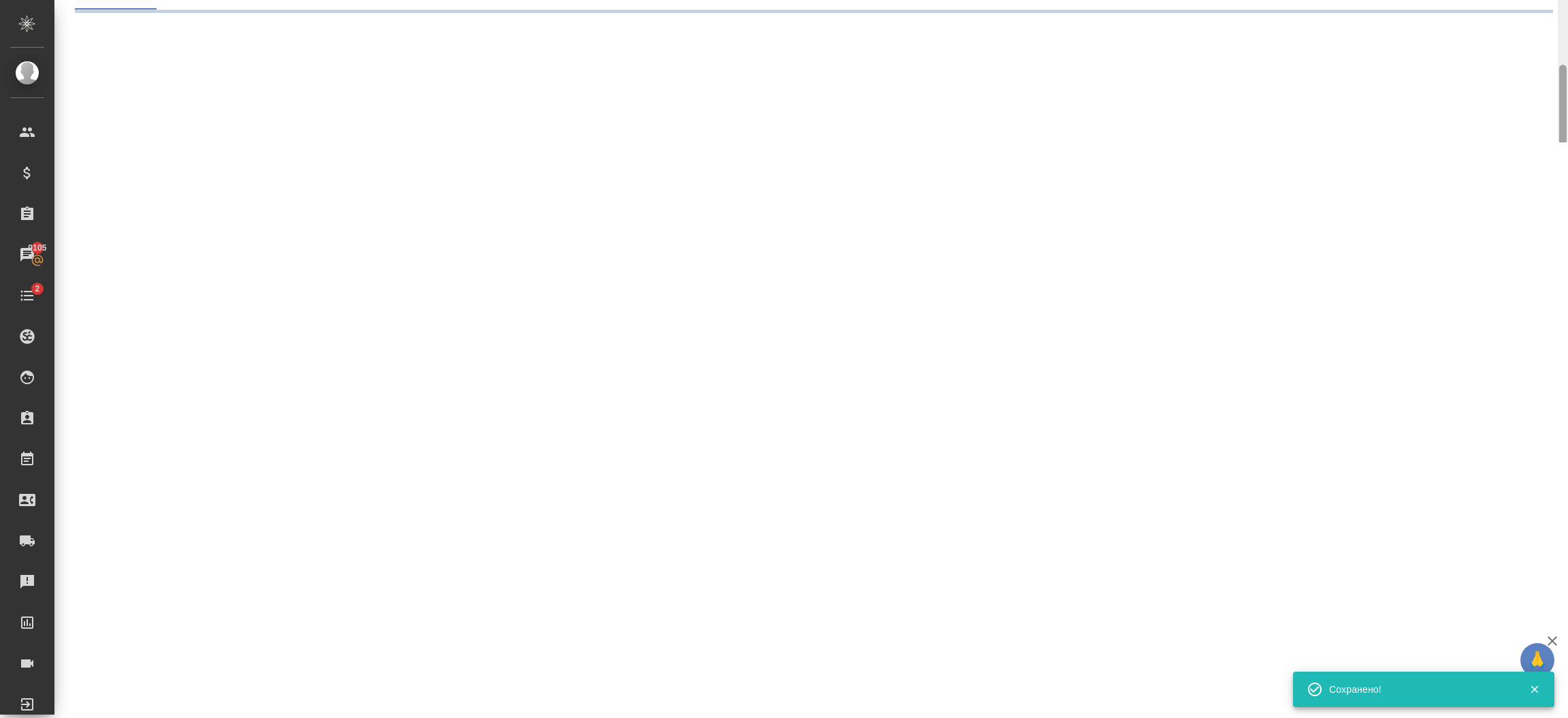
select select "RU"
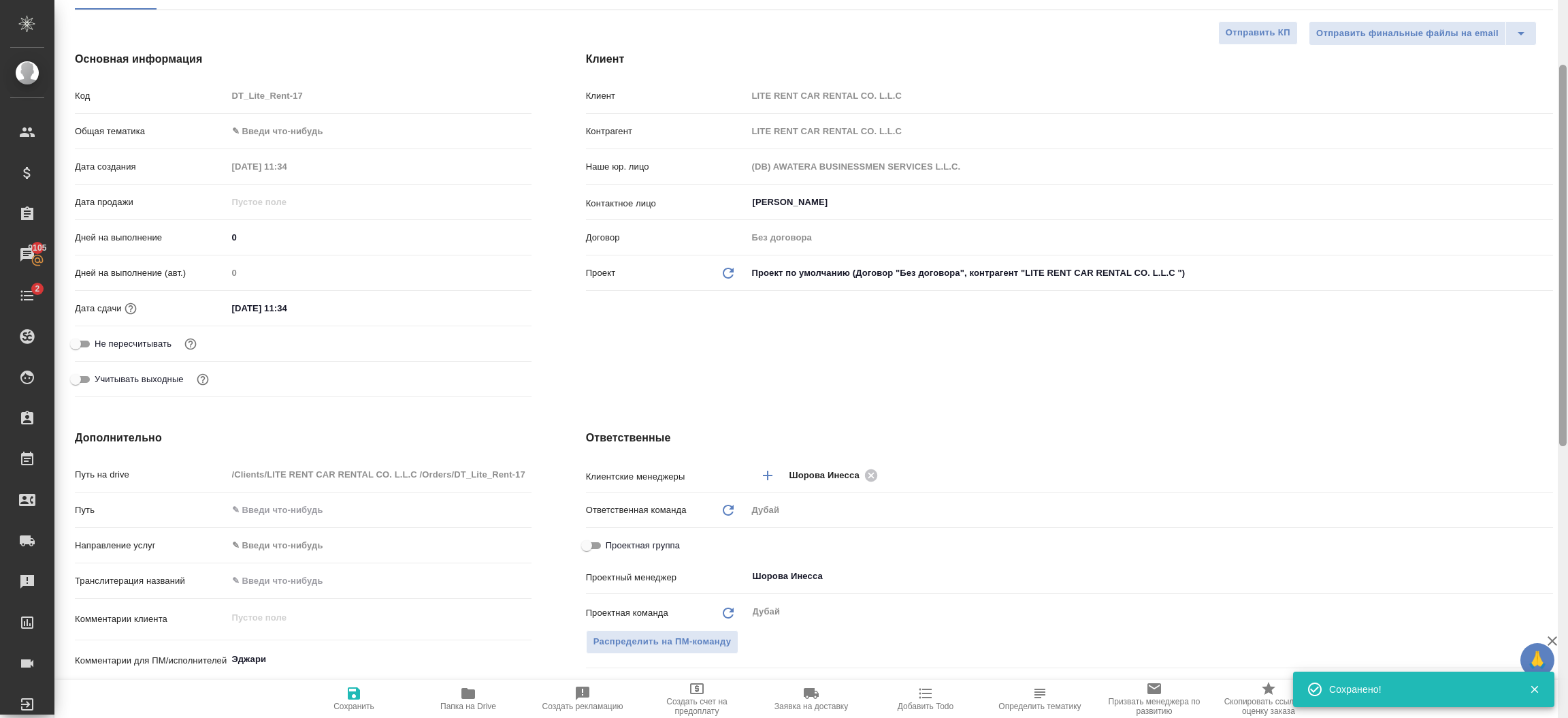
type textarea "x"
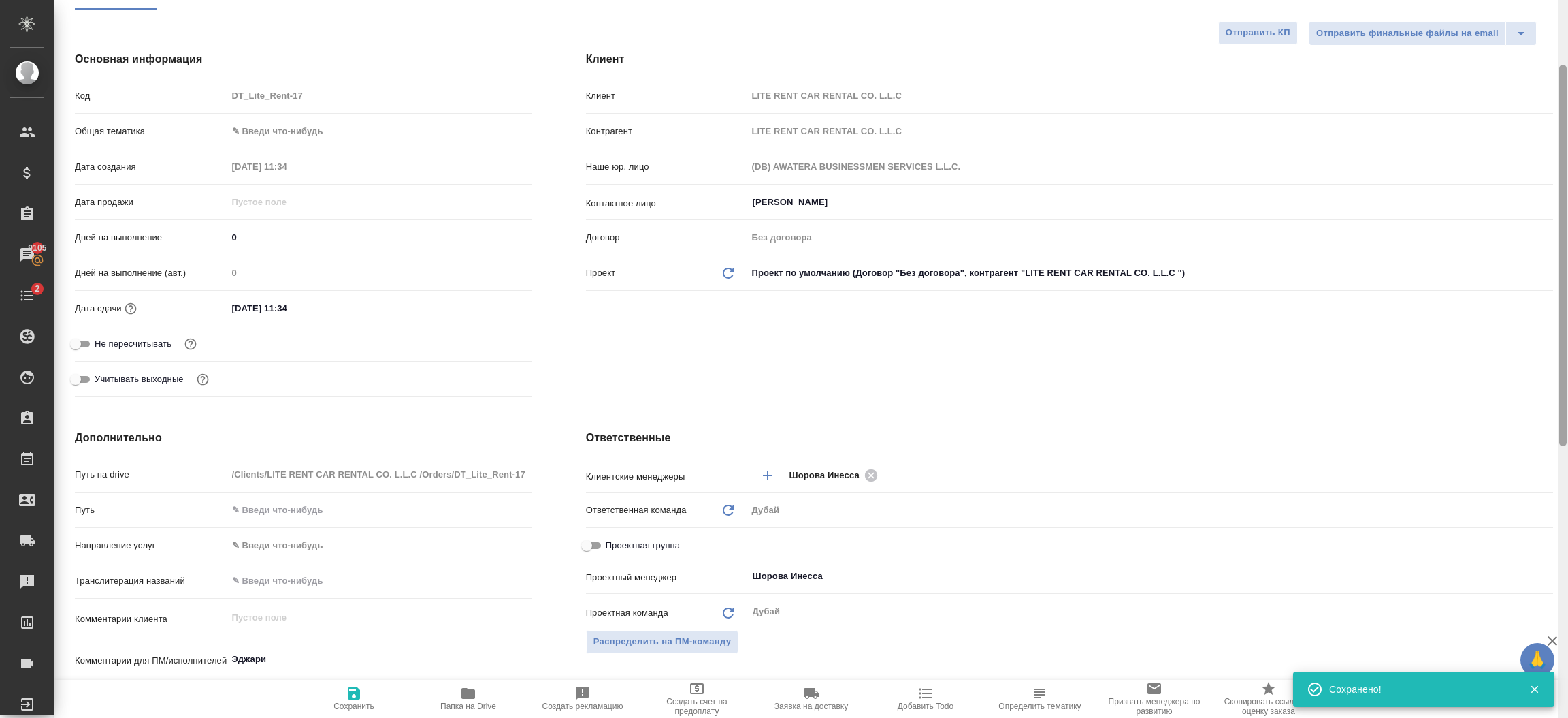
type textarea "x"
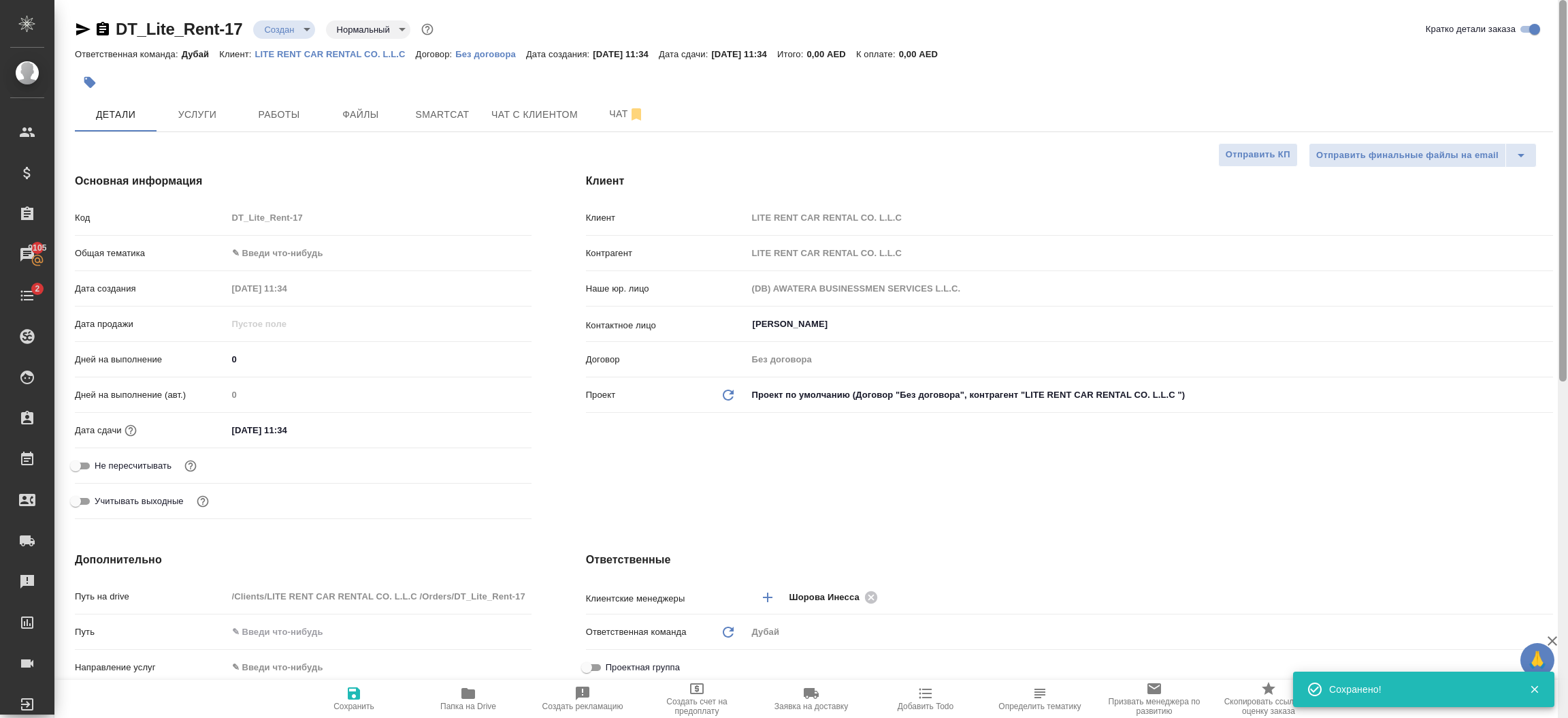
click at [1565, 48] on div at bounding box center [1563, 359] width 10 height 718
click at [213, 121] on span "Услуги" at bounding box center [197, 114] width 65 height 17
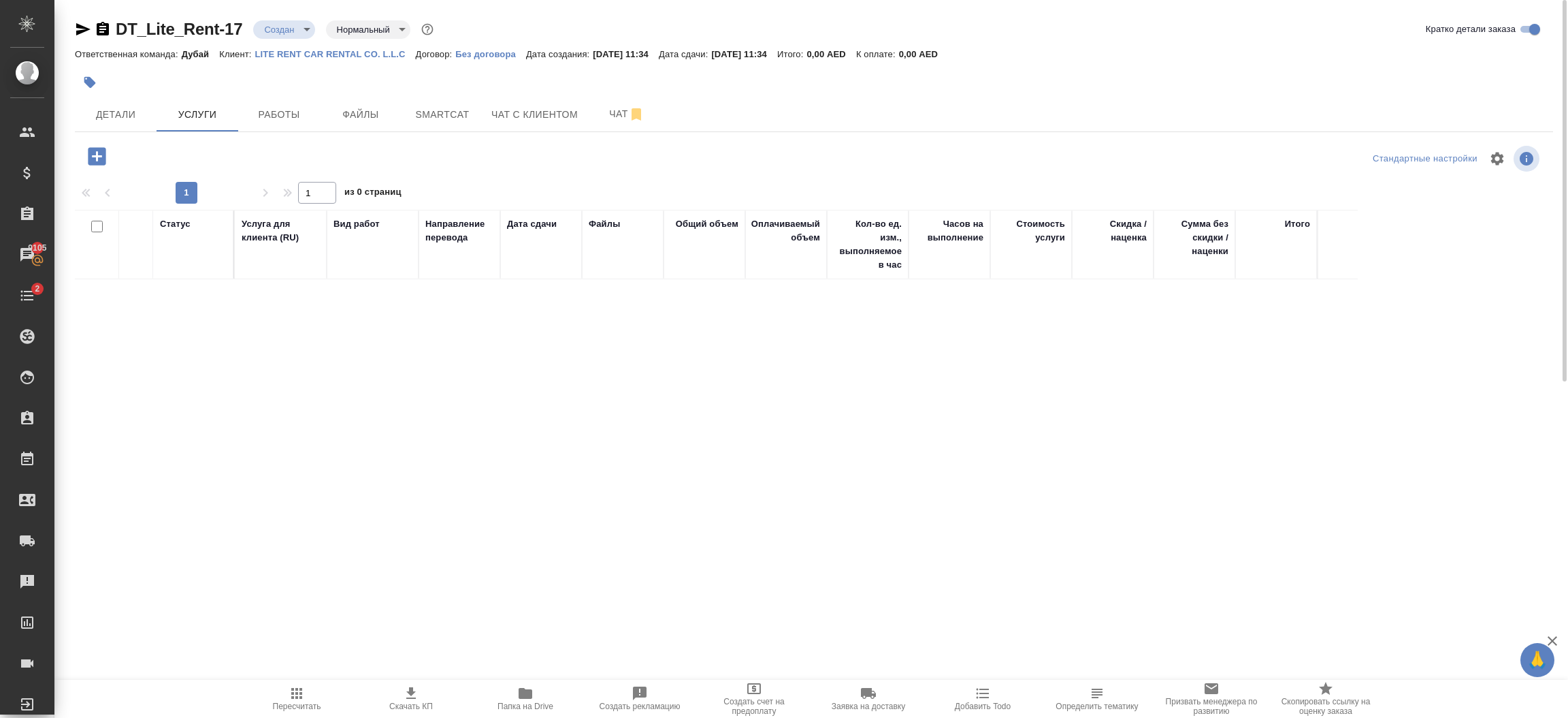
click at [103, 150] on icon "button" at bounding box center [97, 156] width 18 height 18
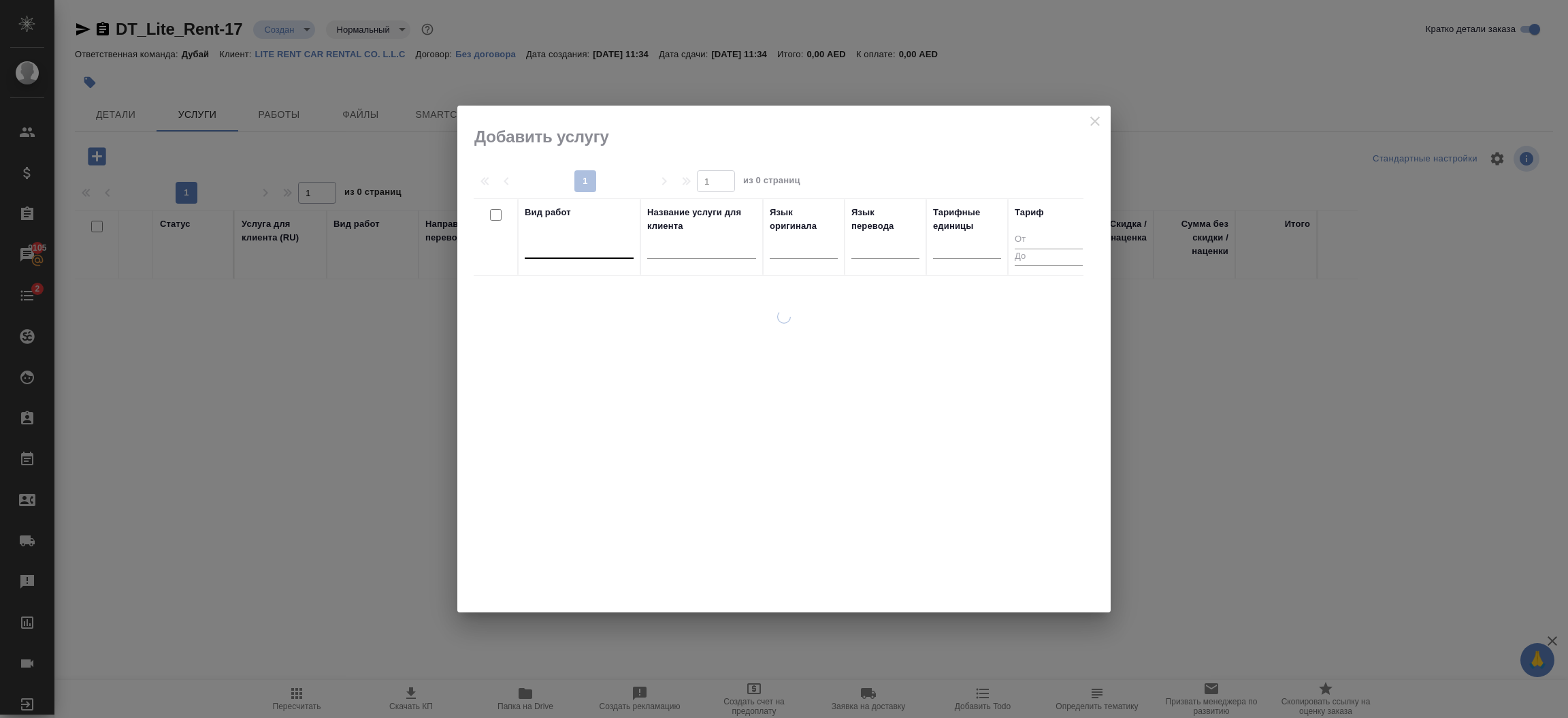
click at [570, 244] on div at bounding box center [579, 245] width 109 height 20
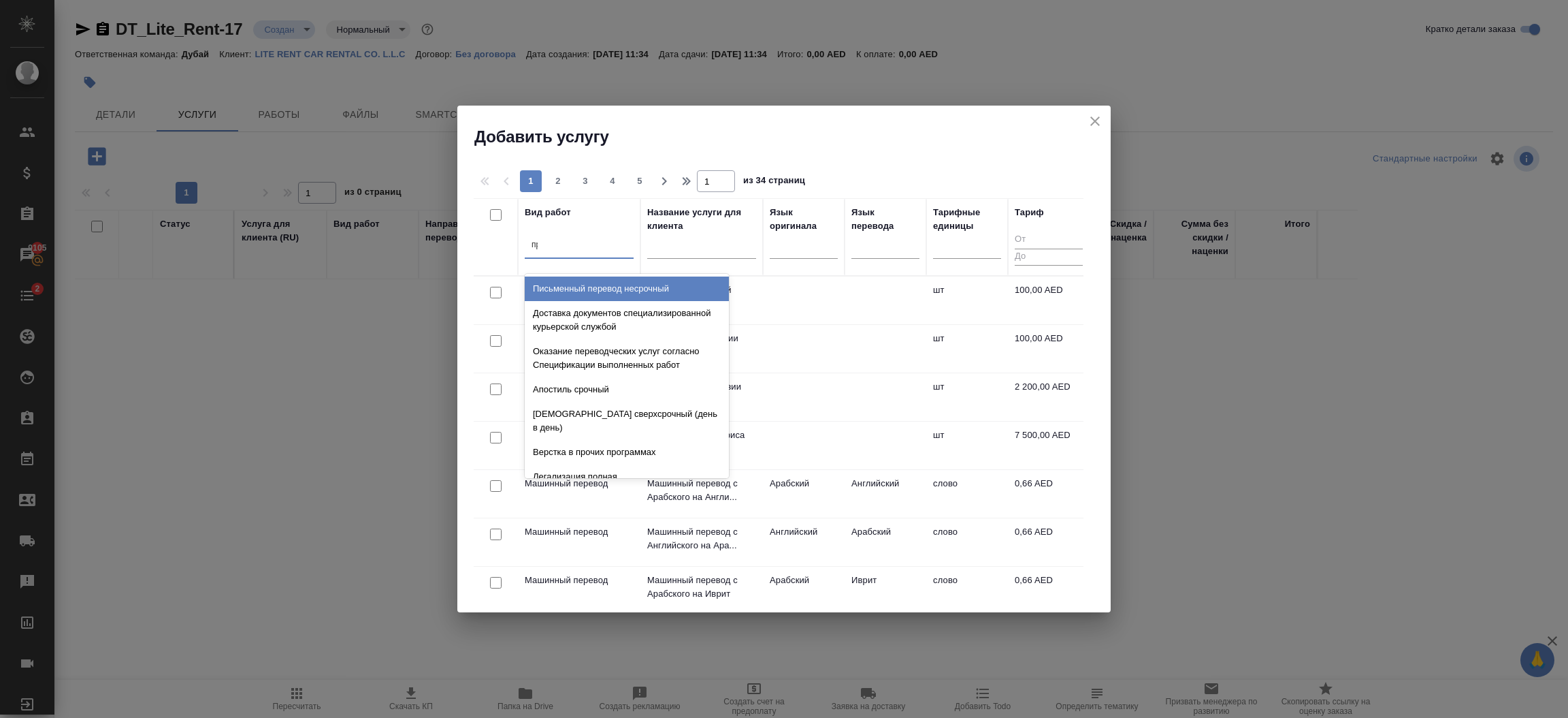
type input "проф"
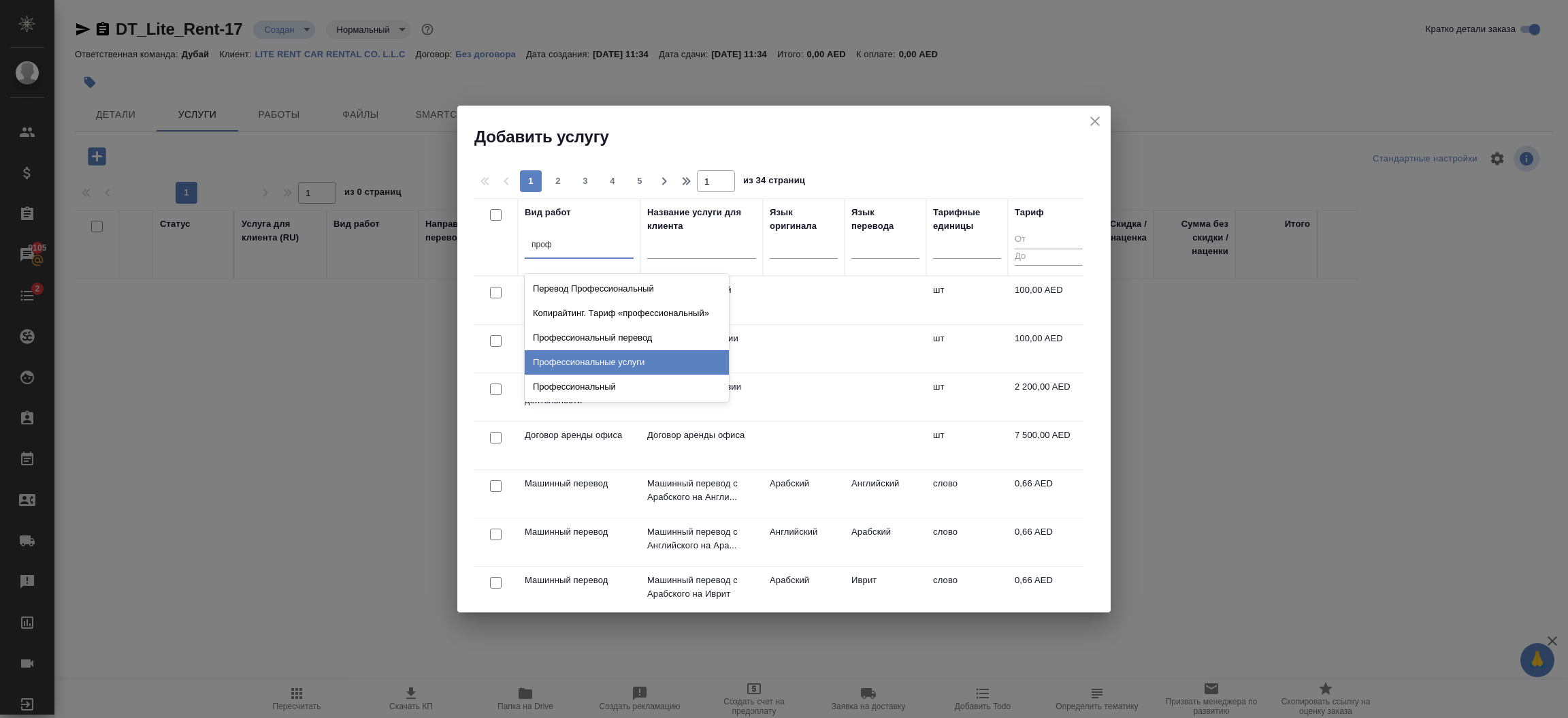
click at [648, 353] on div "Профессиональные услуги" at bounding box center [627, 362] width 205 height 25
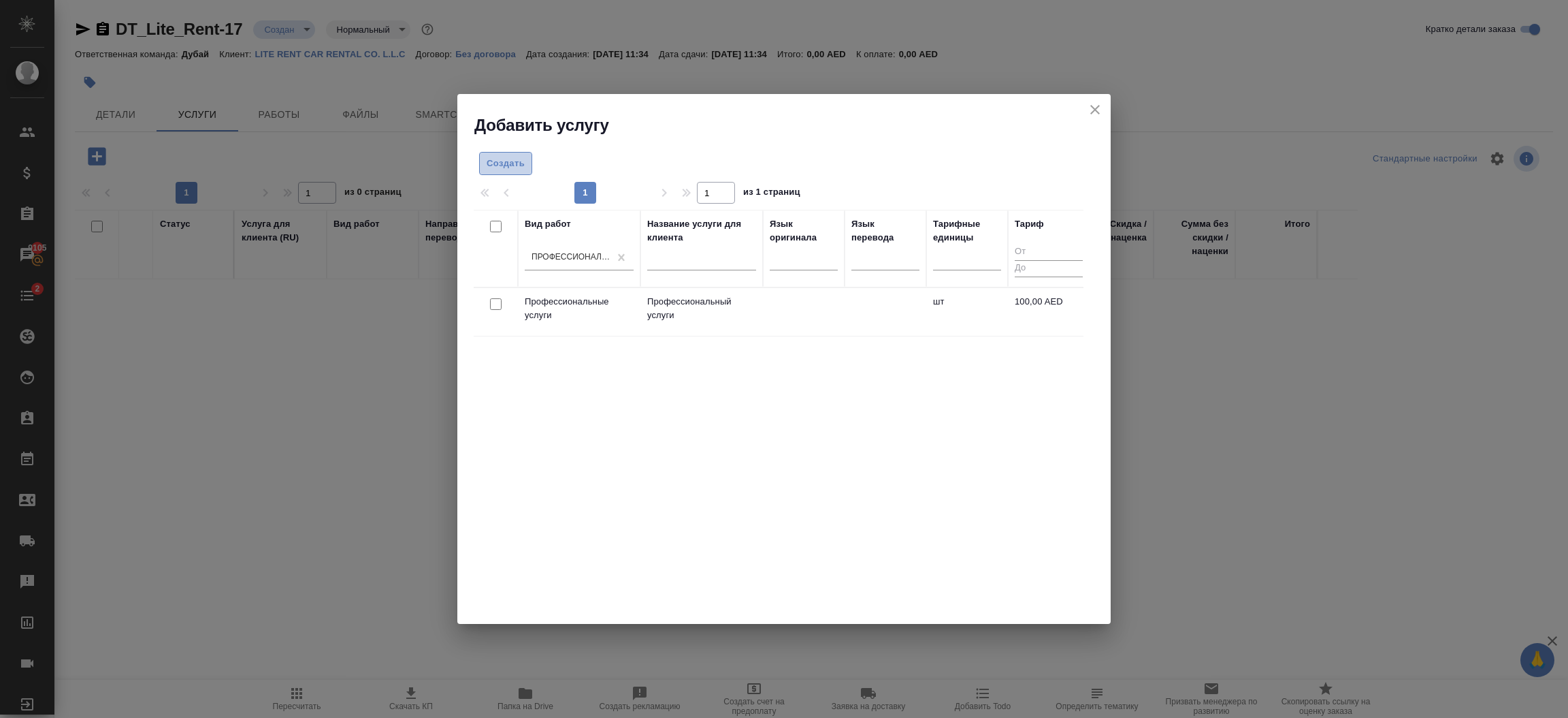
click at [524, 165] on span "Создать" at bounding box center [505, 164] width 38 height 16
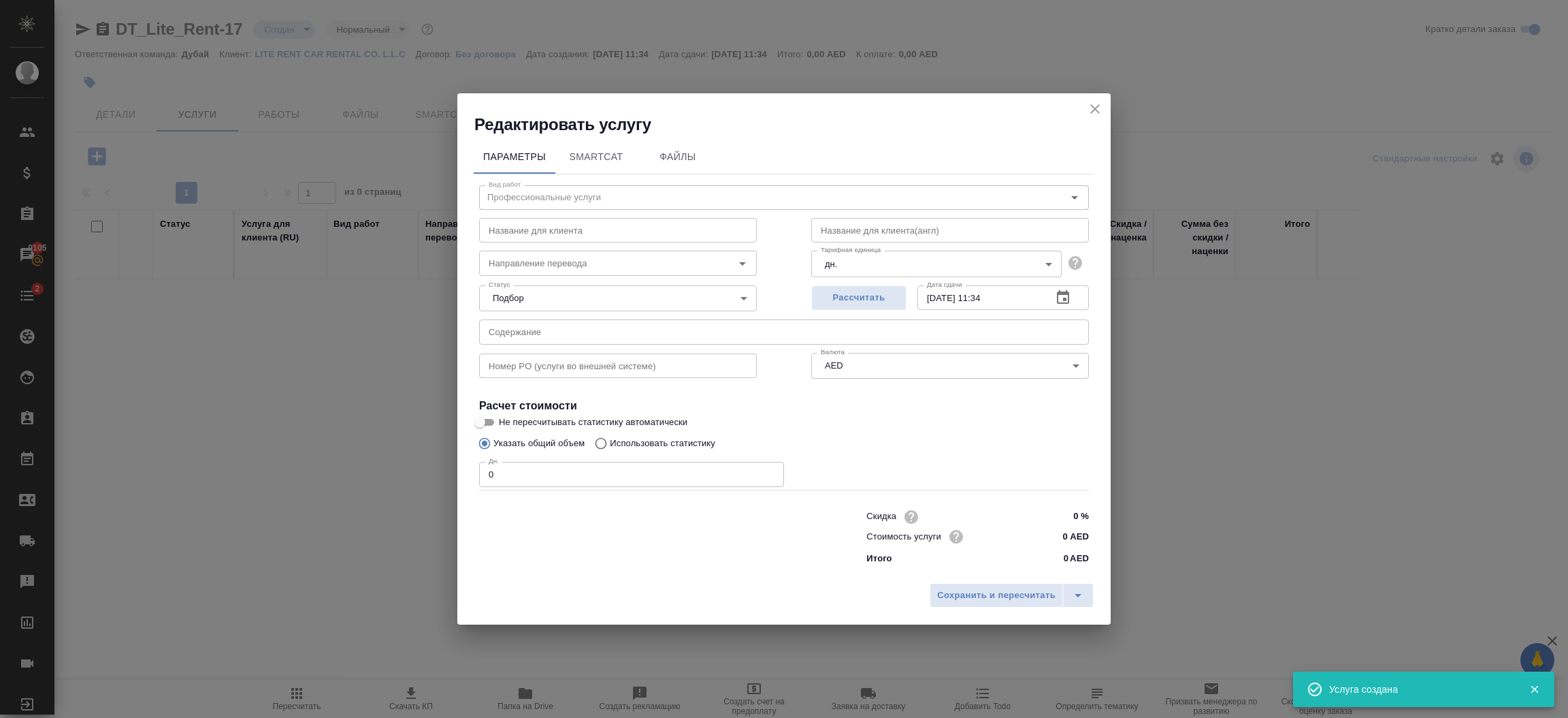
click at [540, 478] on input "0" at bounding box center [631, 474] width 305 height 25
type input "1"
click at [1069, 542] on input "0 AED" at bounding box center [1064, 536] width 50 height 20
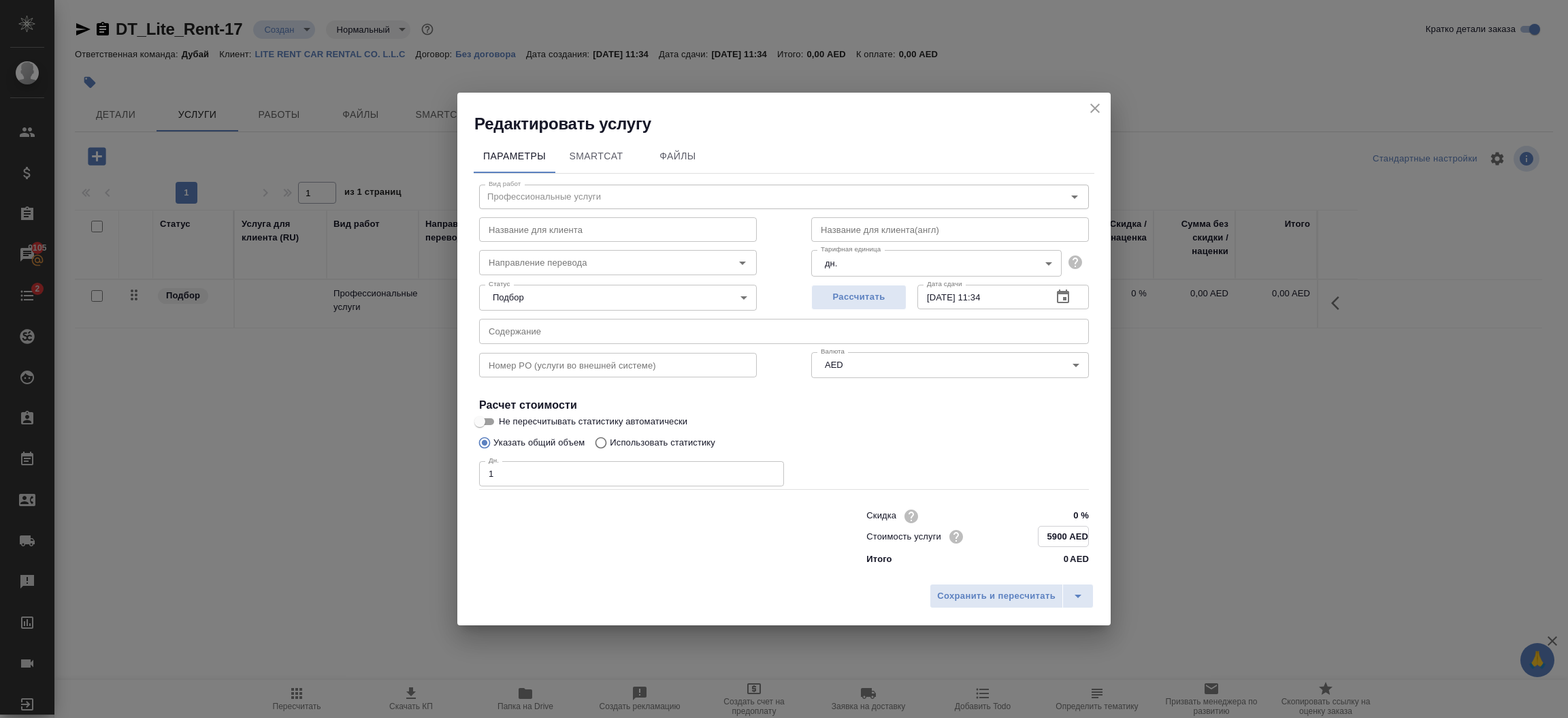
type input "5900 AED"
click at [1019, 577] on div "Сохранить и пересчитать" at bounding box center [784, 601] width 654 height 48
click at [1016, 593] on span "Сохранить и пересчитать" at bounding box center [996, 596] width 118 height 16
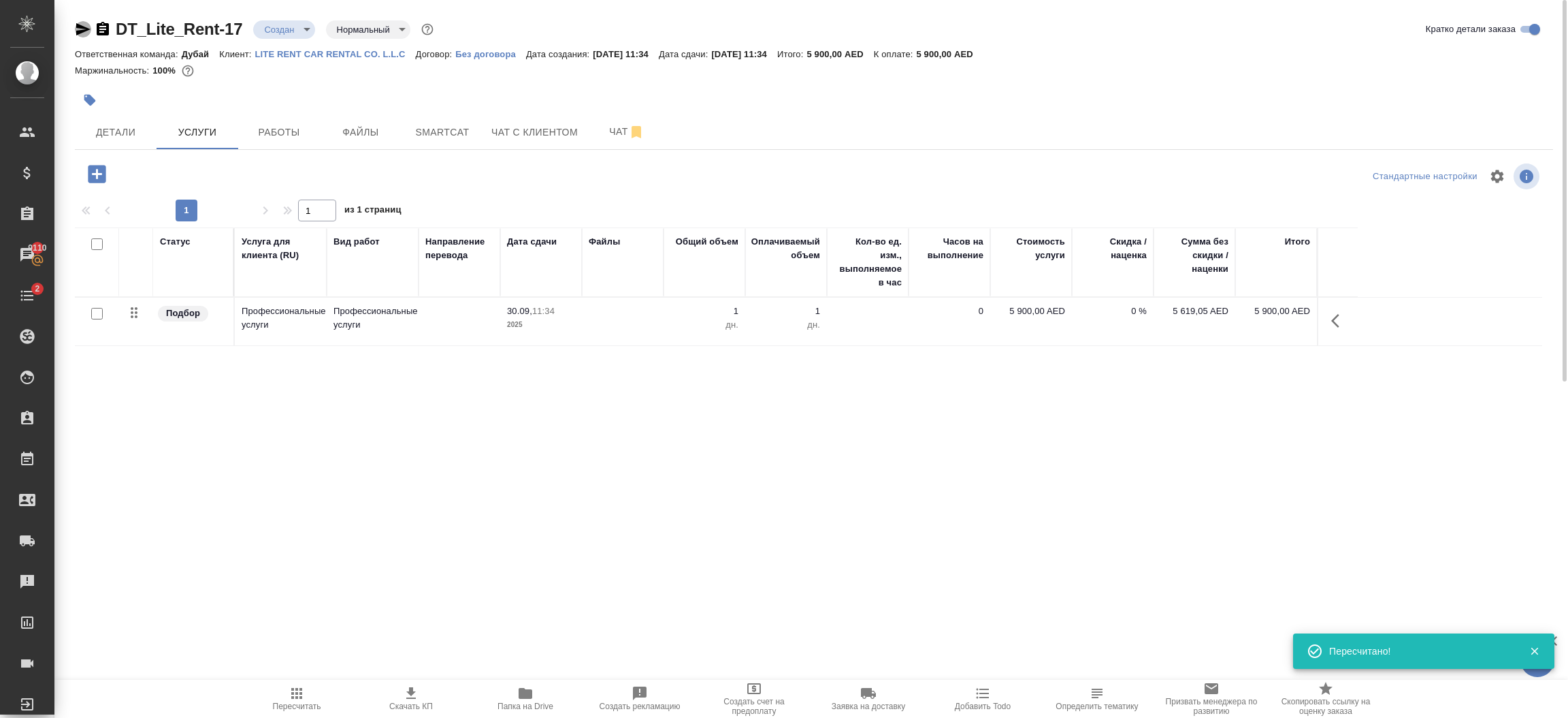
click at [76, 31] on icon "button" at bounding box center [83, 29] width 16 height 16
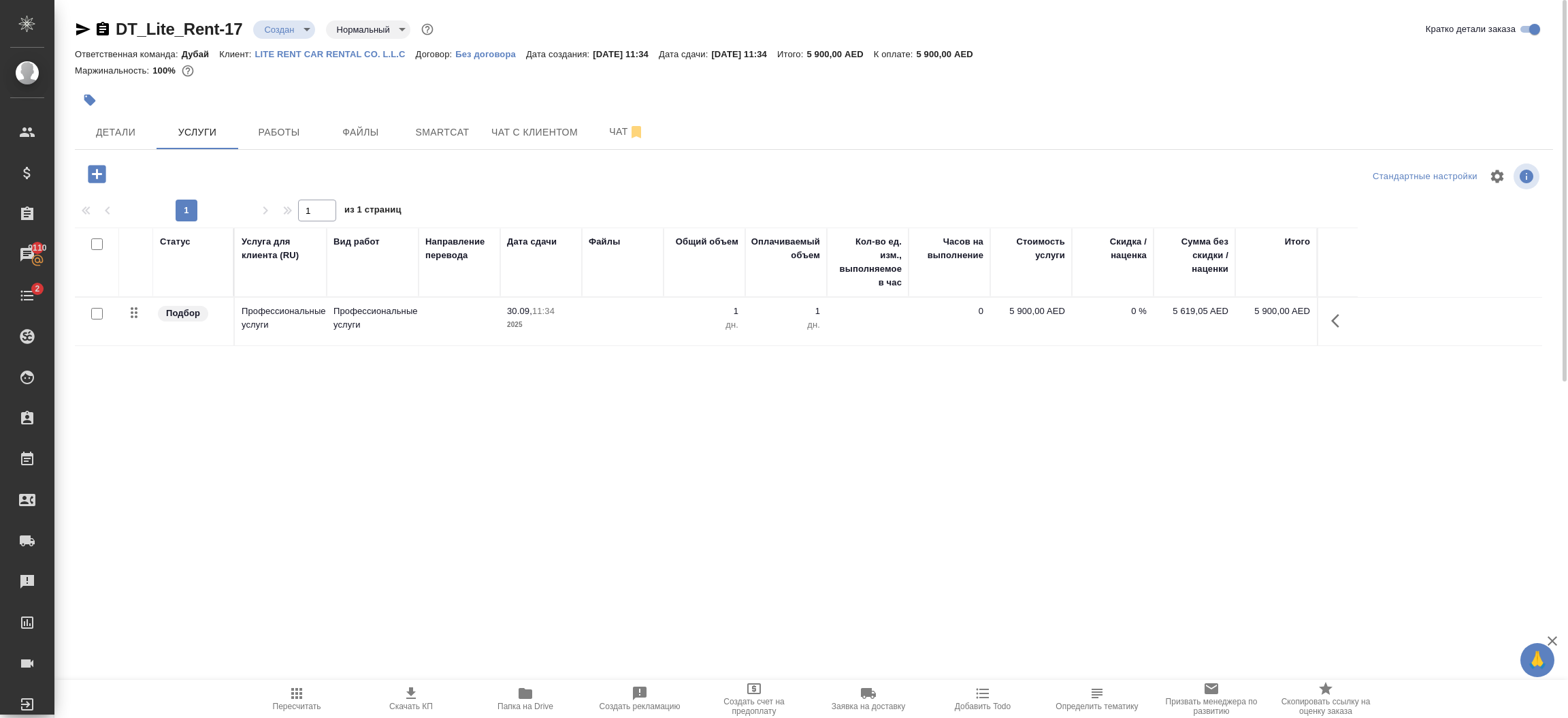
click at [1339, 323] on icon "button" at bounding box center [1339, 320] width 16 height 16
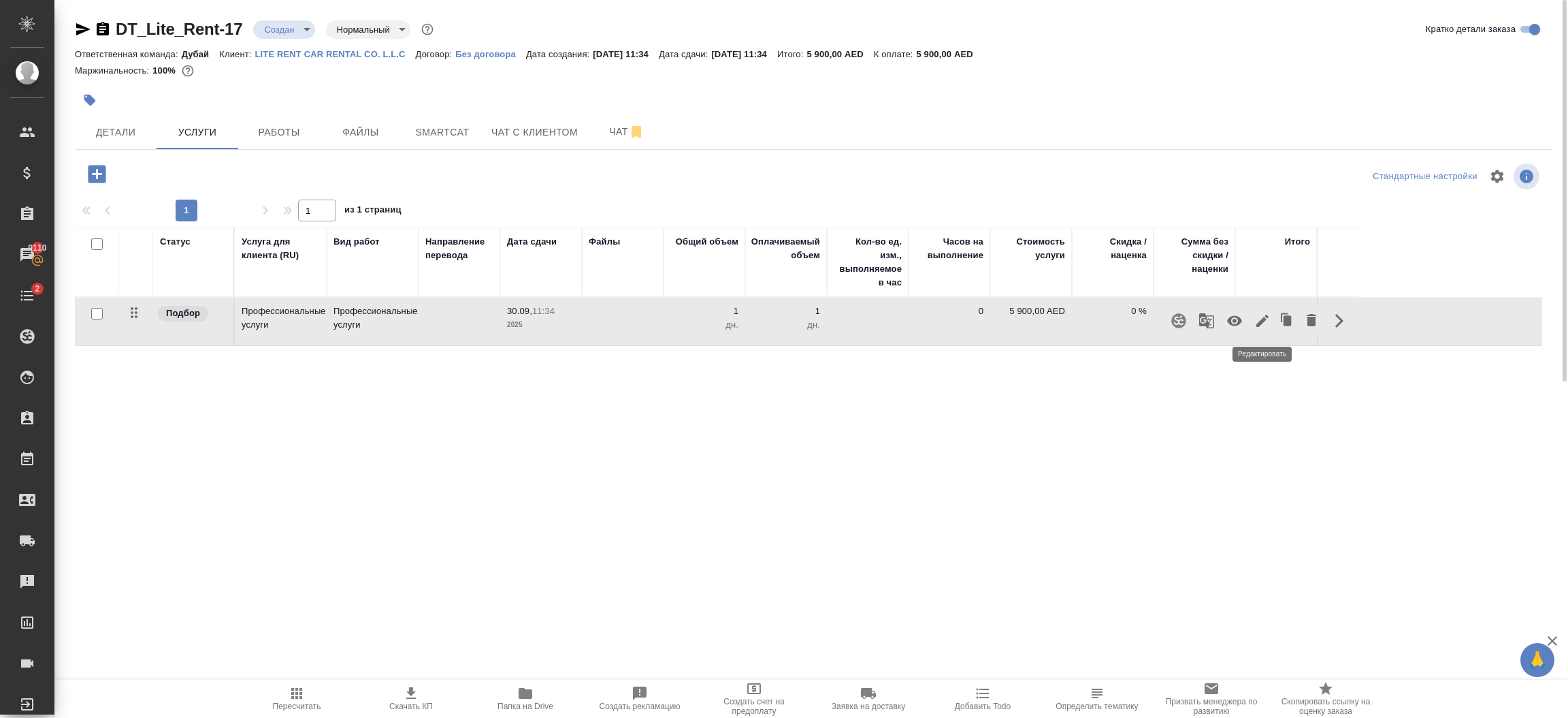
click at [1264, 325] on icon "button" at bounding box center [1263, 320] width 16 height 16
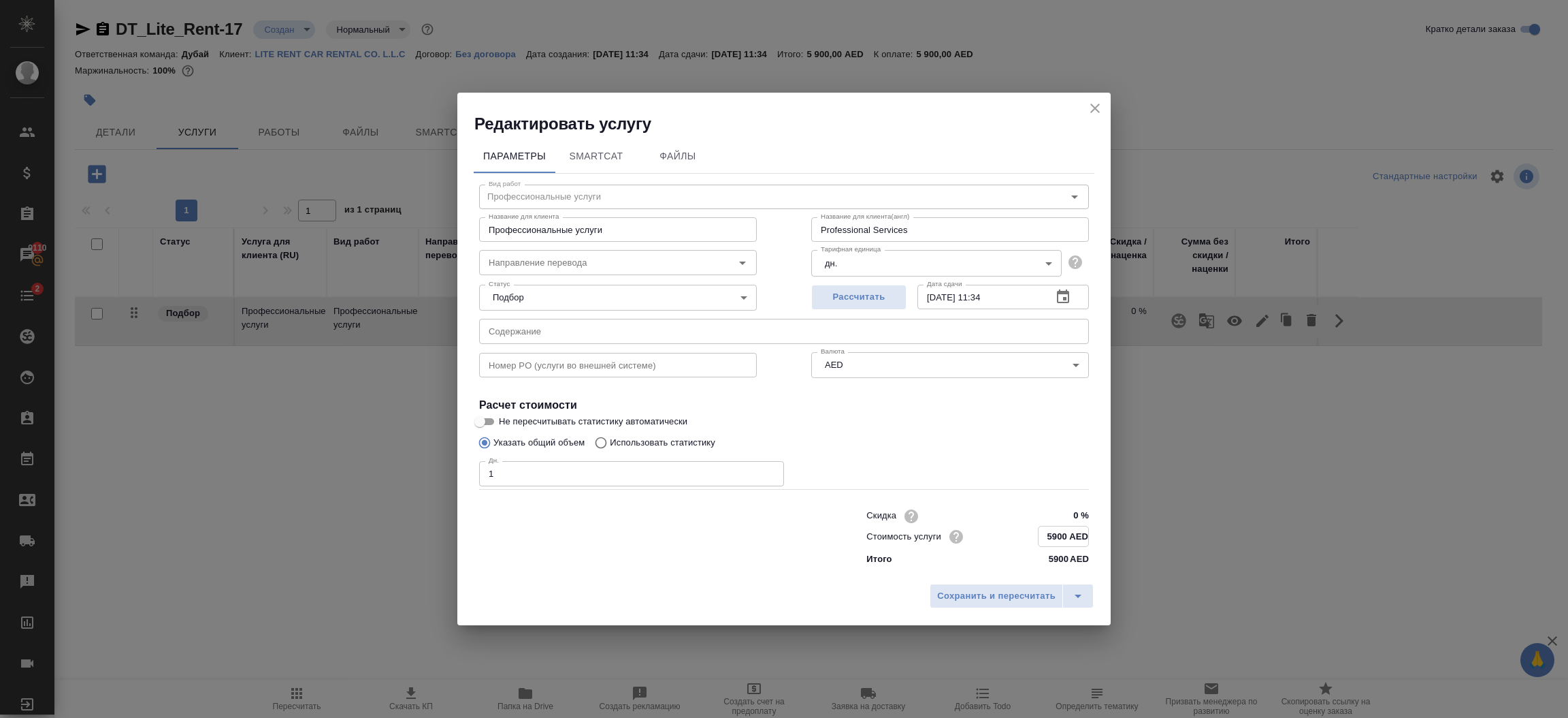
drag, startPoint x: 1068, startPoint y: 536, endPoint x: 1014, endPoint y: 533, distance: 54.1
click at [1014, 533] on div "Стоимость услуги 5900 AED" at bounding box center [977, 536] width 222 height 21
type input "0 AED"
type input "6195 AED"
click at [1006, 592] on span "Сохранить и пересчитать" at bounding box center [996, 596] width 118 height 16
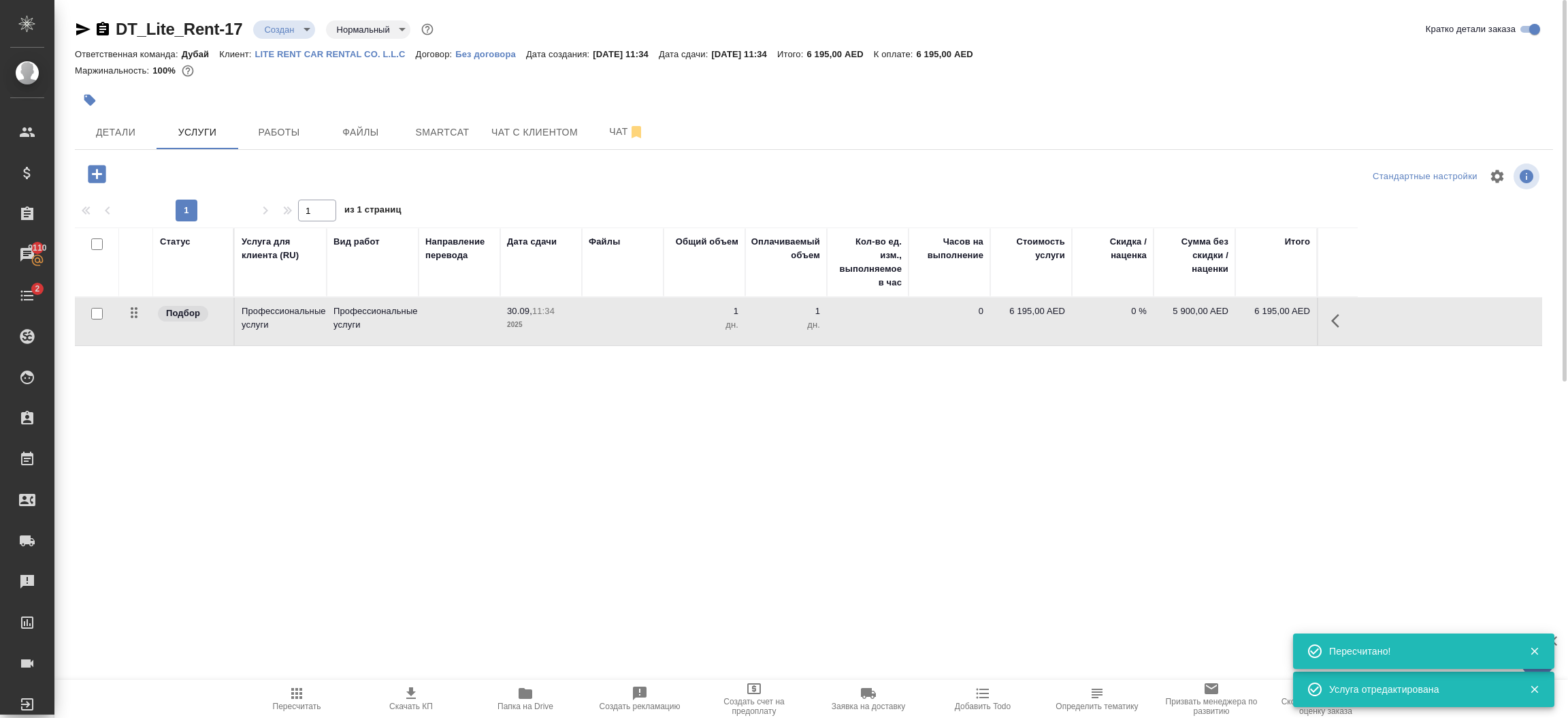
click at [312, 701] on span "Пересчитать" at bounding box center [297, 706] width 48 height 10
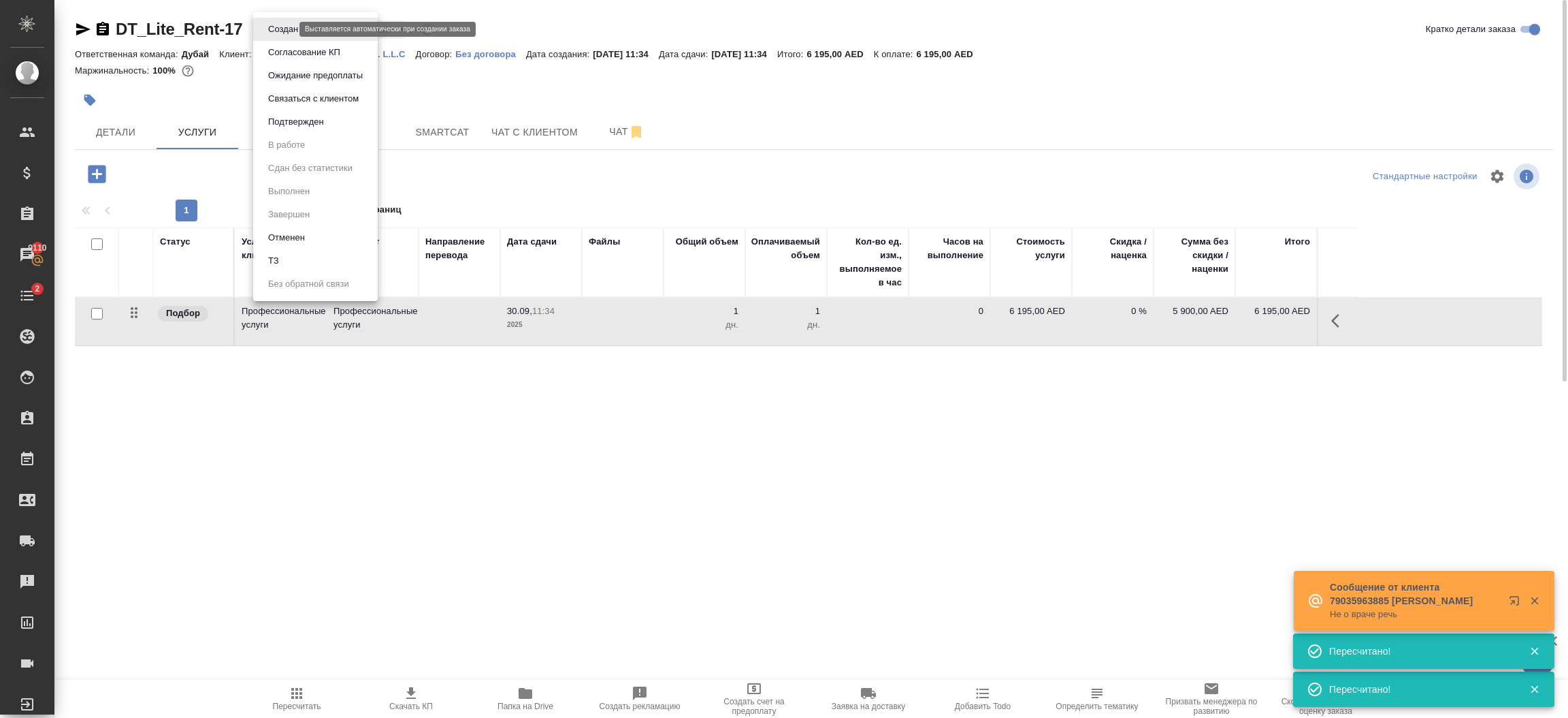
click at [287, 26] on body "🙏 .cls-1 fill:#fff; AWATERA Шорова Инесса i.shorova_kiev Клиенты Спецификации З…" at bounding box center [784, 359] width 1568 height 718
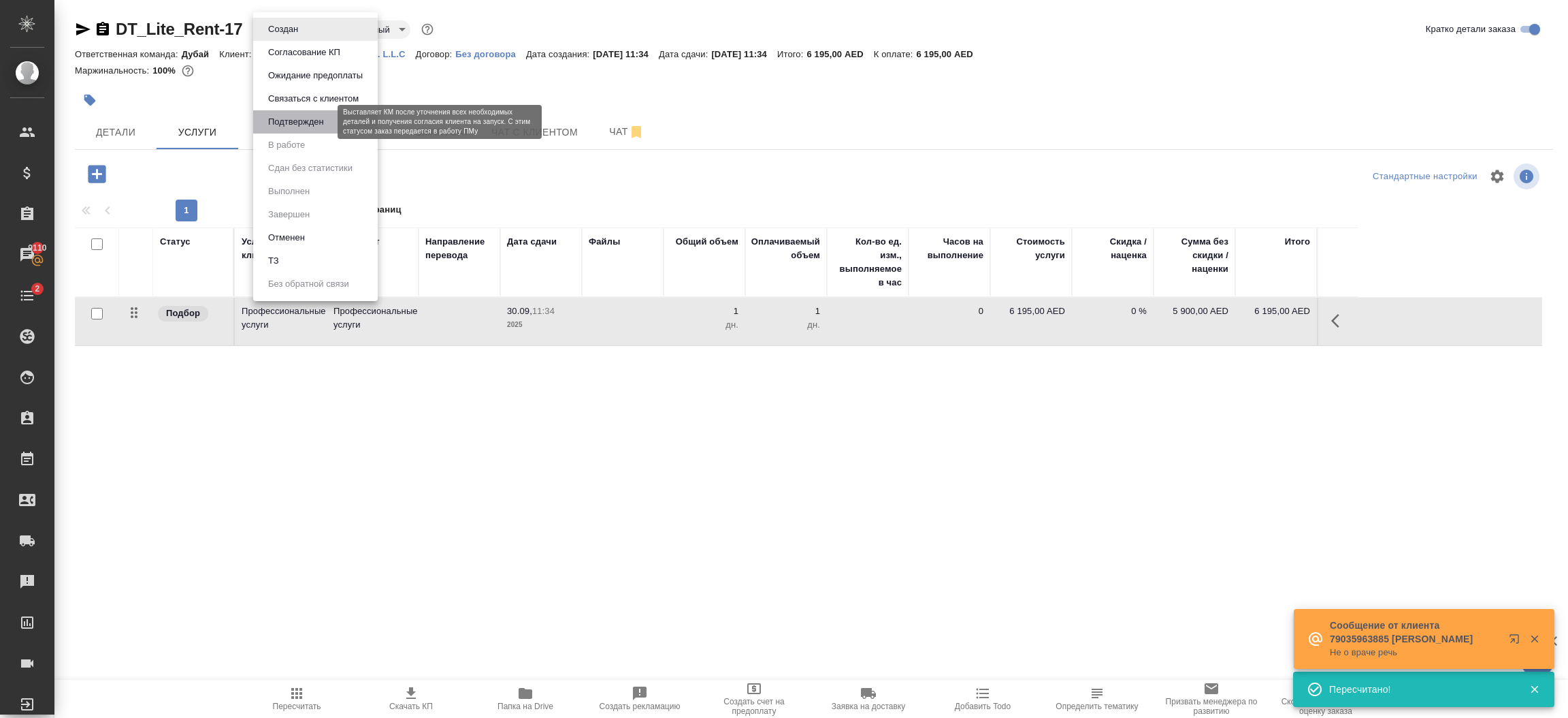
click at [317, 125] on button "Подтвержден" at bounding box center [296, 122] width 64 height 15
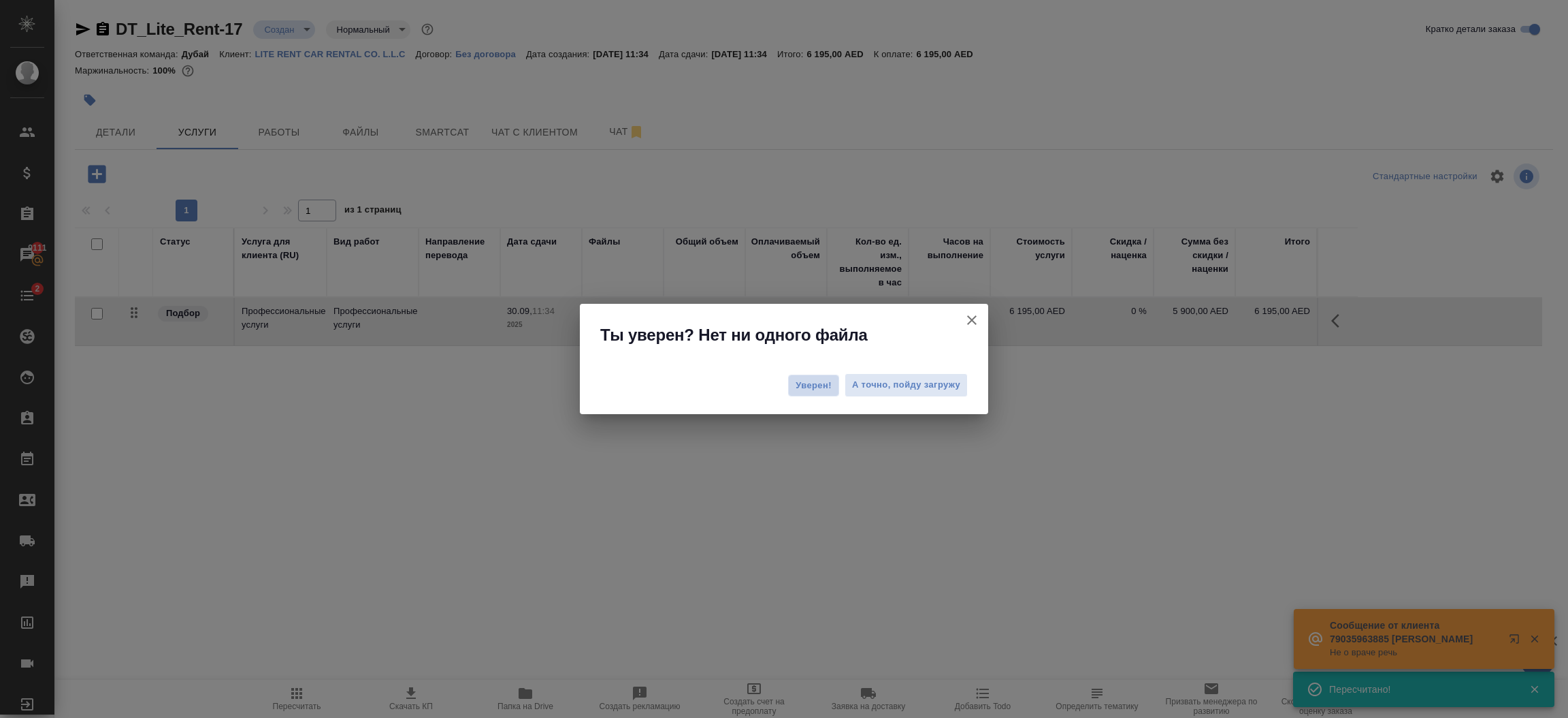
click at [820, 379] on span "Уверен!" at bounding box center [814, 385] width 36 height 13
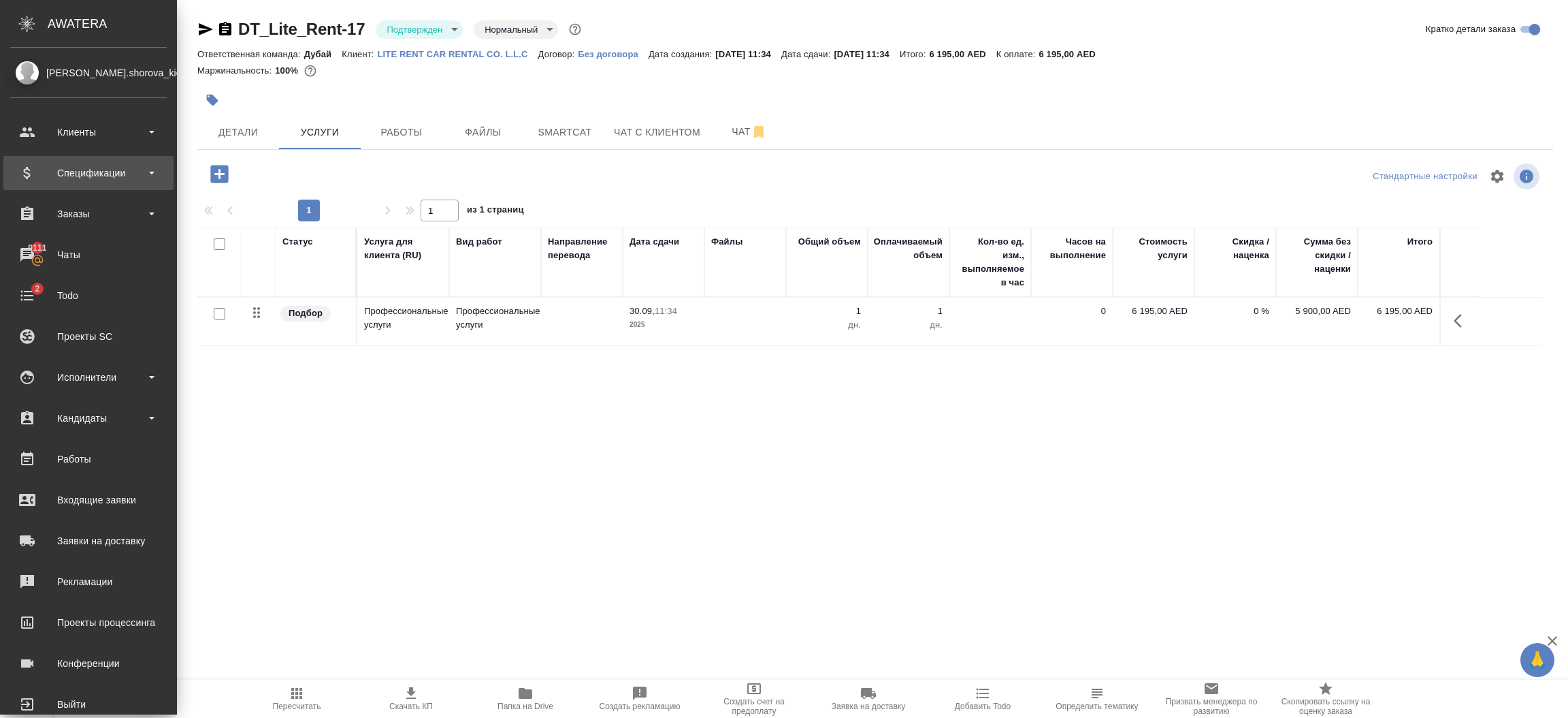
click at [74, 173] on div "Спецификации" at bounding box center [88, 173] width 157 height 20
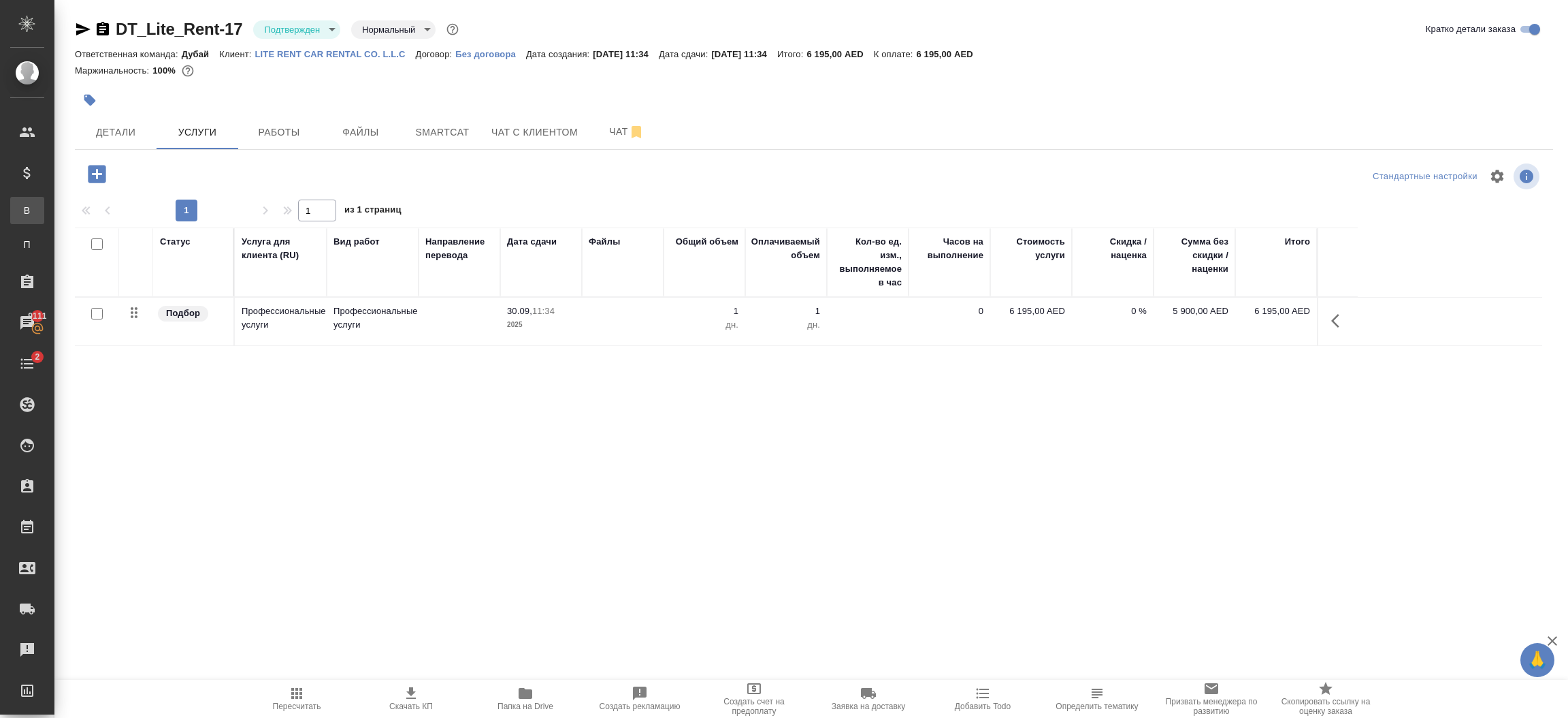
click at [20, 214] on div "Все спецификации" at bounding box center [10, 210] width 20 height 13
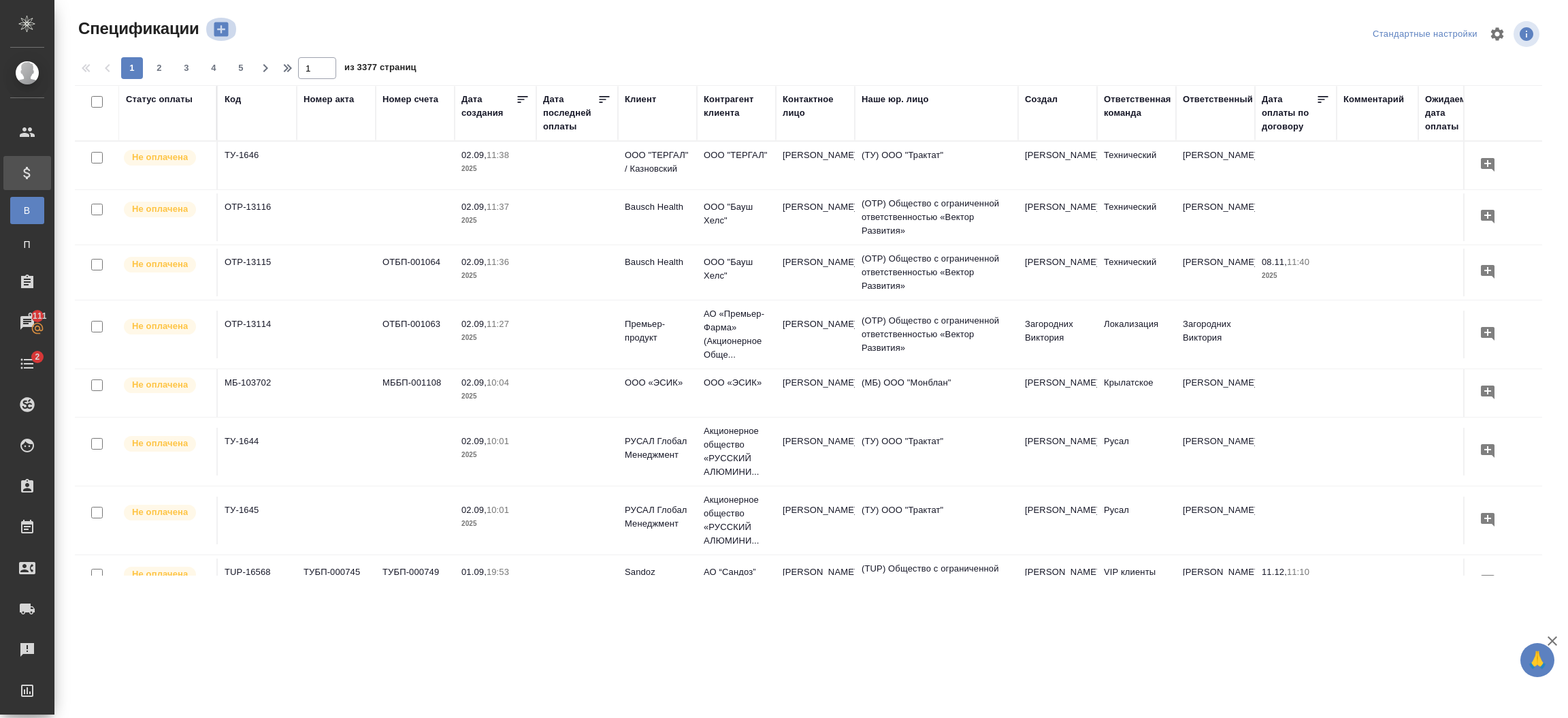
click at [228, 28] on icon "button" at bounding box center [221, 29] width 14 height 14
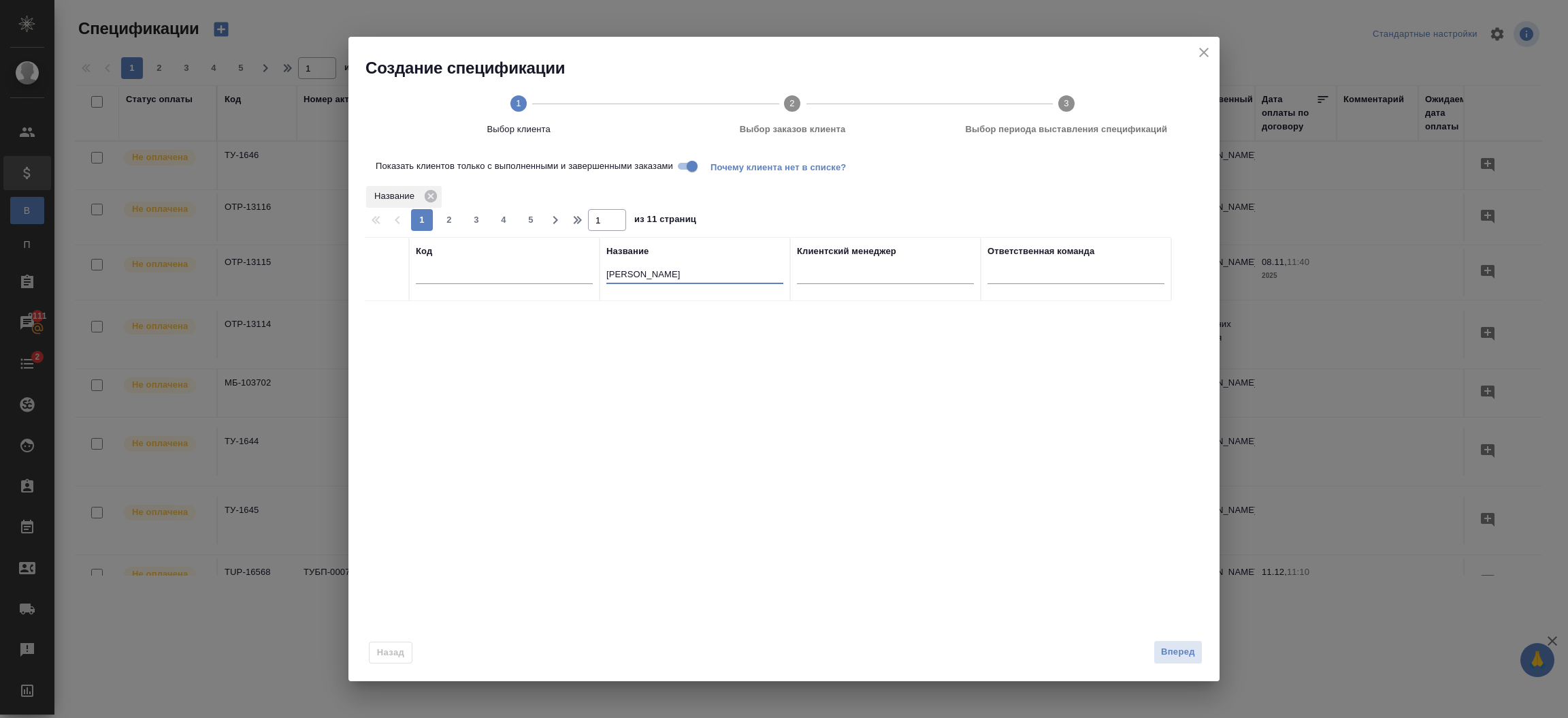
click at [679, 283] on input "maxim belo" at bounding box center [695, 275] width 177 height 17
type input "m"
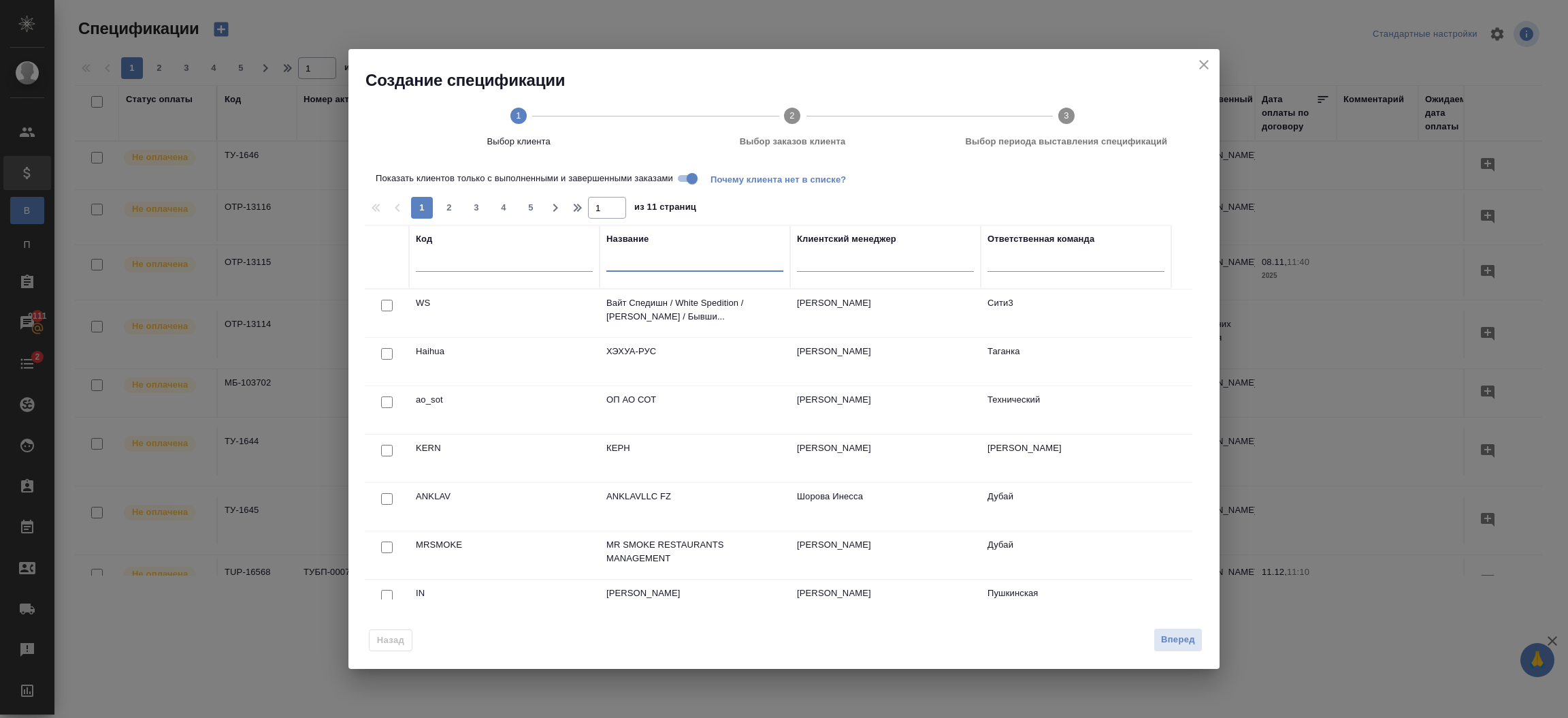
click at [688, 263] on input "text" at bounding box center [695, 262] width 177 height 17
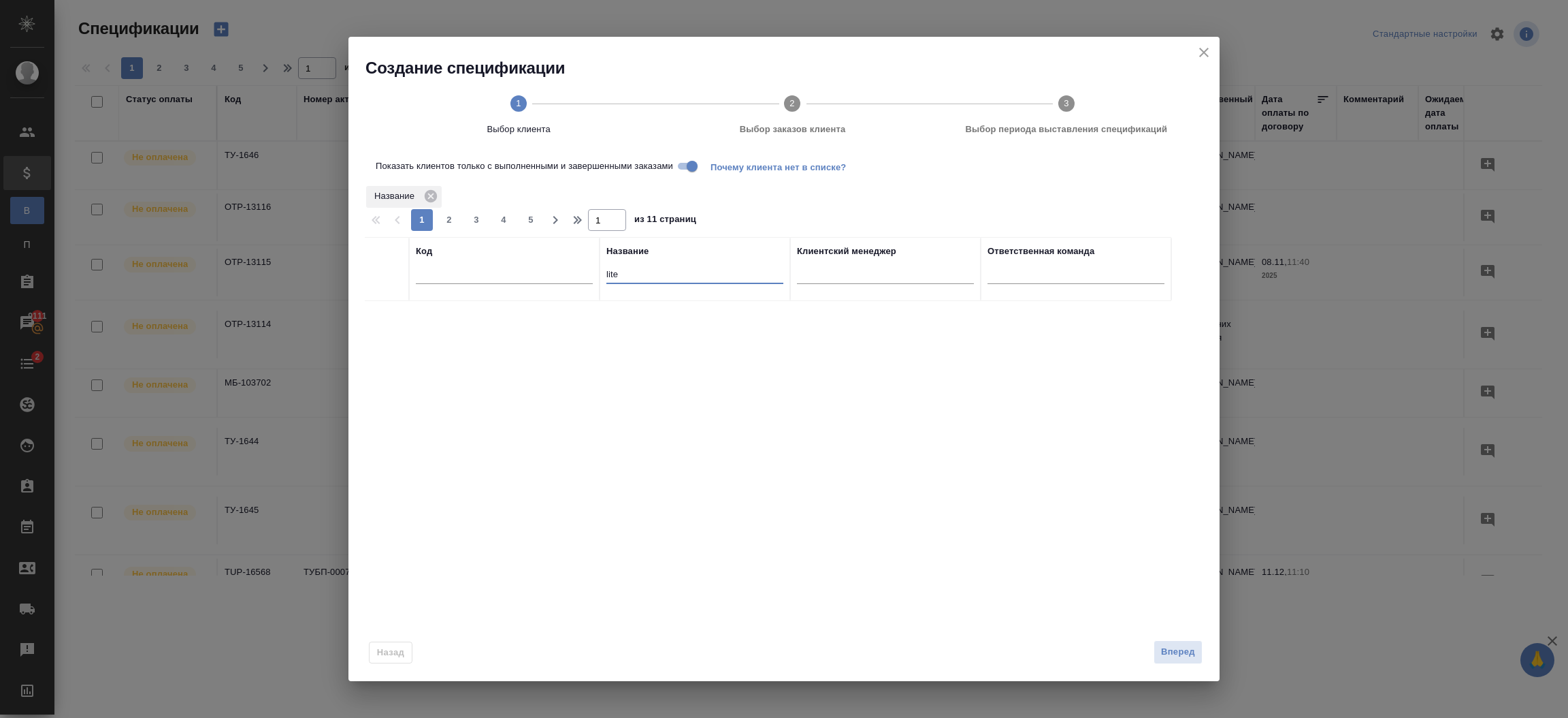
type input "lite"
click at [679, 167] on input "Показать клиентов только с выполненными и завершенными заказами" at bounding box center [692, 166] width 49 height 16
click at [387, 326] on div at bounding box center [387, 318] width 30 height 19
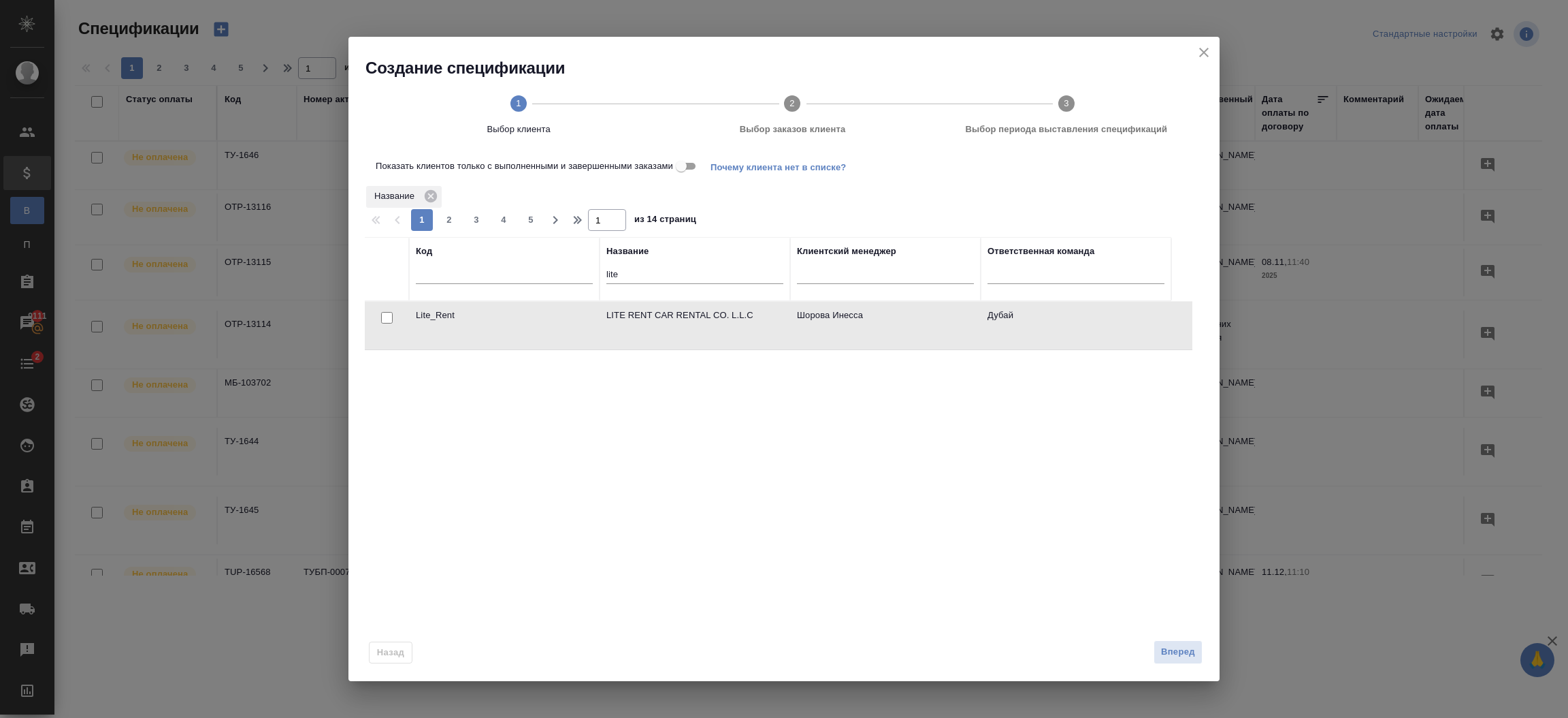
click at [387, 326] on div at bounding box center [387, 318] width 30 height 19
click at [385, 324] on div at bounding box center [387, 318] width 30 height 19
click at [387, 318] on input "checkbox" at bounding box center [387, 318] width 12 height 12
checkbox input "true"
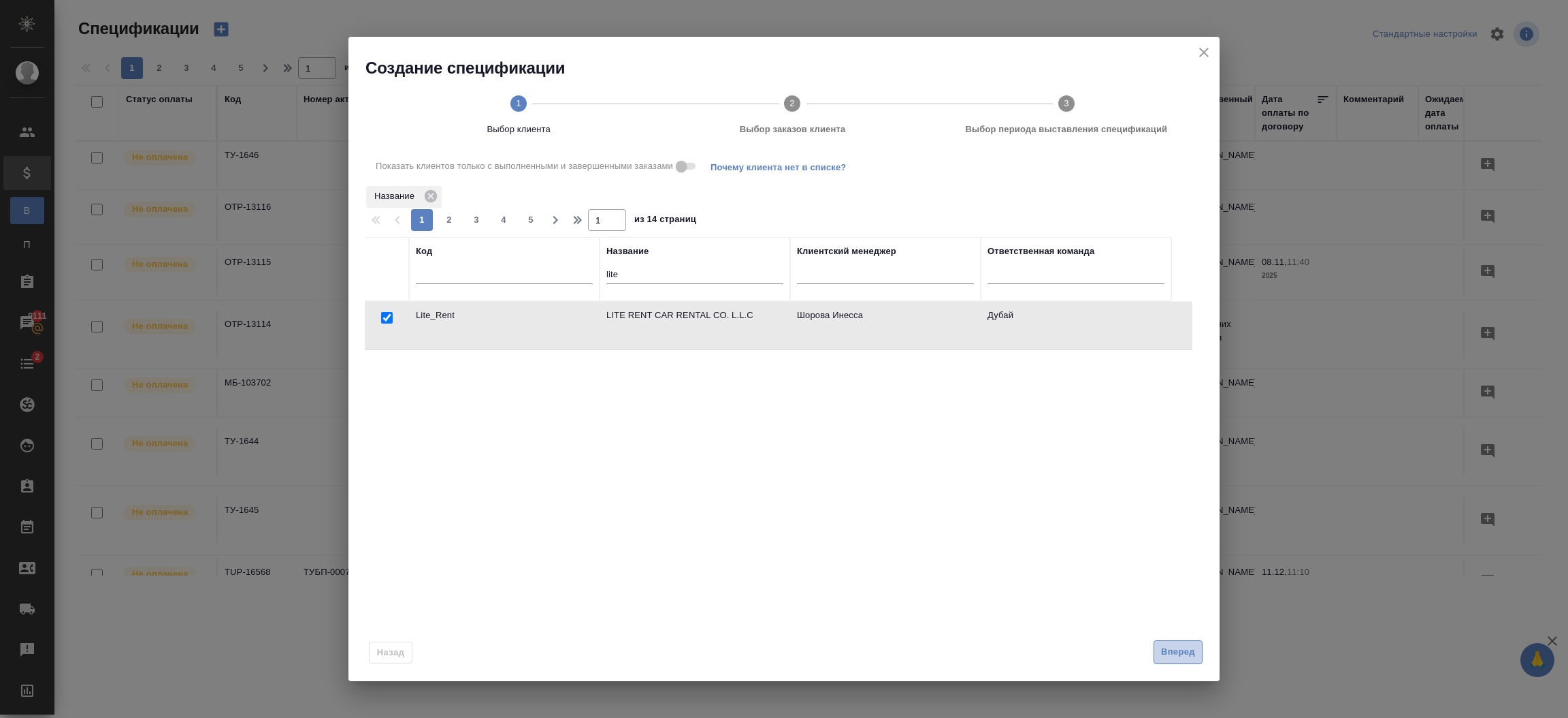
click at [1184, 657] on span "Вперед" at bounding box center [1178, 652] width 34 height 16
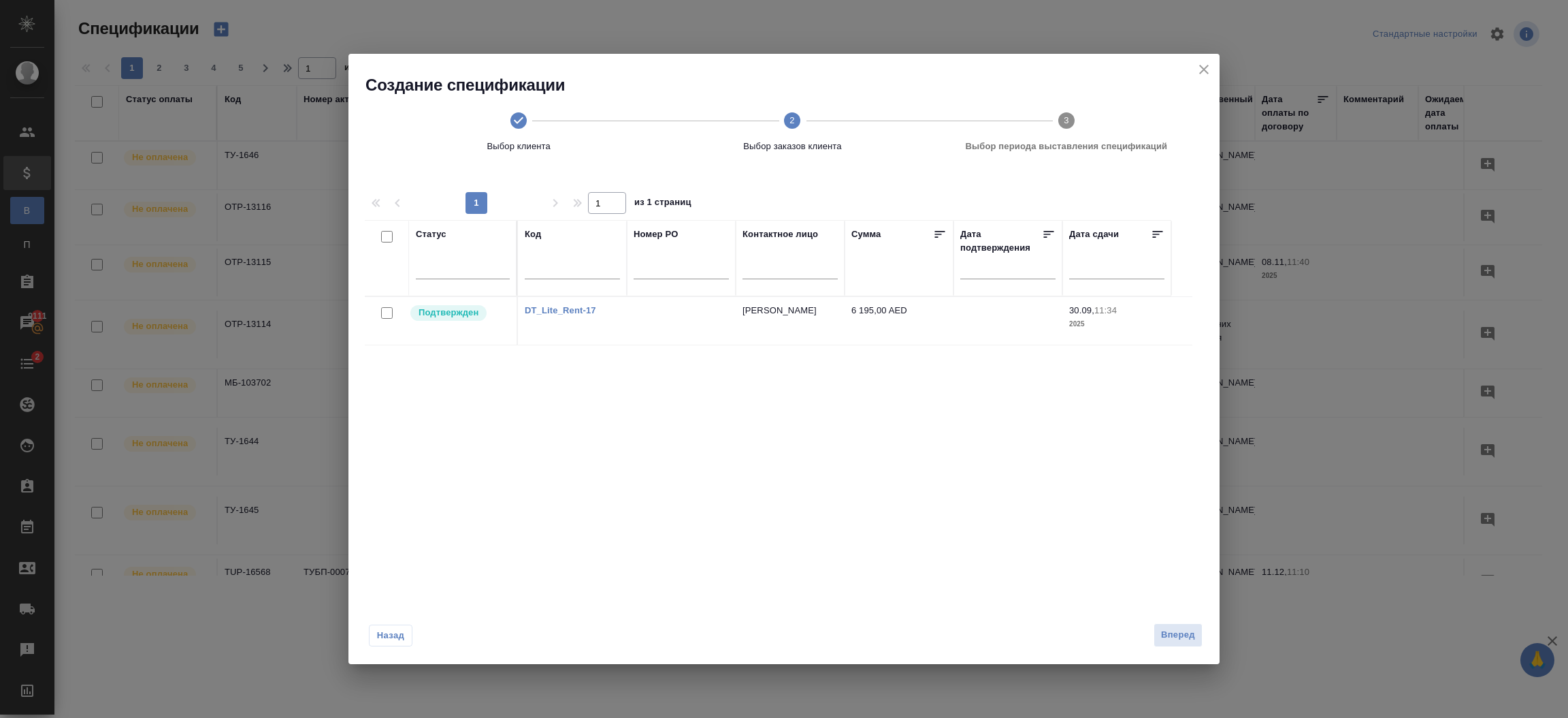
click at [383, 313] on input "checkbox" at bounding box center [387, 312] width 12 height 12
checkbox input "true"
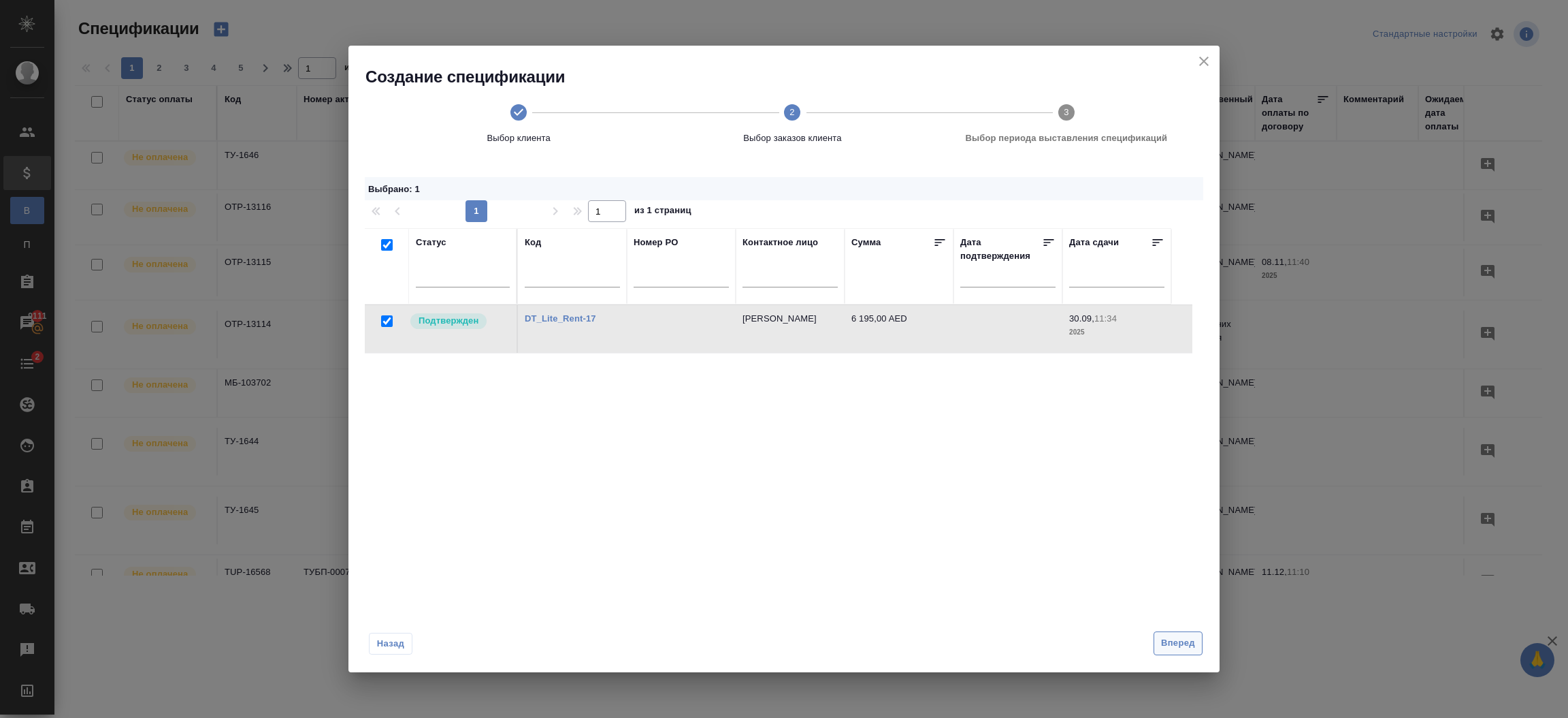
click at [1191, 644] on span "Вперед" at bounding box center [1178, 643] width 34 height 16
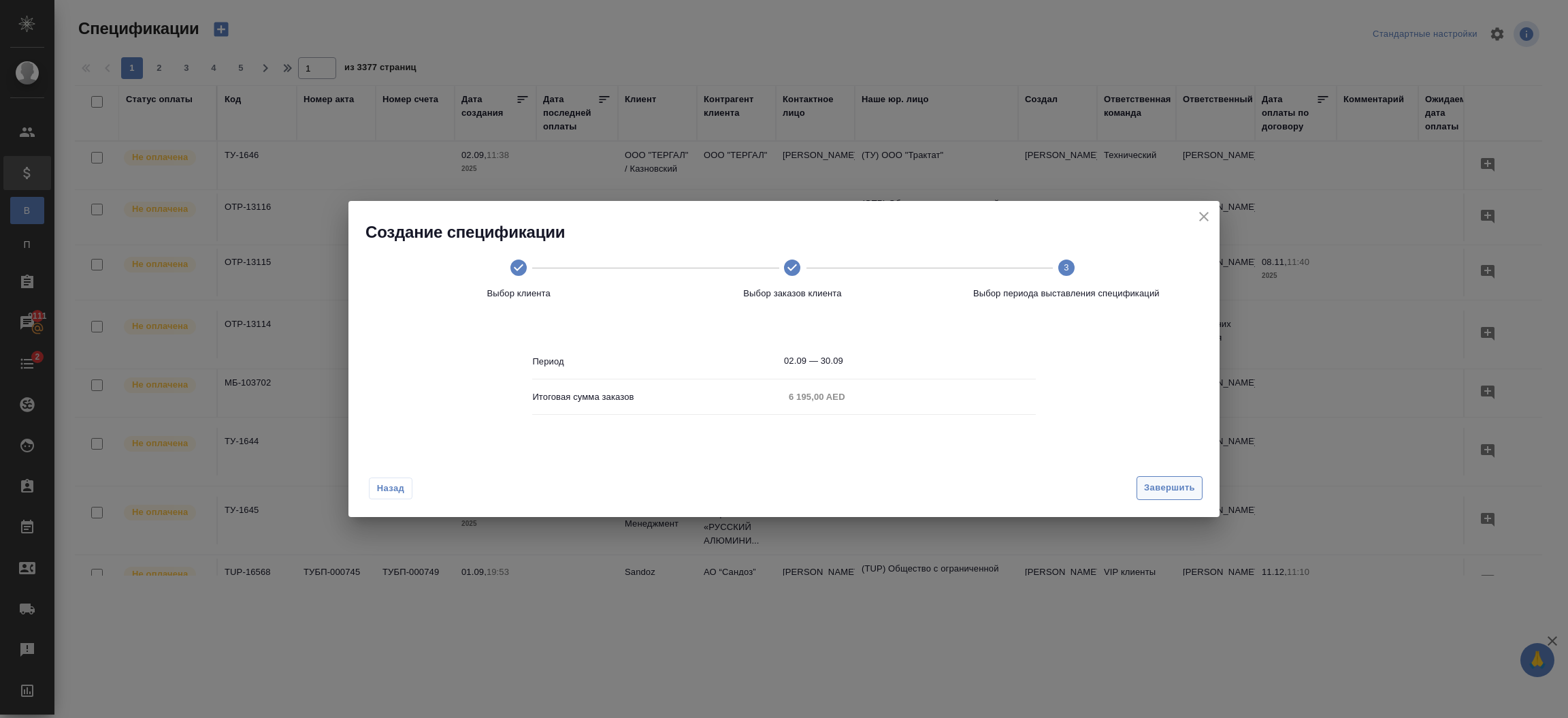
click at [1157, 481] on span "Завершить" at bounding box center [1170, 488] width 51 height 16
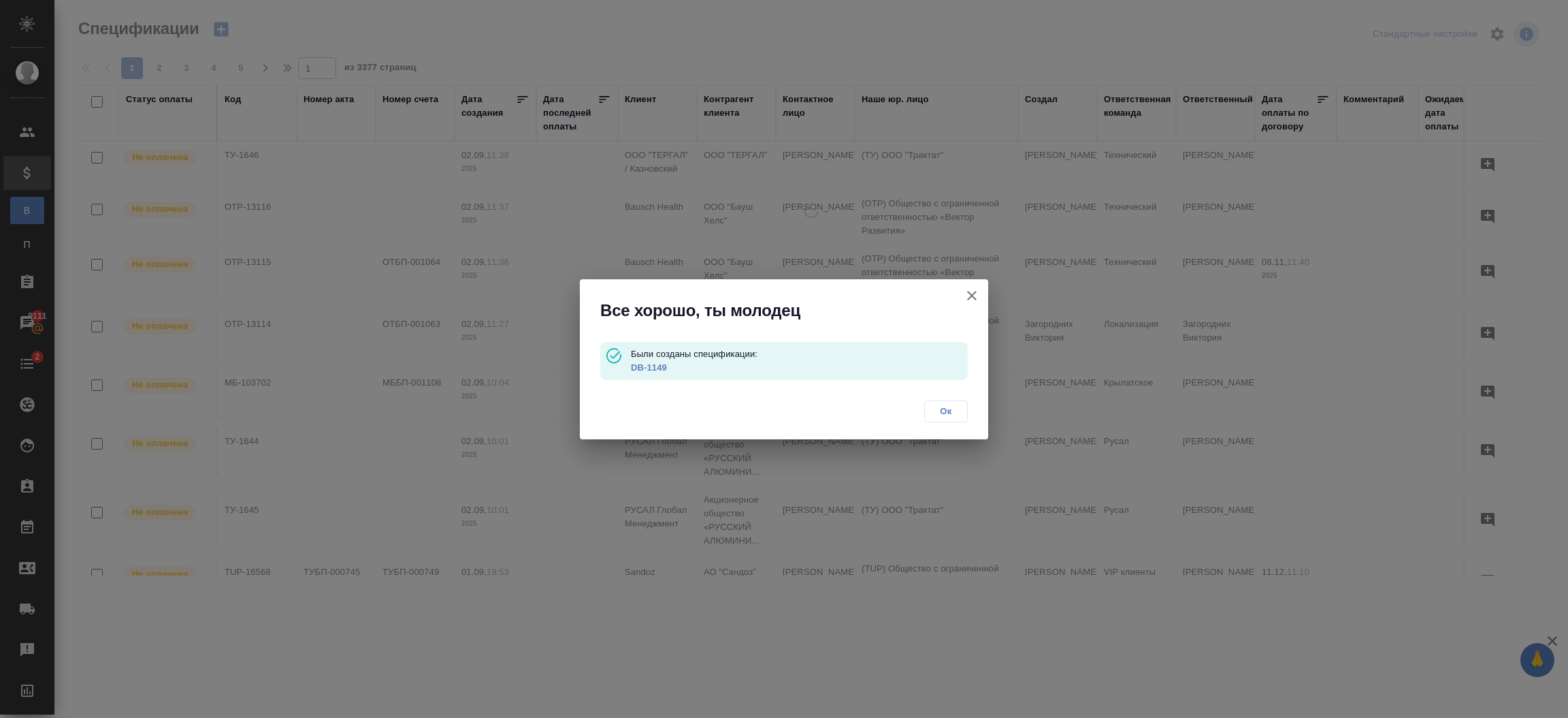
click at [658, 367] on link "DB-1149" at bounding box center [648, 367] width 36 height 10
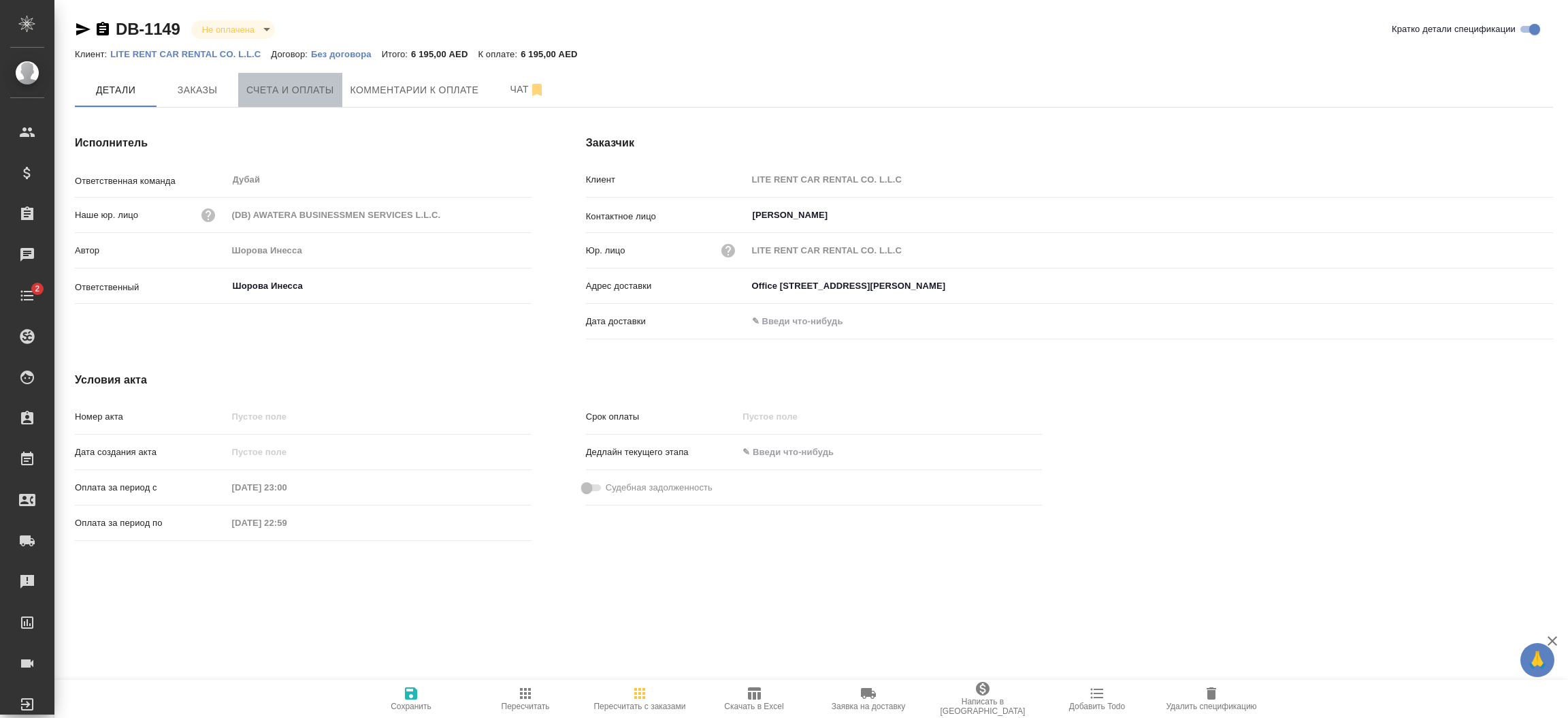
click at [304, 85] on span "Счета и оплаты" at bounding box center [290, 90] width 88 height 17
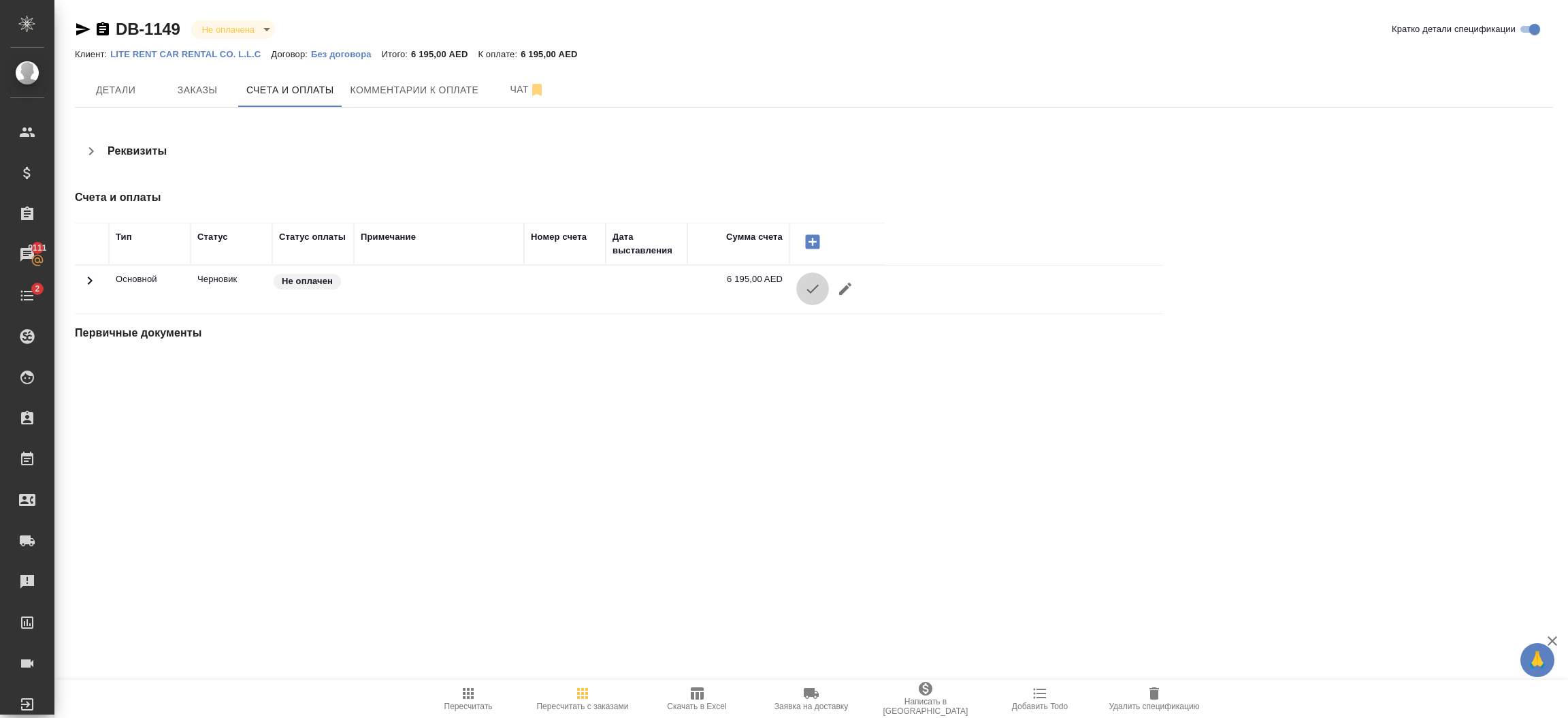
click at [811, 303] on button "button" at bounding box center [812, 288] width 33 height 33
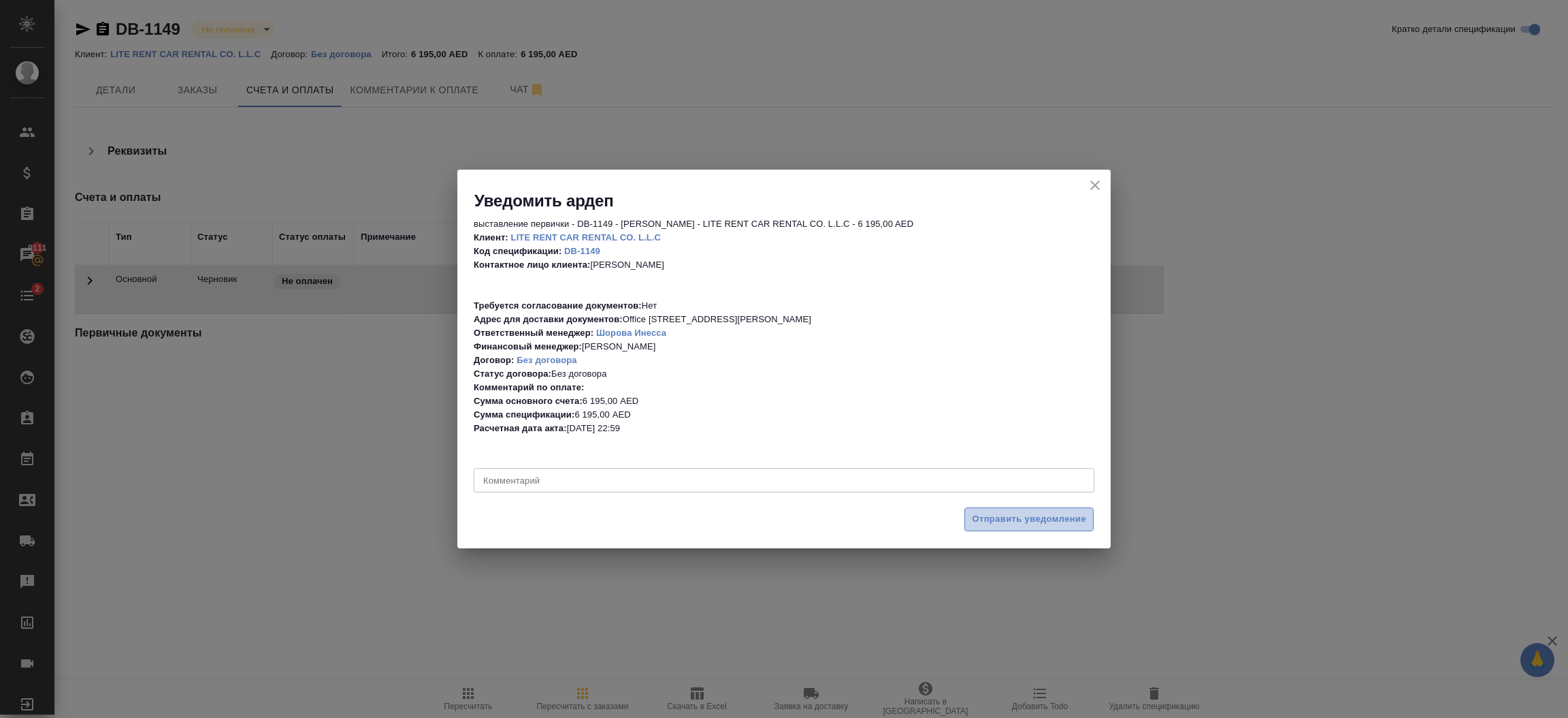
click at [1034, 527] on button "Отправить уведомление" at bounding box center [1029, 519] width 129 height 24
